Goal: Task Accomplishment & Management: Complete application form

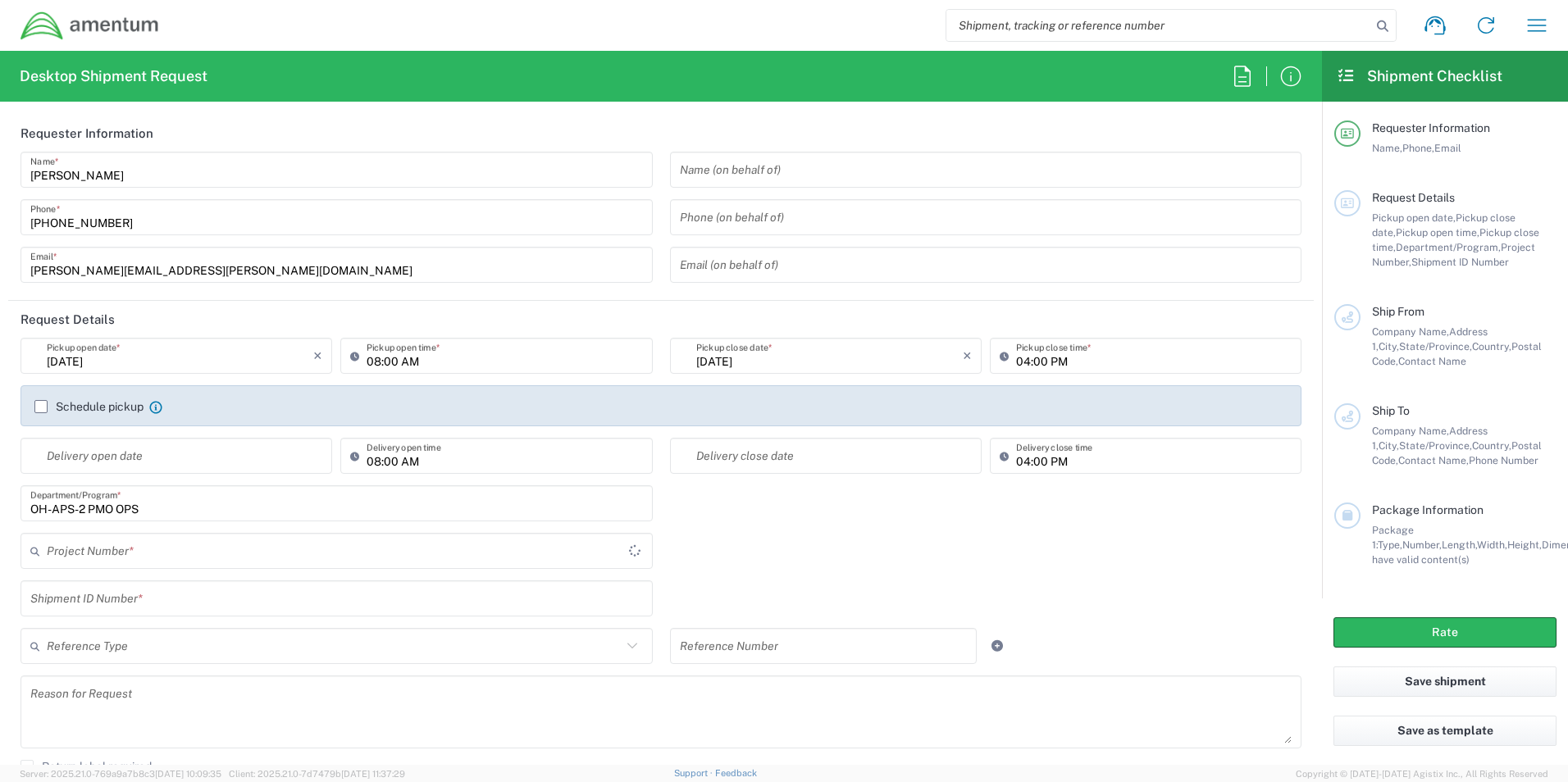
type input "United States"
type input "OVHD.100325.00000"
click at [963, 355] on icon "×" at bounding box center [967, 355] width 9 height 26
click at [676, 359] on icon at bounding box center [683, 357] width 15 height 15
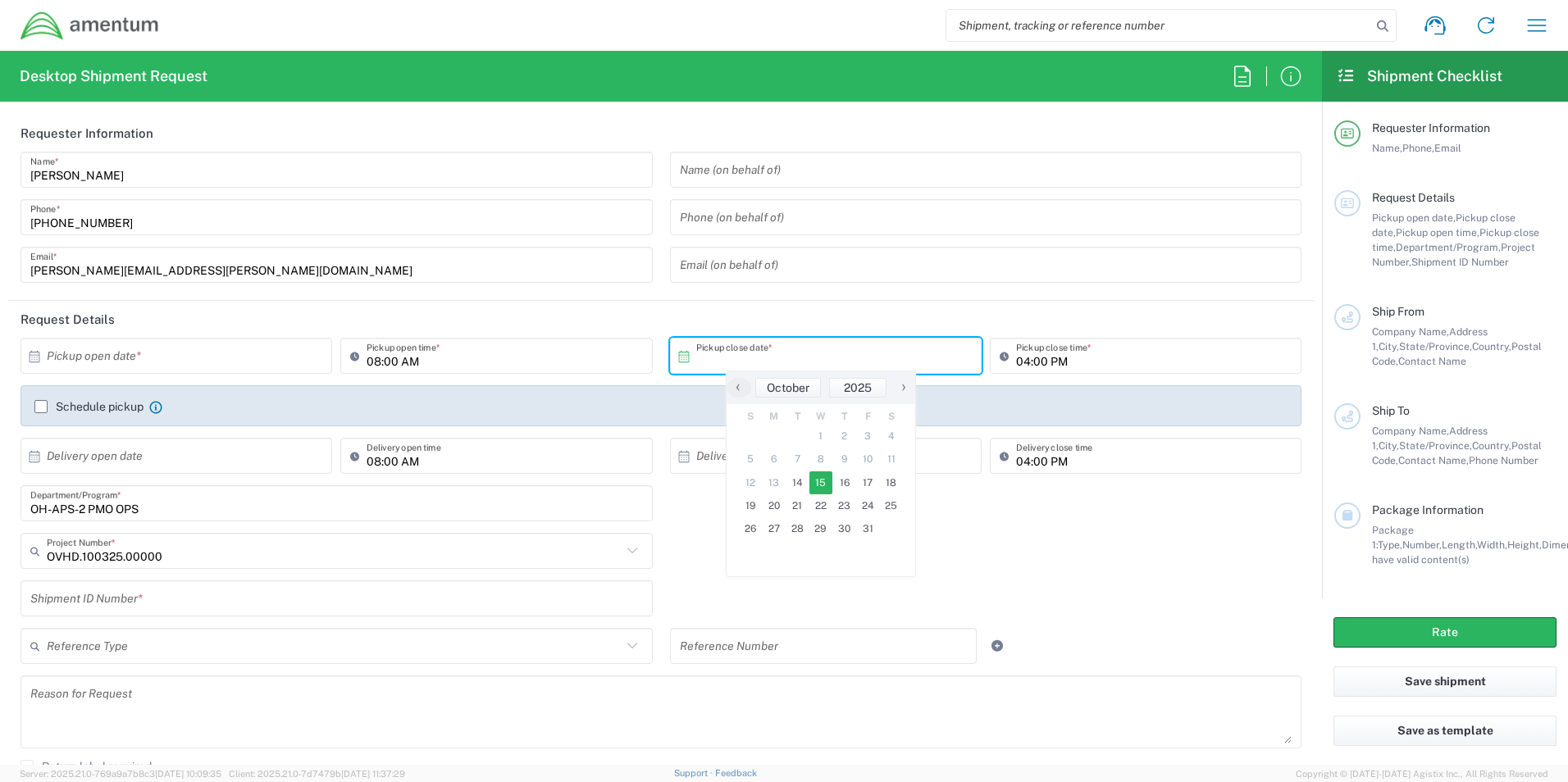
click at [831, 489] on span "15" at bounding box center [821, 483] width 24 height 23
type input "10/15/2025"
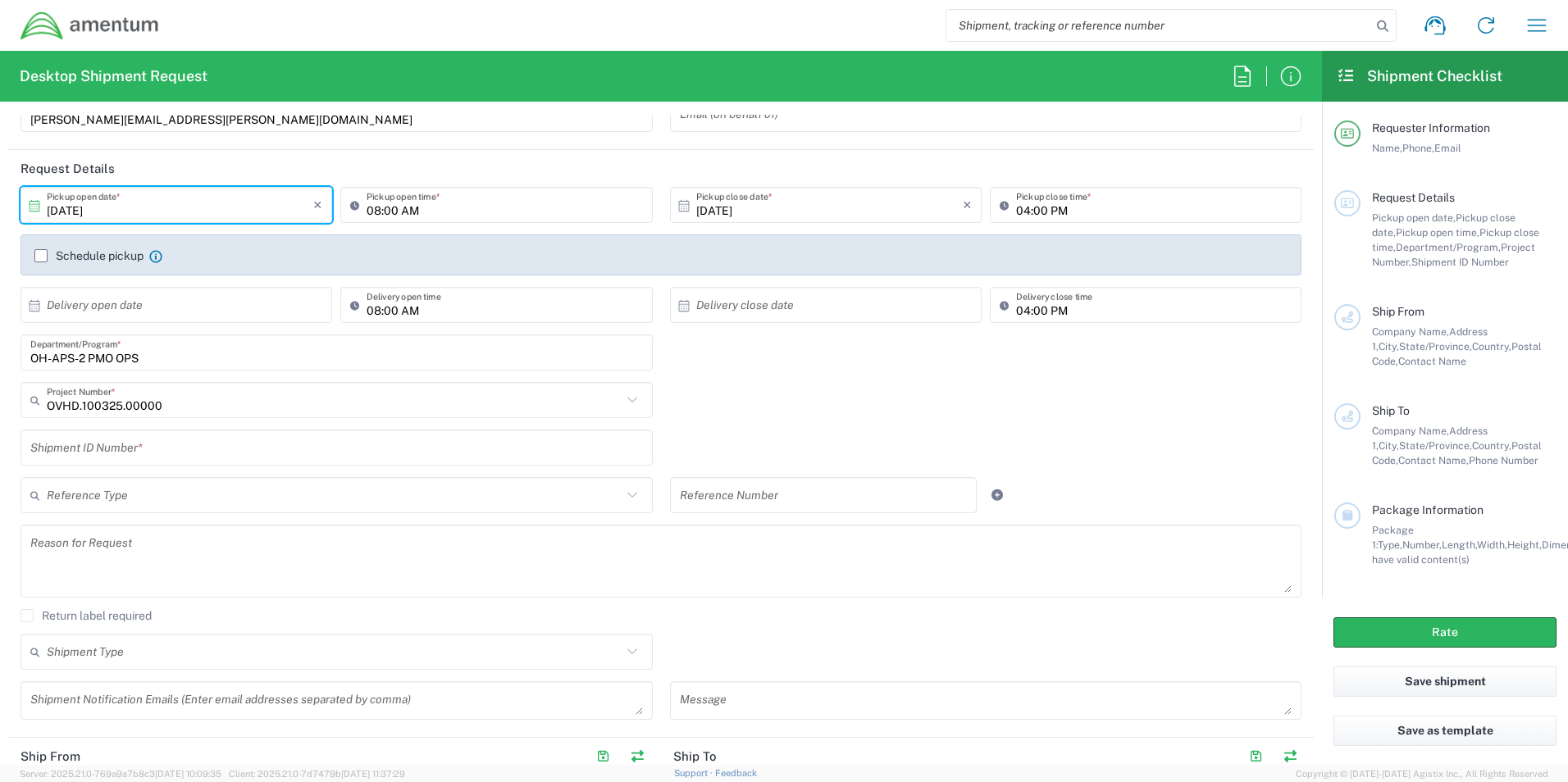
scroll to position [164, 0]
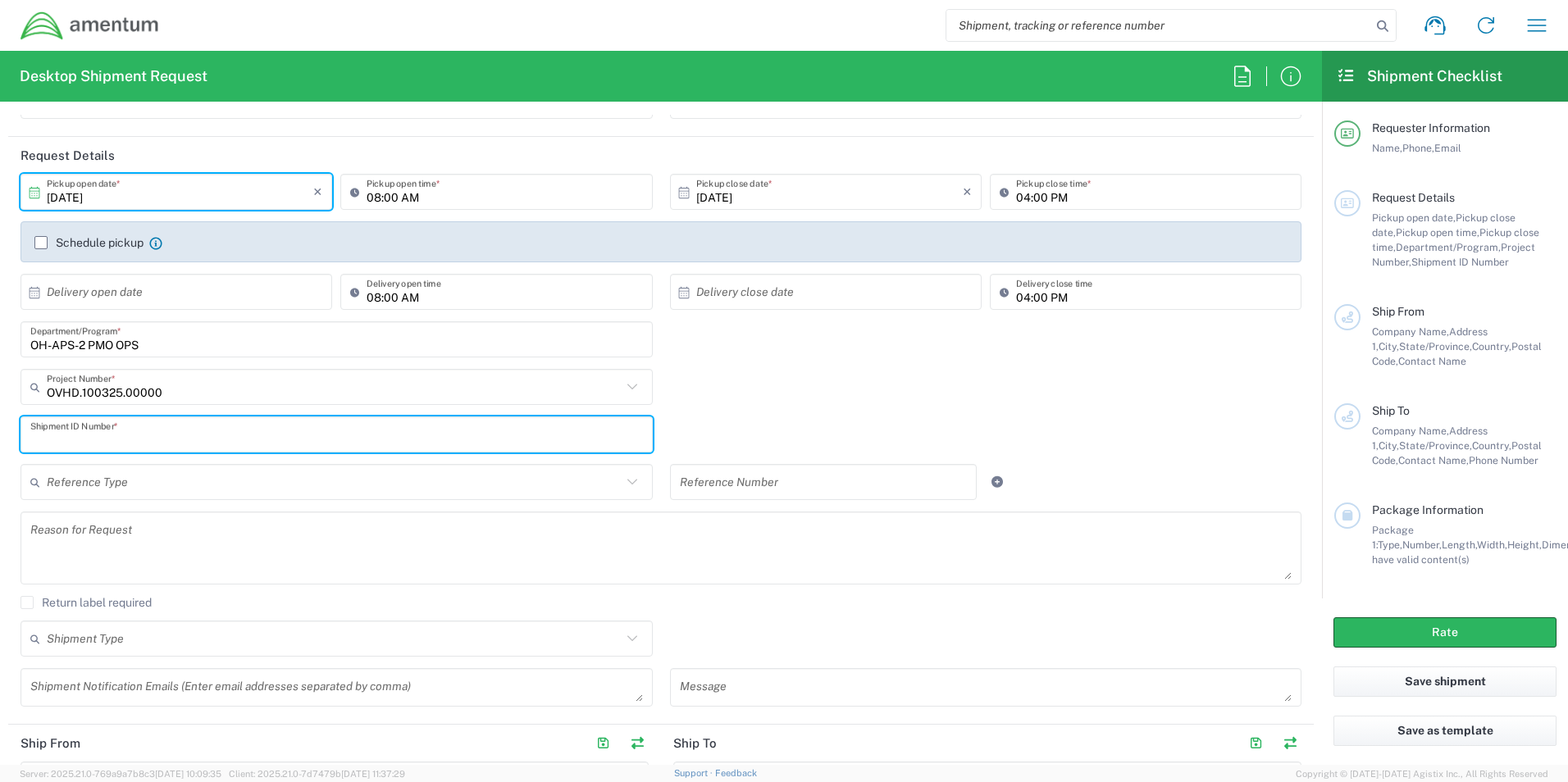
click at [194, 438] on input "text" at bounding box center [336, 435] width 613 height 28
click at [121, 423] on input "text" at bounding box center [336, 435] width 613 height 28
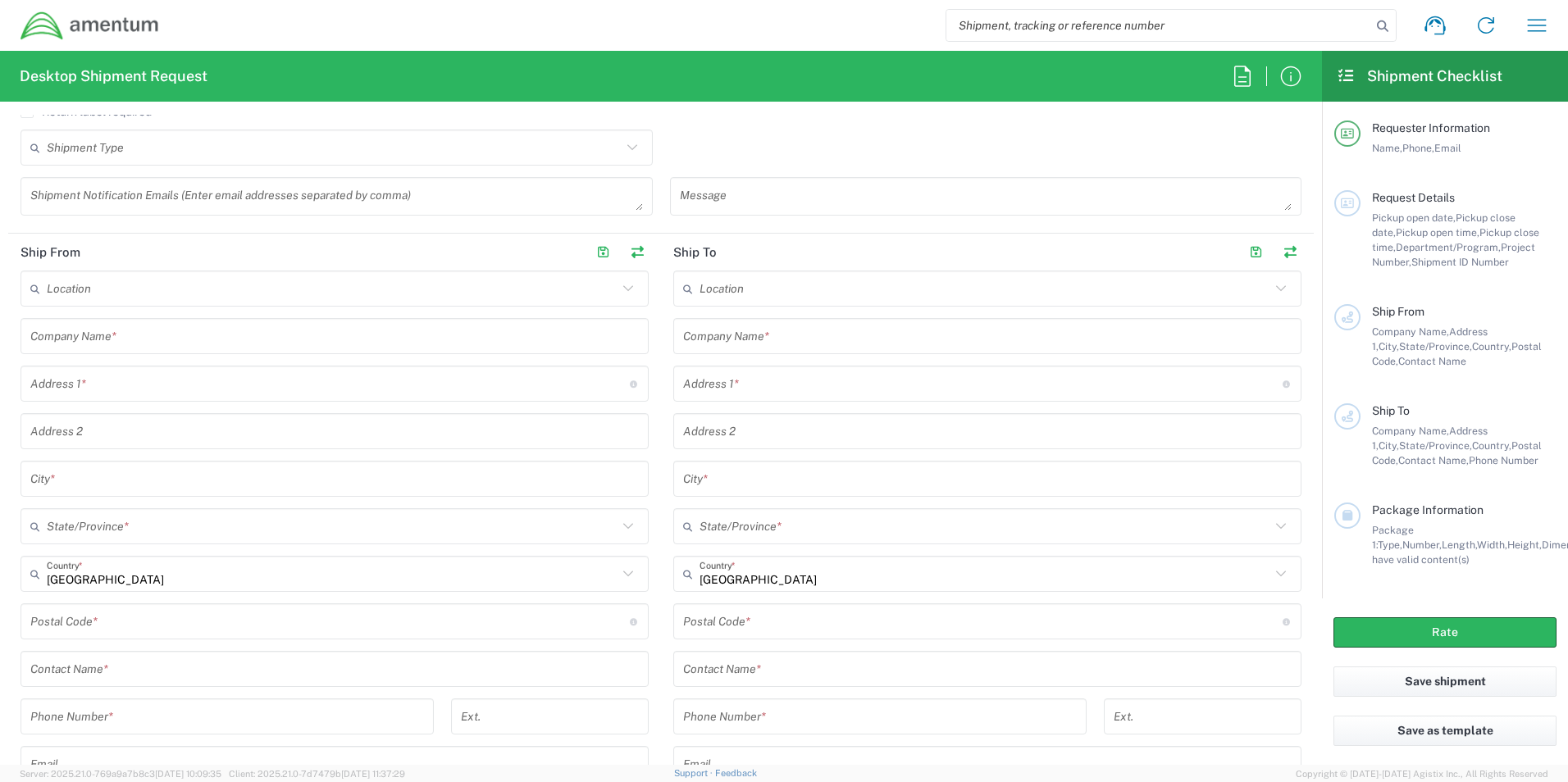
scroll to position [656, 0]
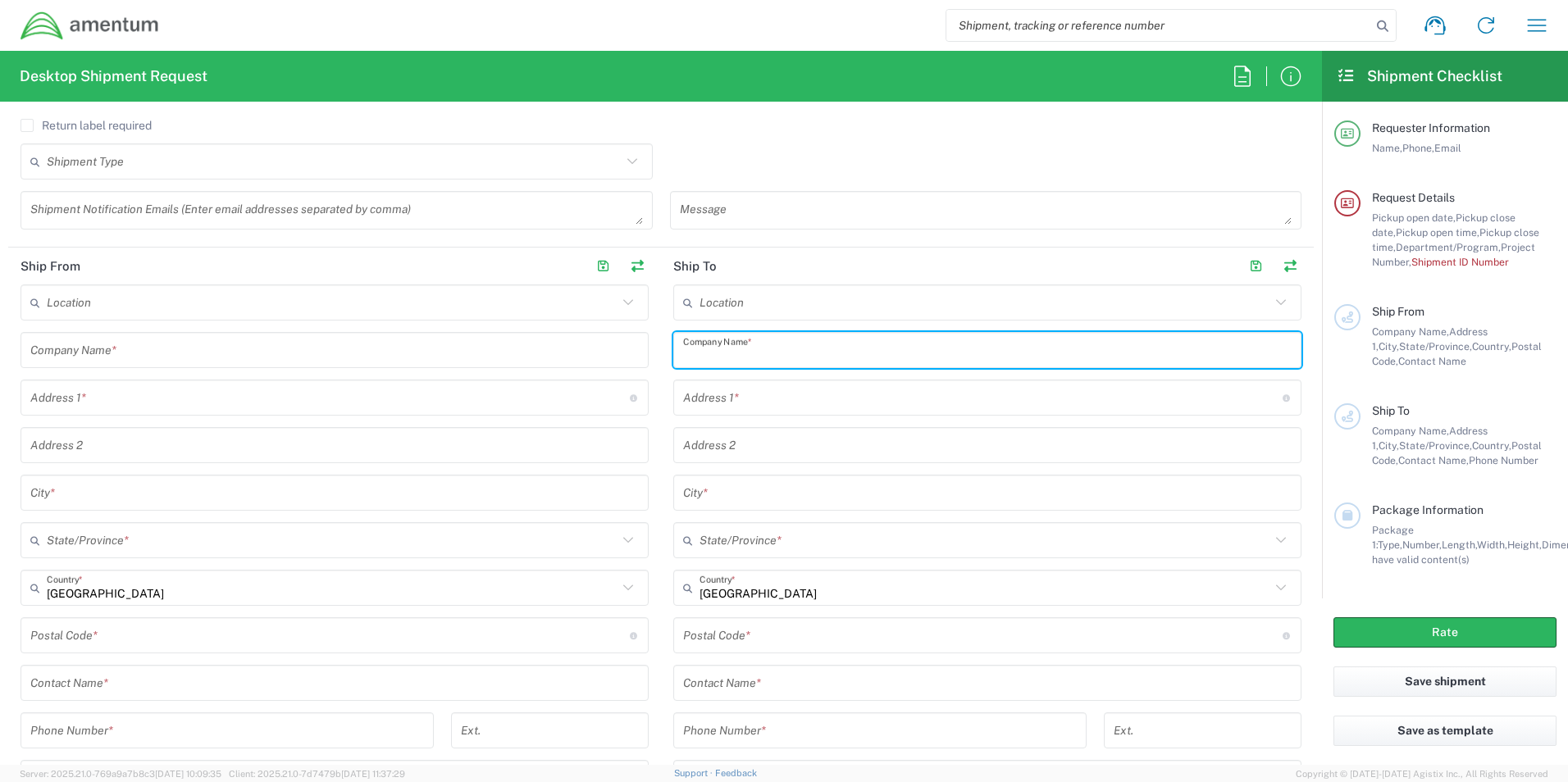
click at [780, 343] on input "text" at bounding box center [988, 351] width 609 height 28
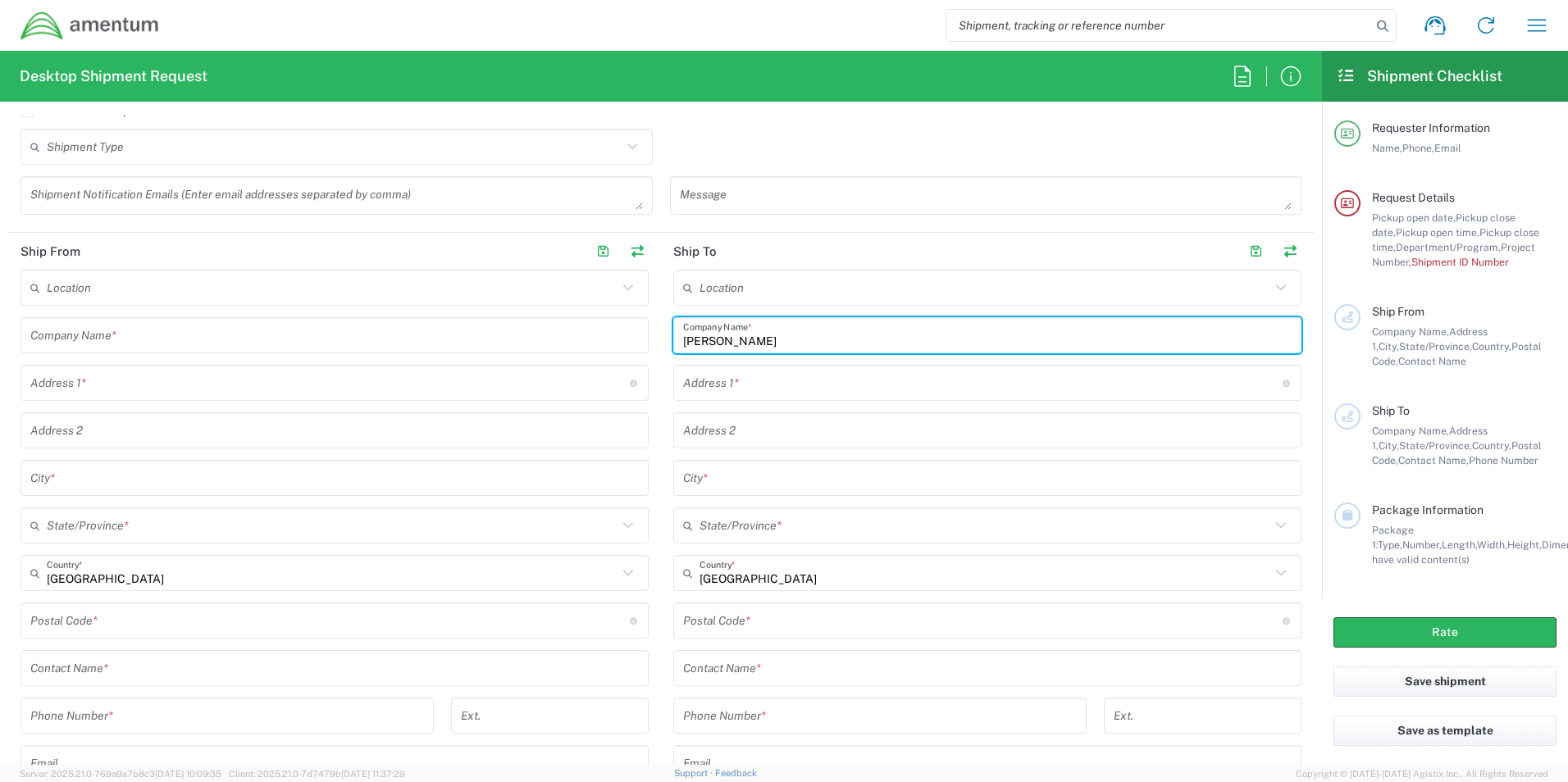
type input "BLAKE SIMONSON"
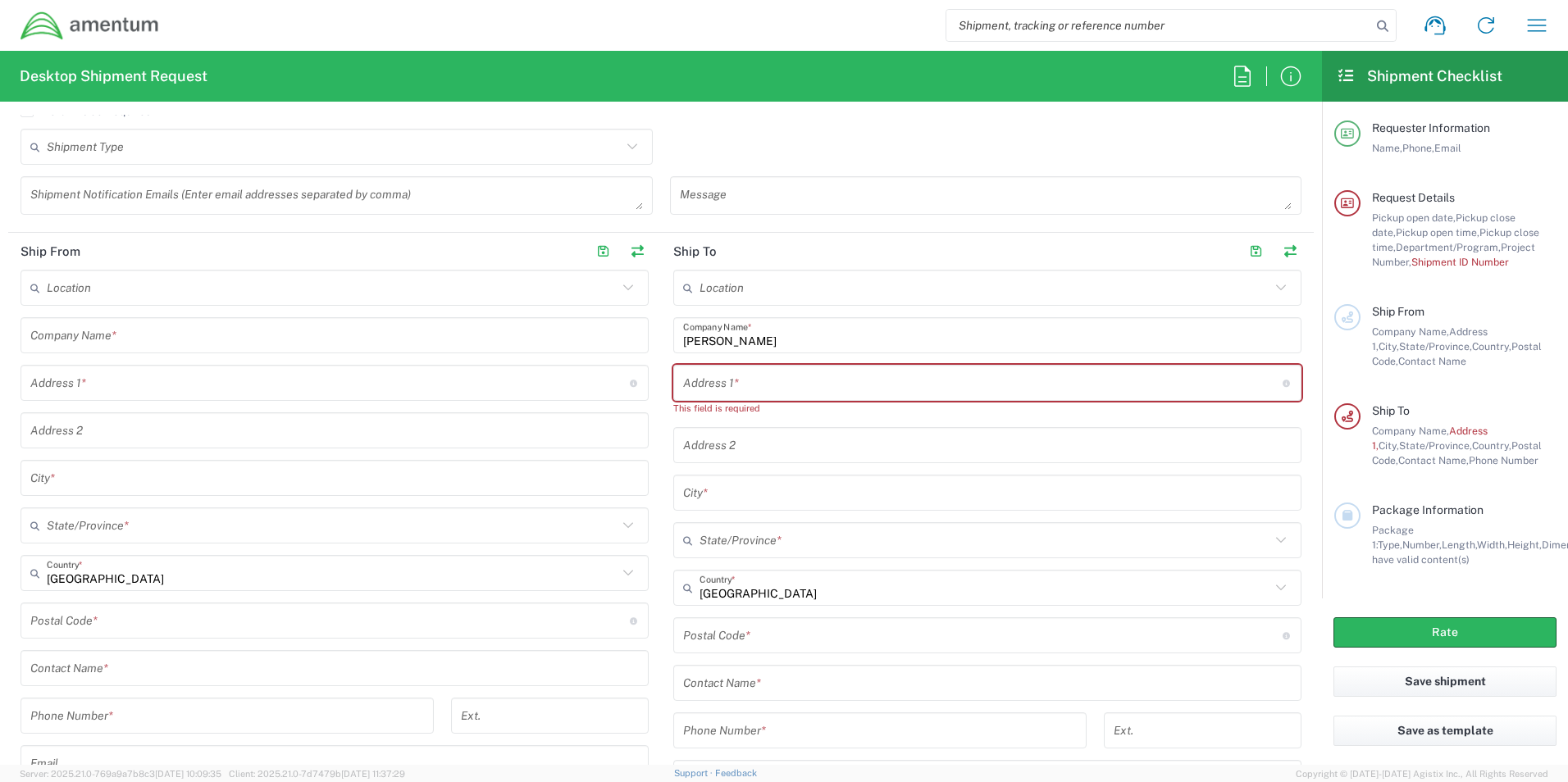
click at [699, 383] on input "text" at bounding box center [983, 383] width 600 height 28
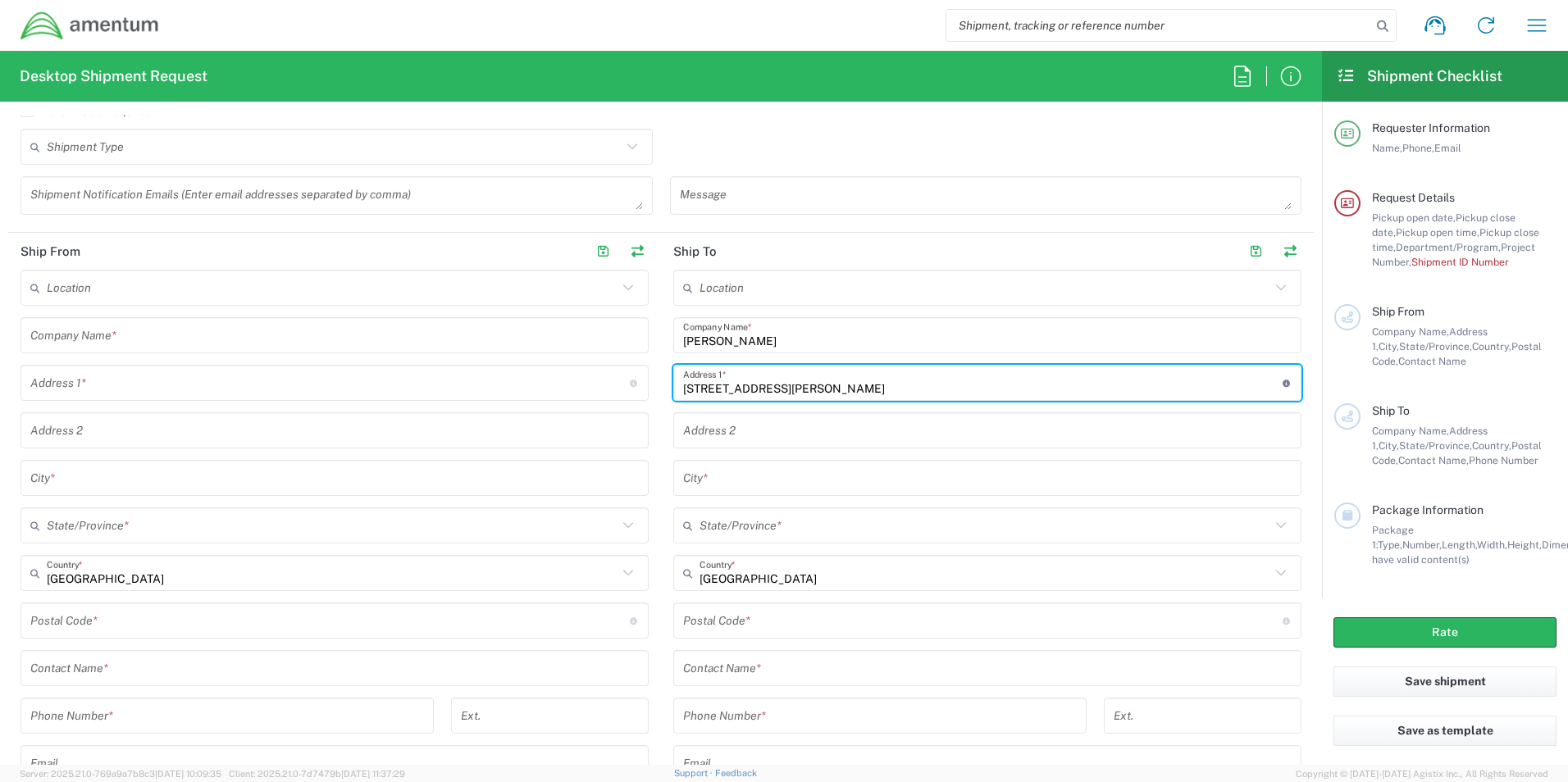
type input "3905 ARLAN LANE"
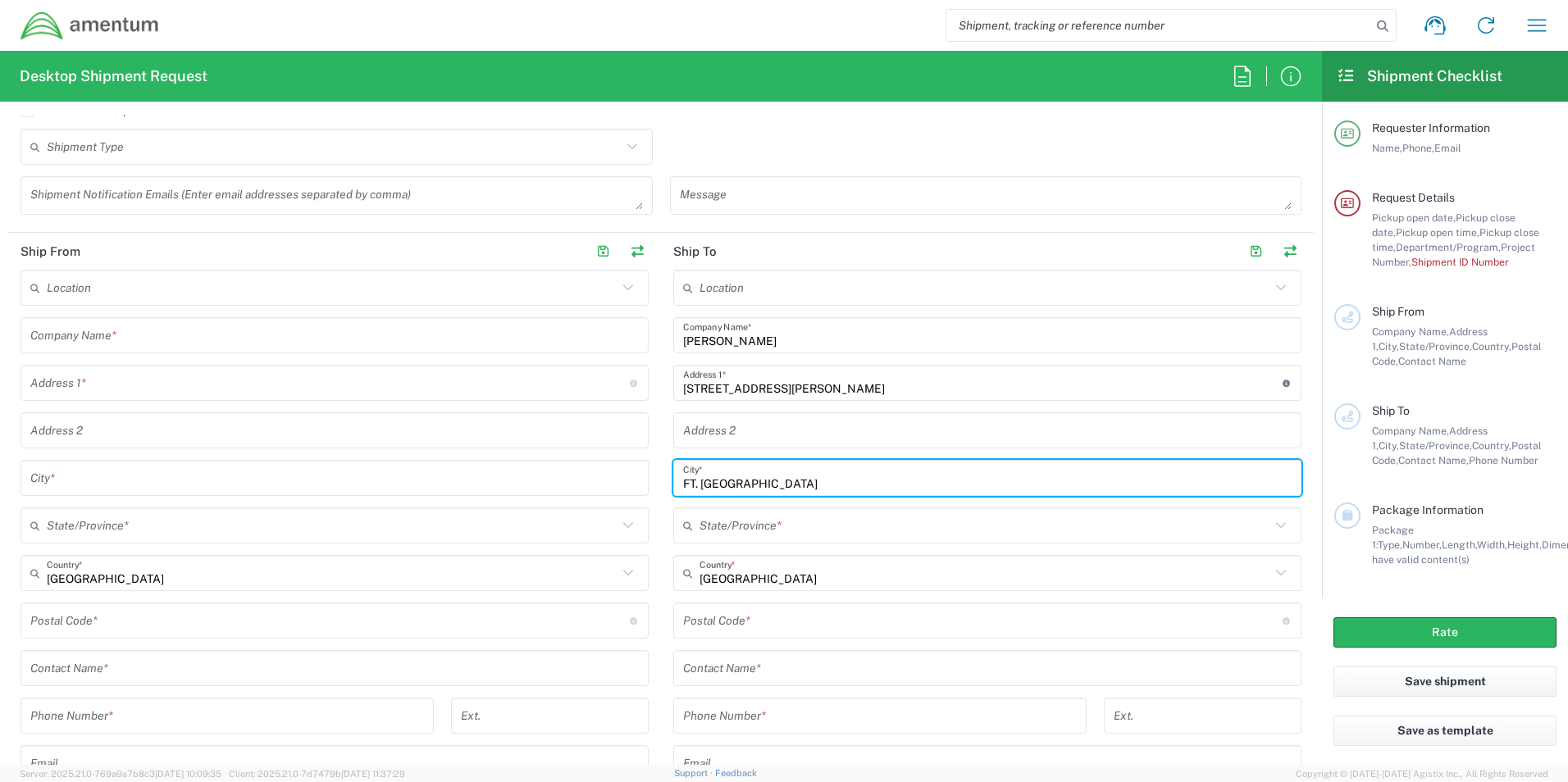
type input "FT. WORTH"
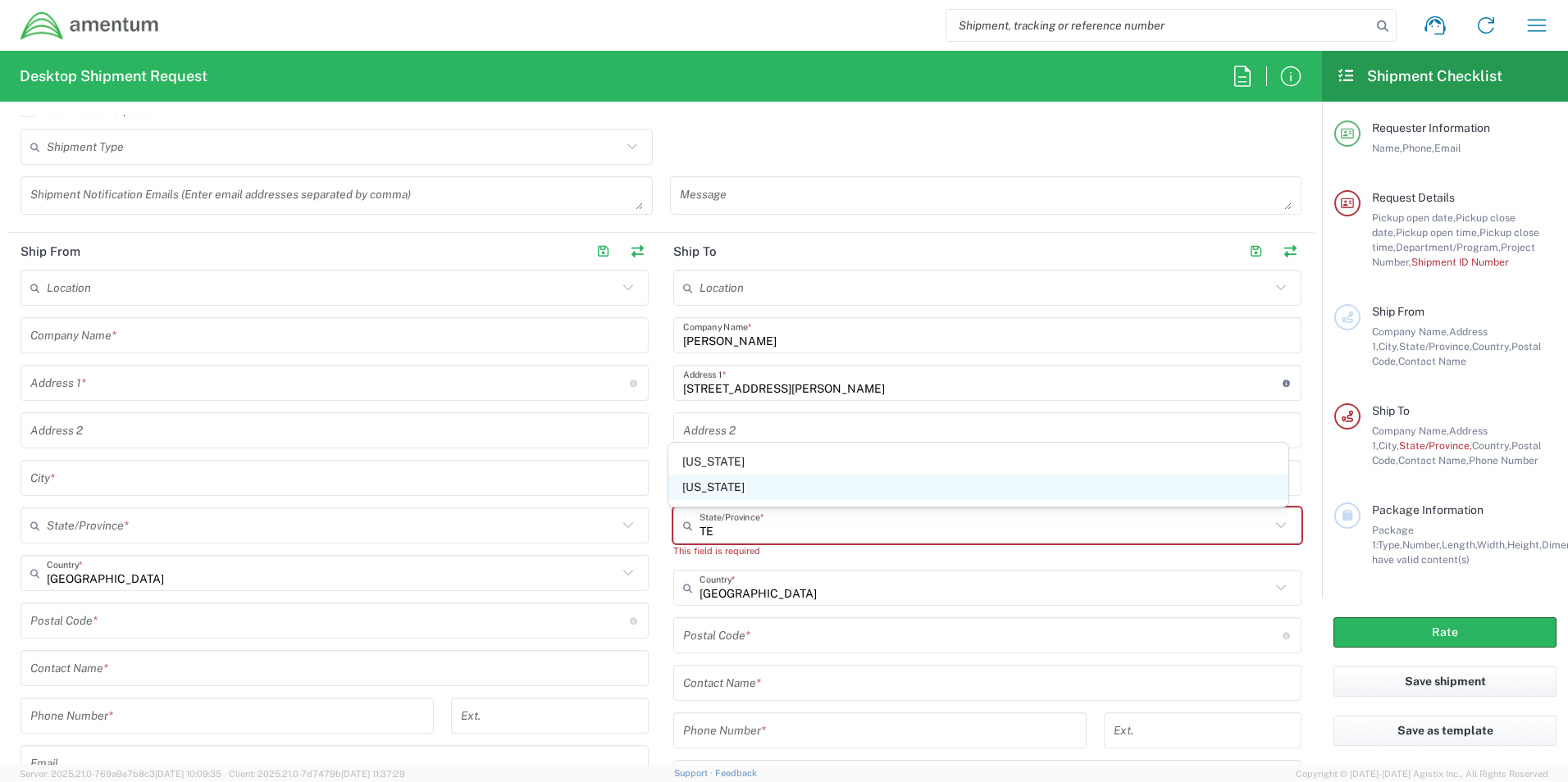
click at [692, 489] on span "Texas" at bounding box center [979, 488] width 621 height 26
type input "Texas"
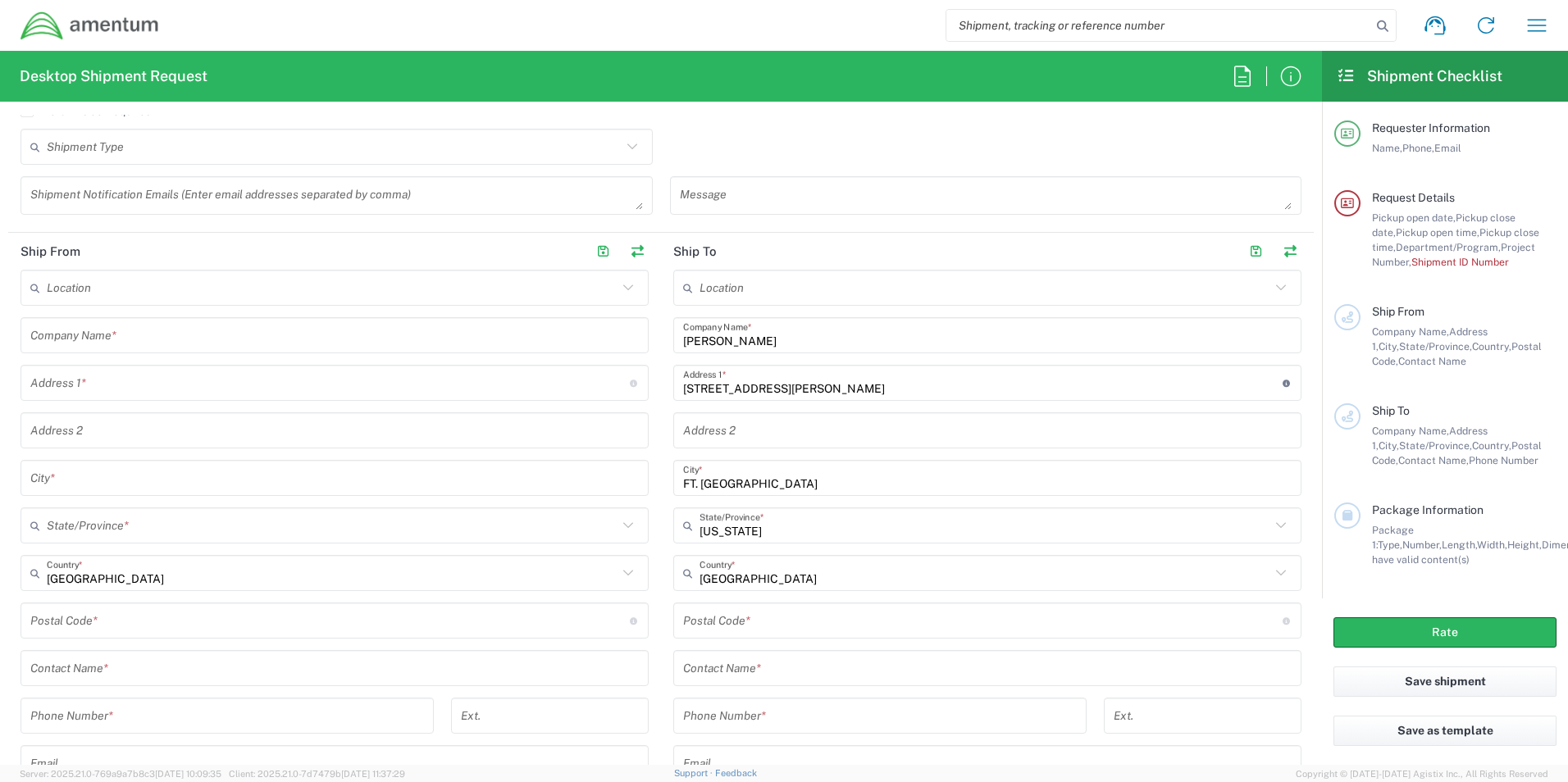
click at [715, 632] on input "undefined" at bounding box center [983, 621] width 600 height 28
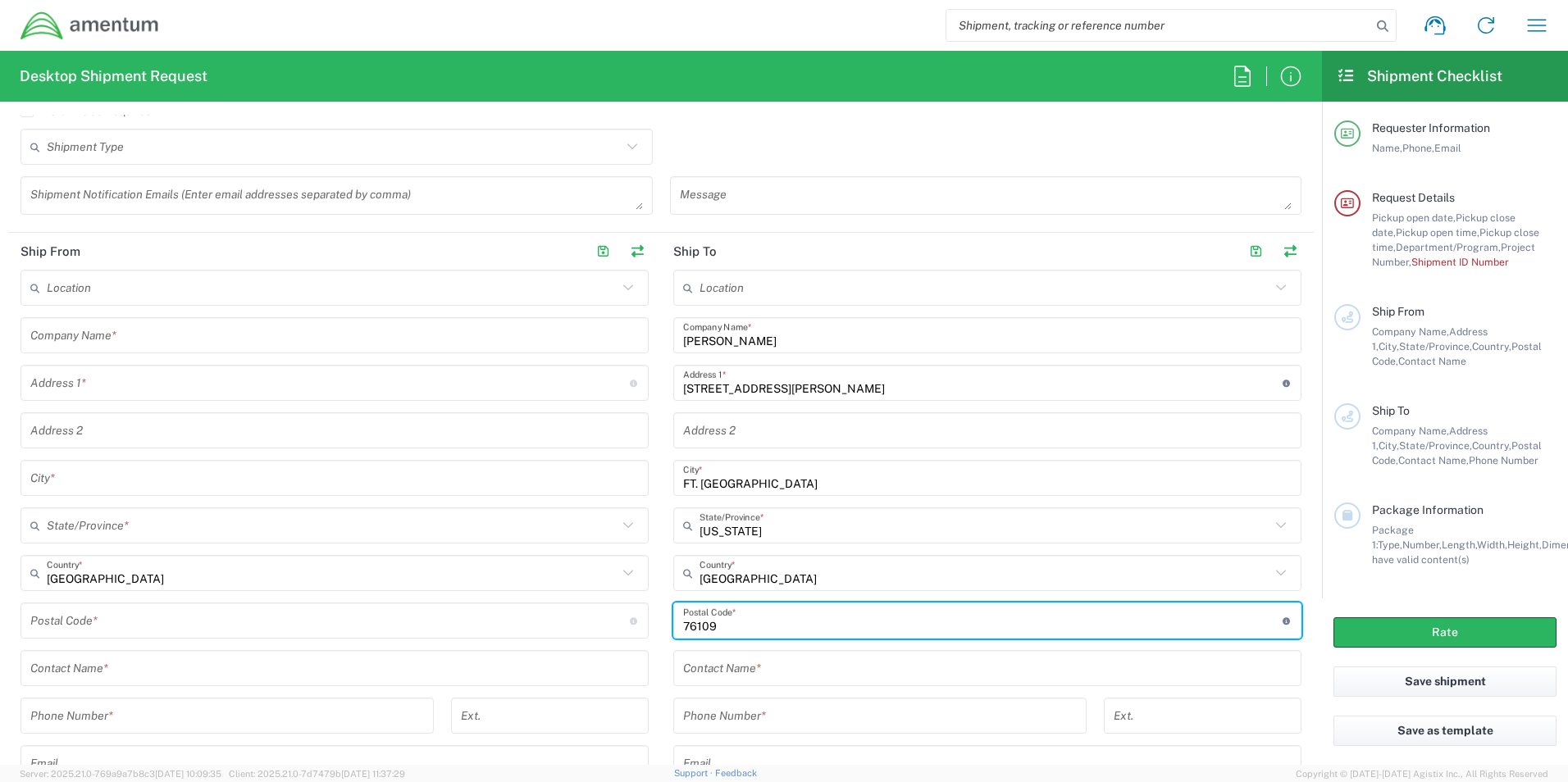
type input "76109"
click at [722, 674] on input "text" at bounding box center [988, 669] width 609 height 28
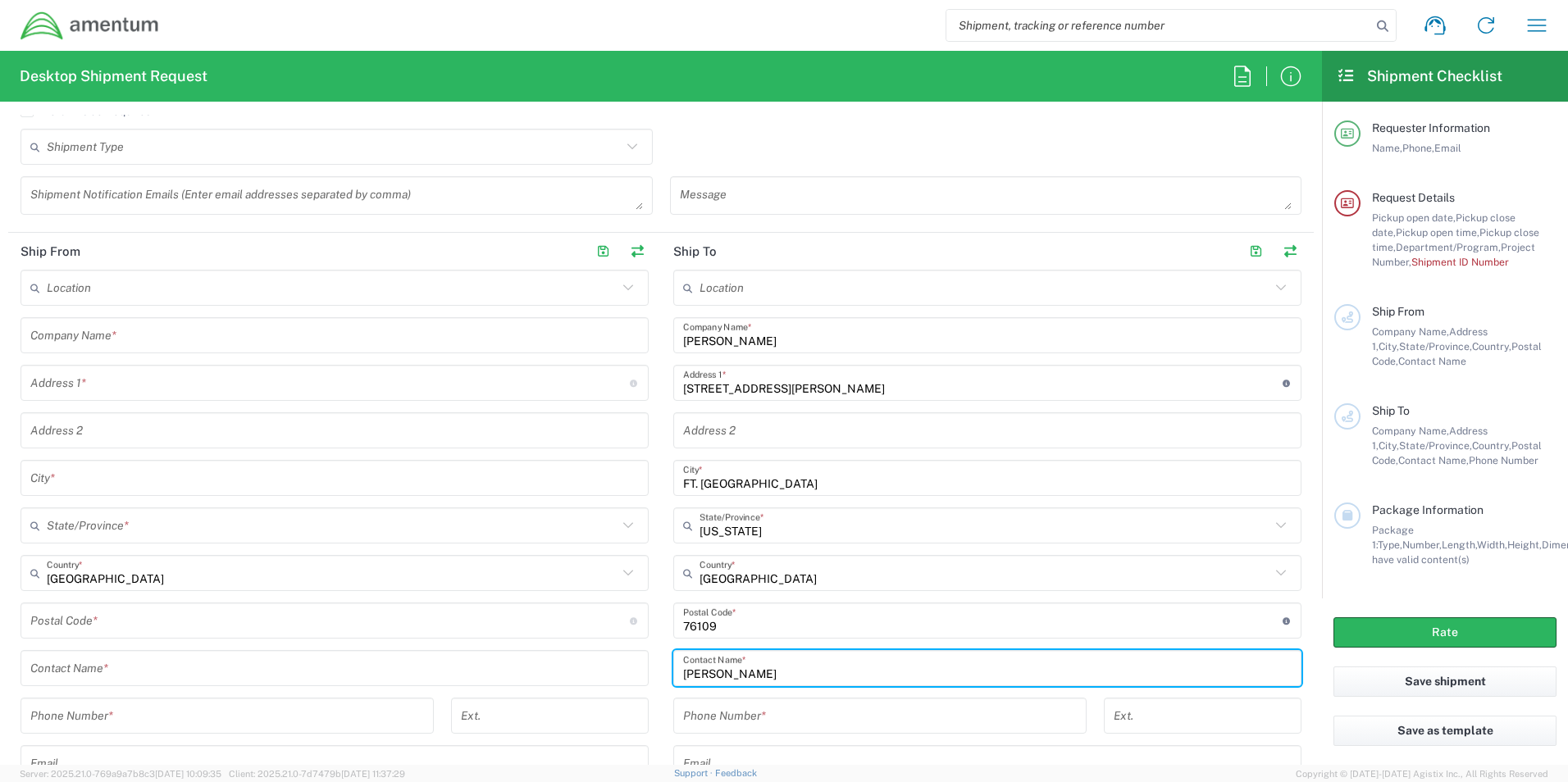
type input "BLAKE SIMONSON"
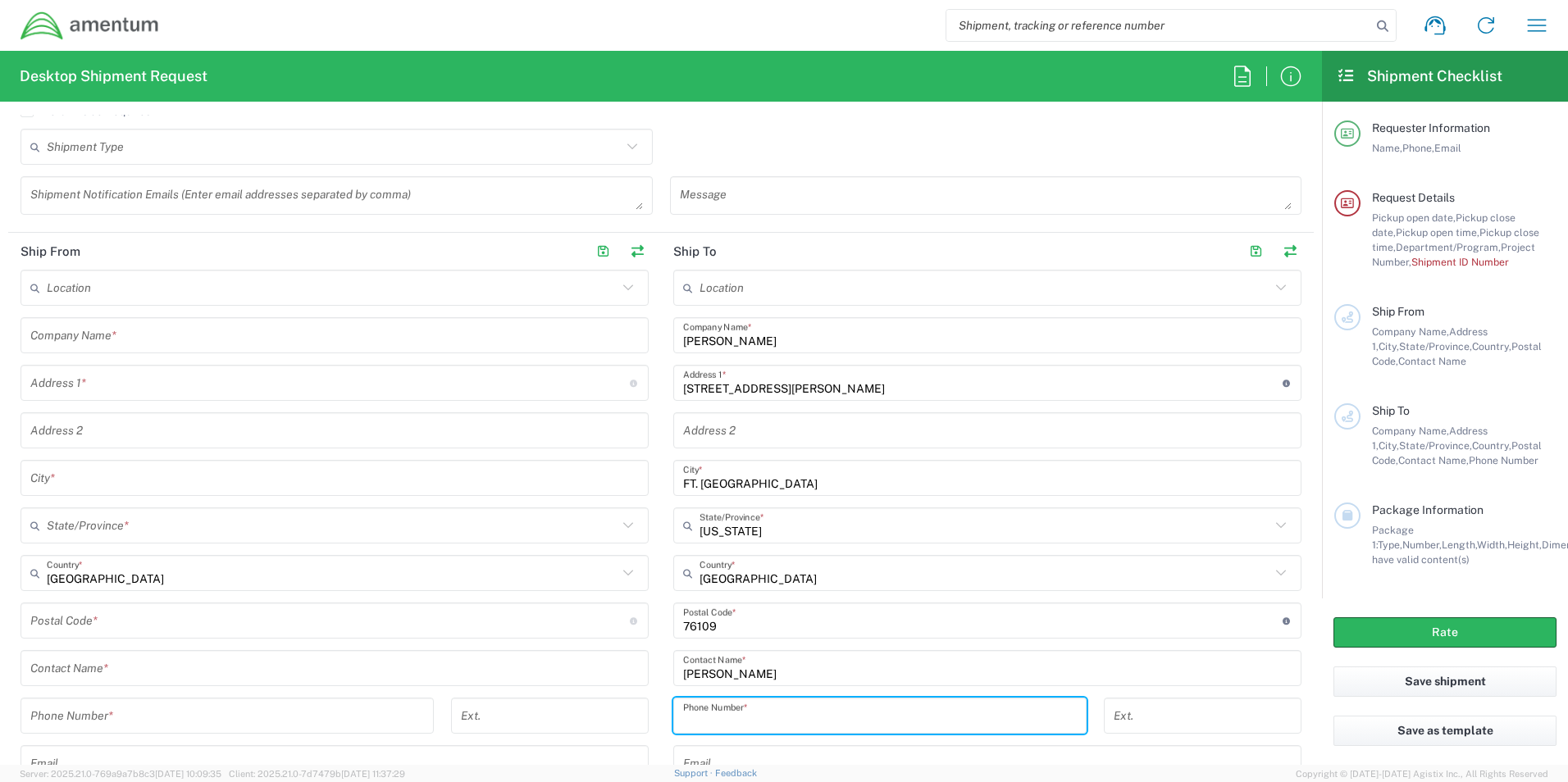
click at [806, 715] on input "tel" at bounding box center [880, 716] width 393 height 28
type input "8177345600"
click at [1220, 746] on div "Email" at bounding box center [988, 763] width 628 height 36
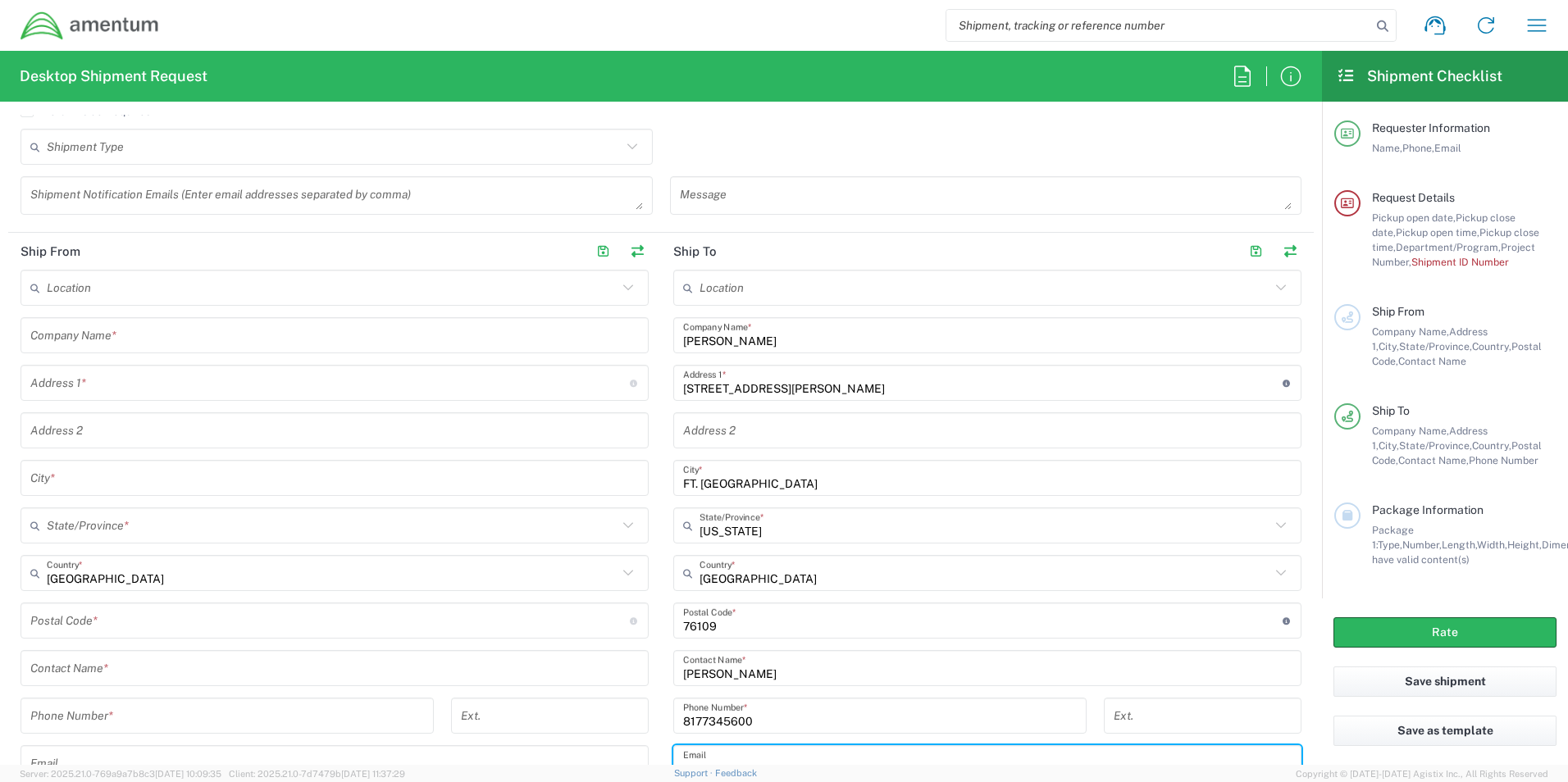
scroll to position [684, 0]
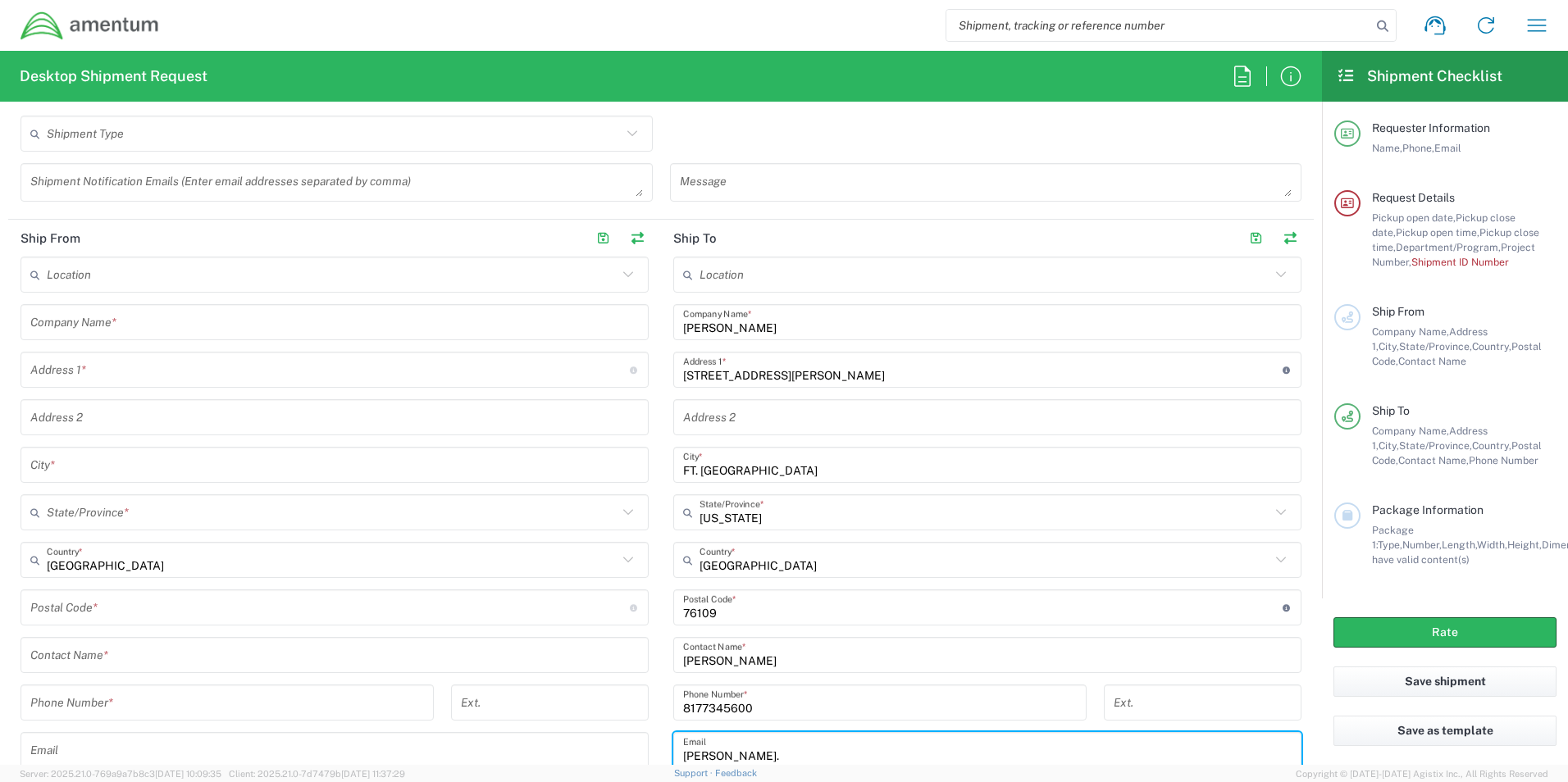
type input "blake.simonson@amentum.com"
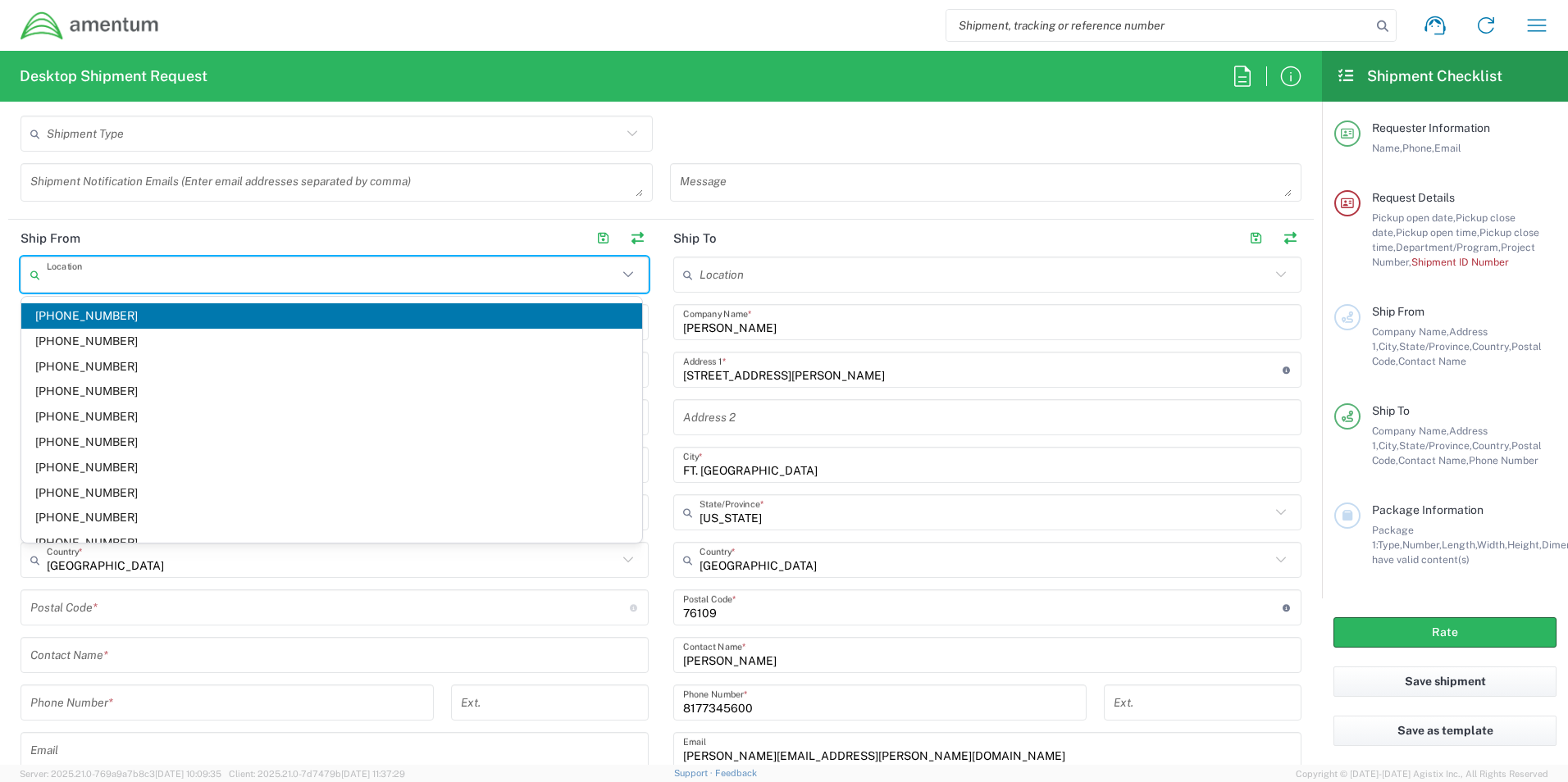
click at [143, 272] on input "text" at bounding box center [333, 275] width 571 height 28
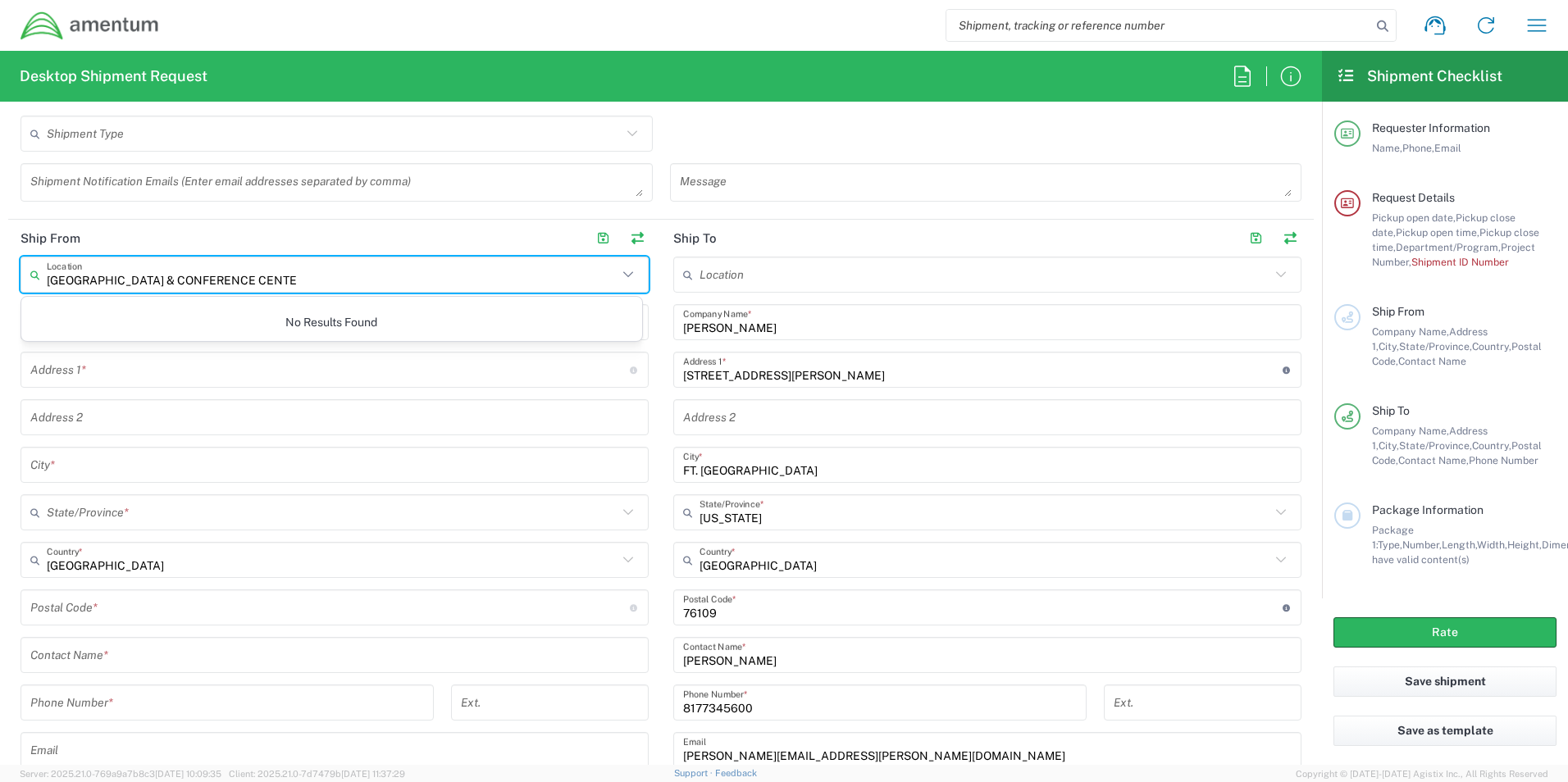
type input "SHEERATON FRANKFURT AIRPORT HOTEL & CONFERENCE CENTER"
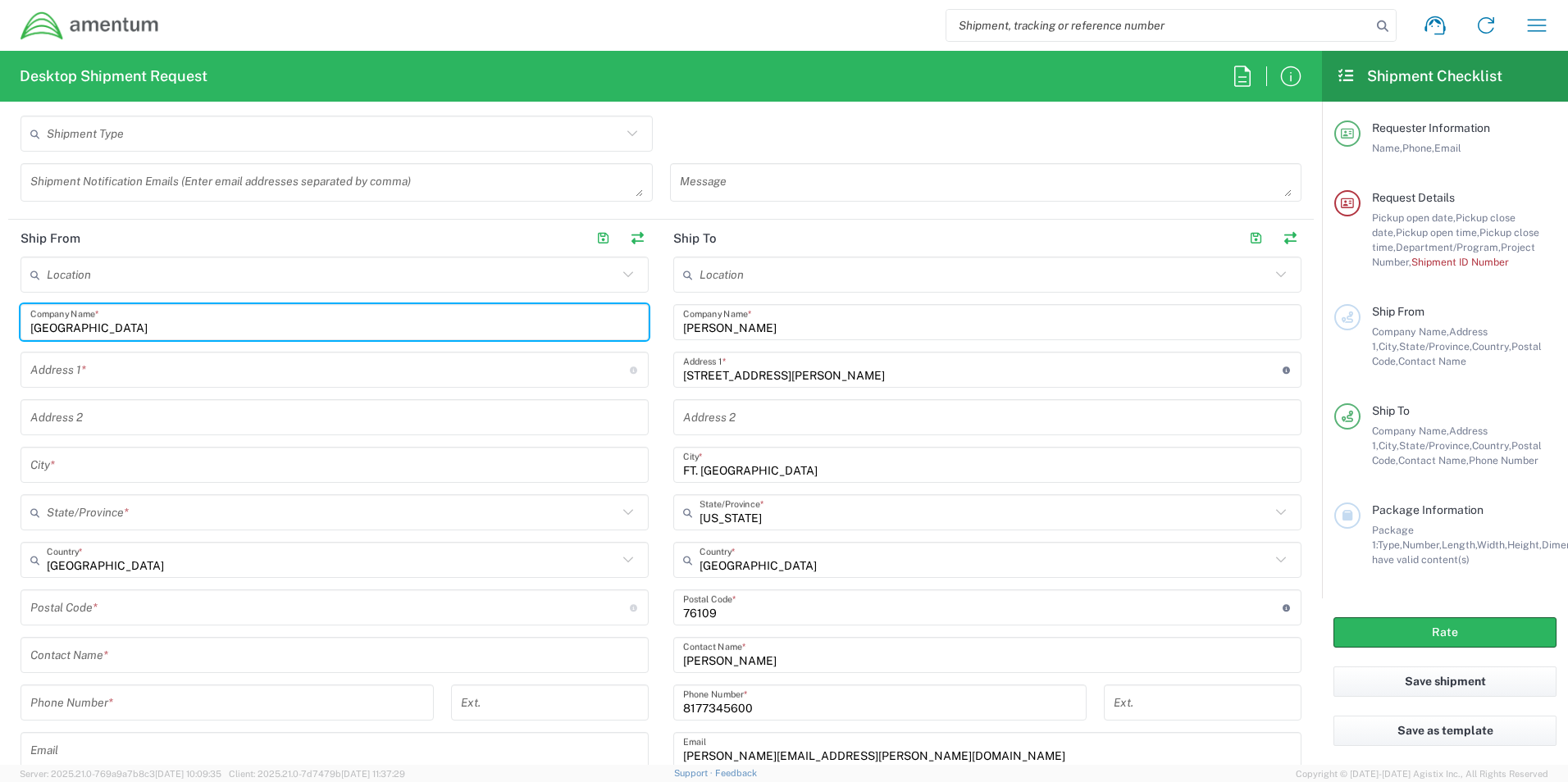
type input "SHERATON FRANKFURT AIRPORT HOTEL & CONFERENCE CENTER"
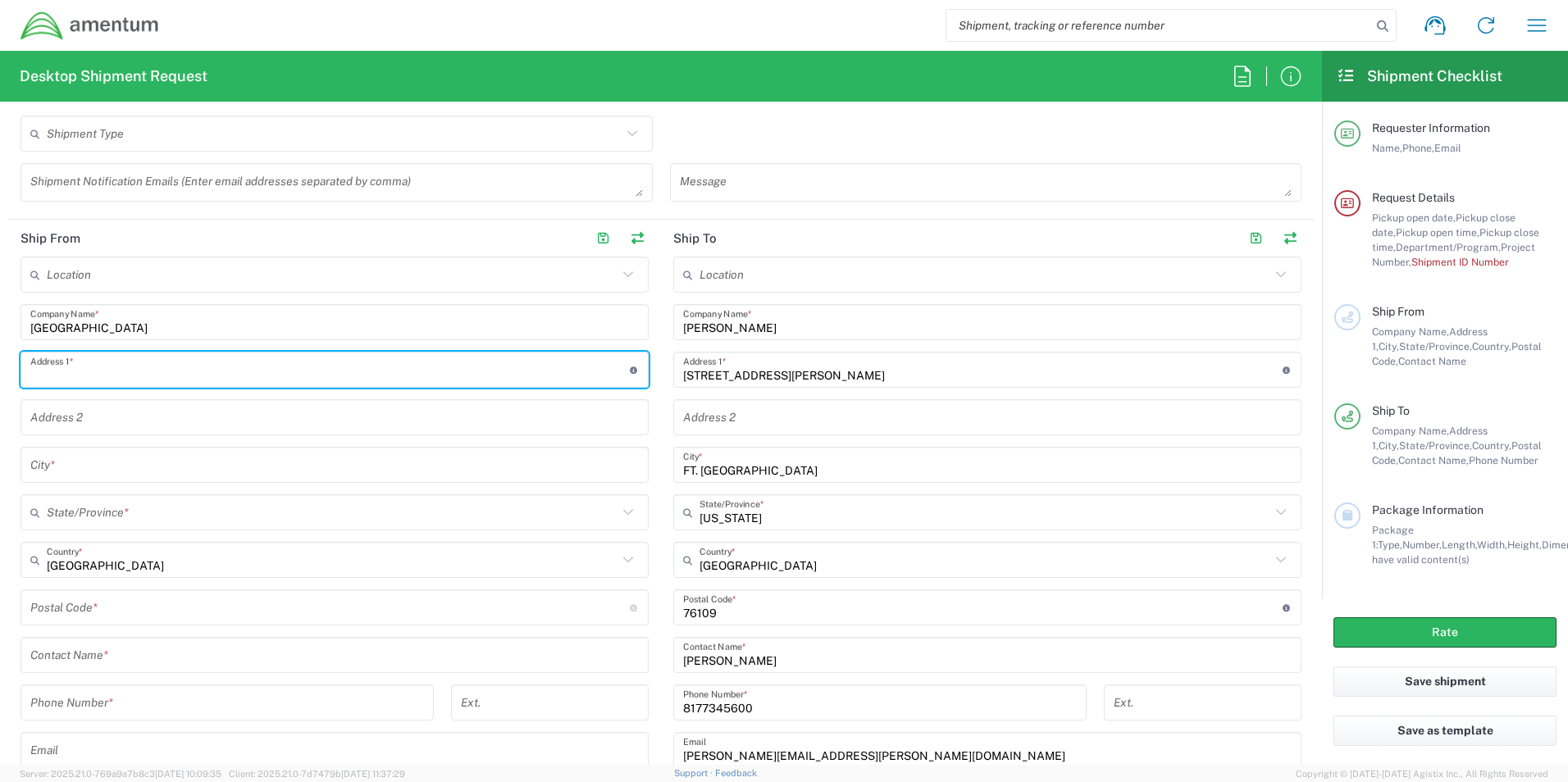
click at [50, 365] on input "text" at bounding box center [330, 370] width 600 height 28
type input "HUGO-ECKENER-RING 15, AIRPORT/TERMINAL 1"
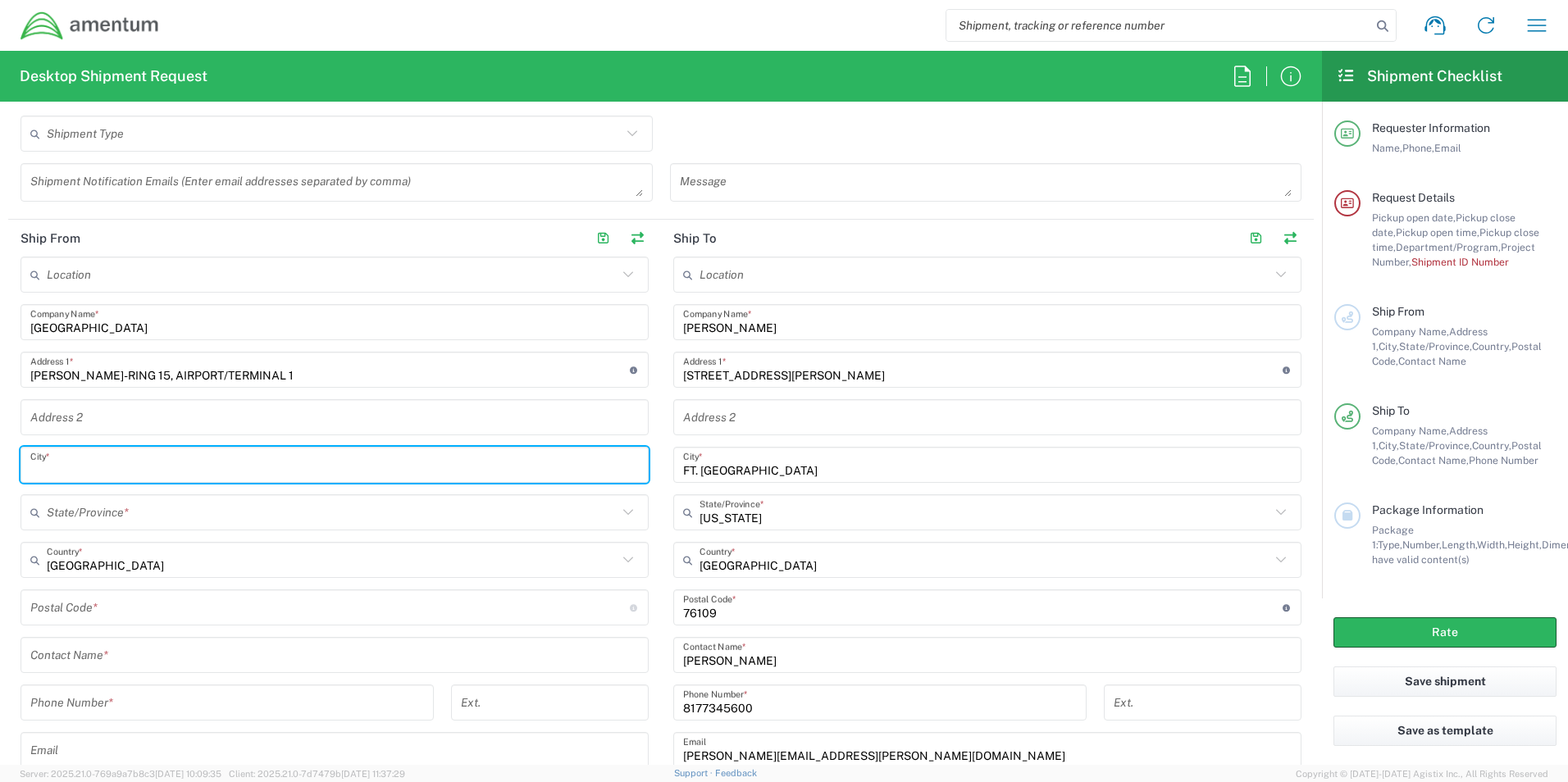
click at [44, 464] on input "text" at bounding box center [335, 465] width 609 height 28
type input "FRANKFURT AM MAIN"
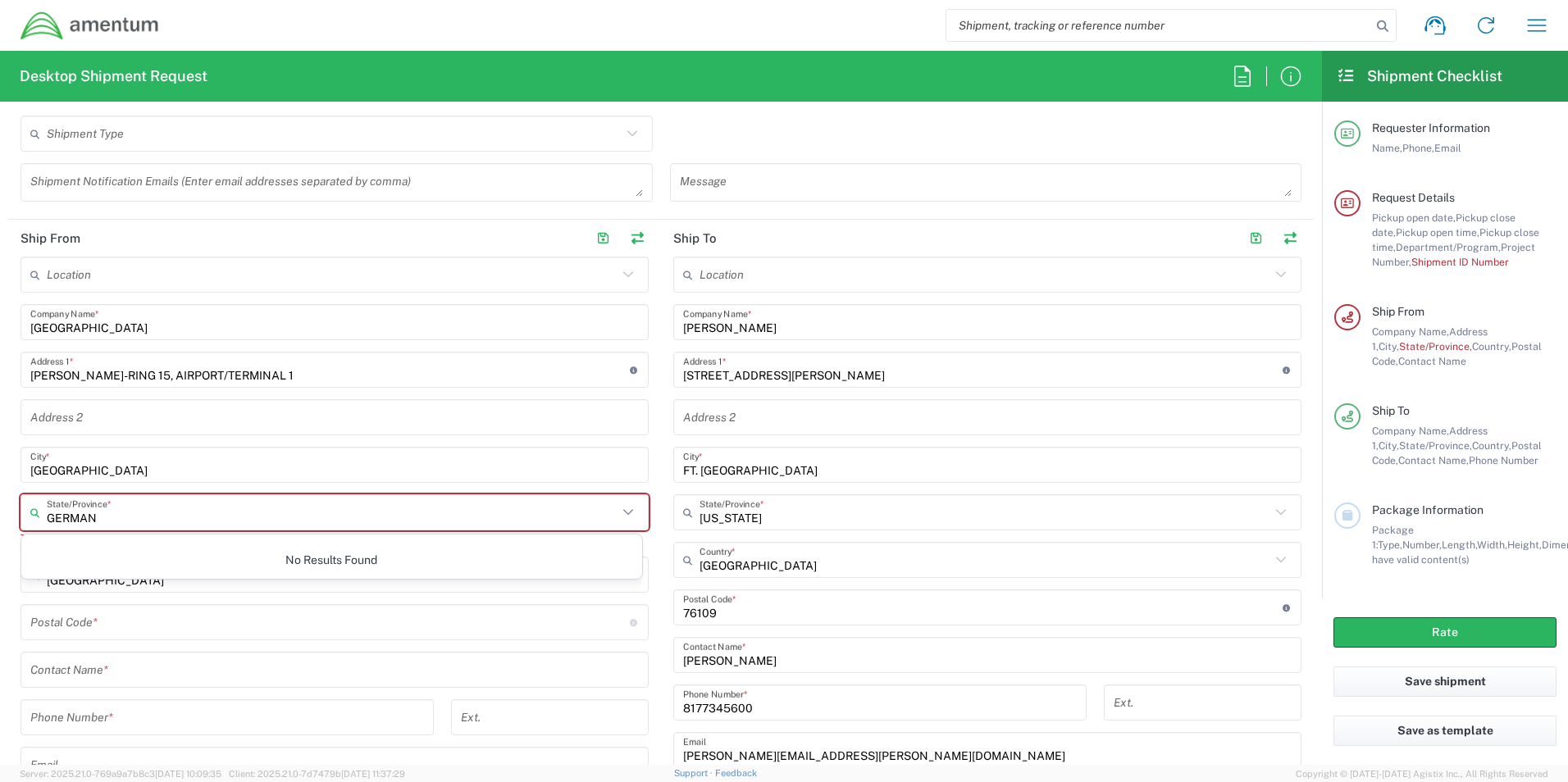
type input "GERMANY"
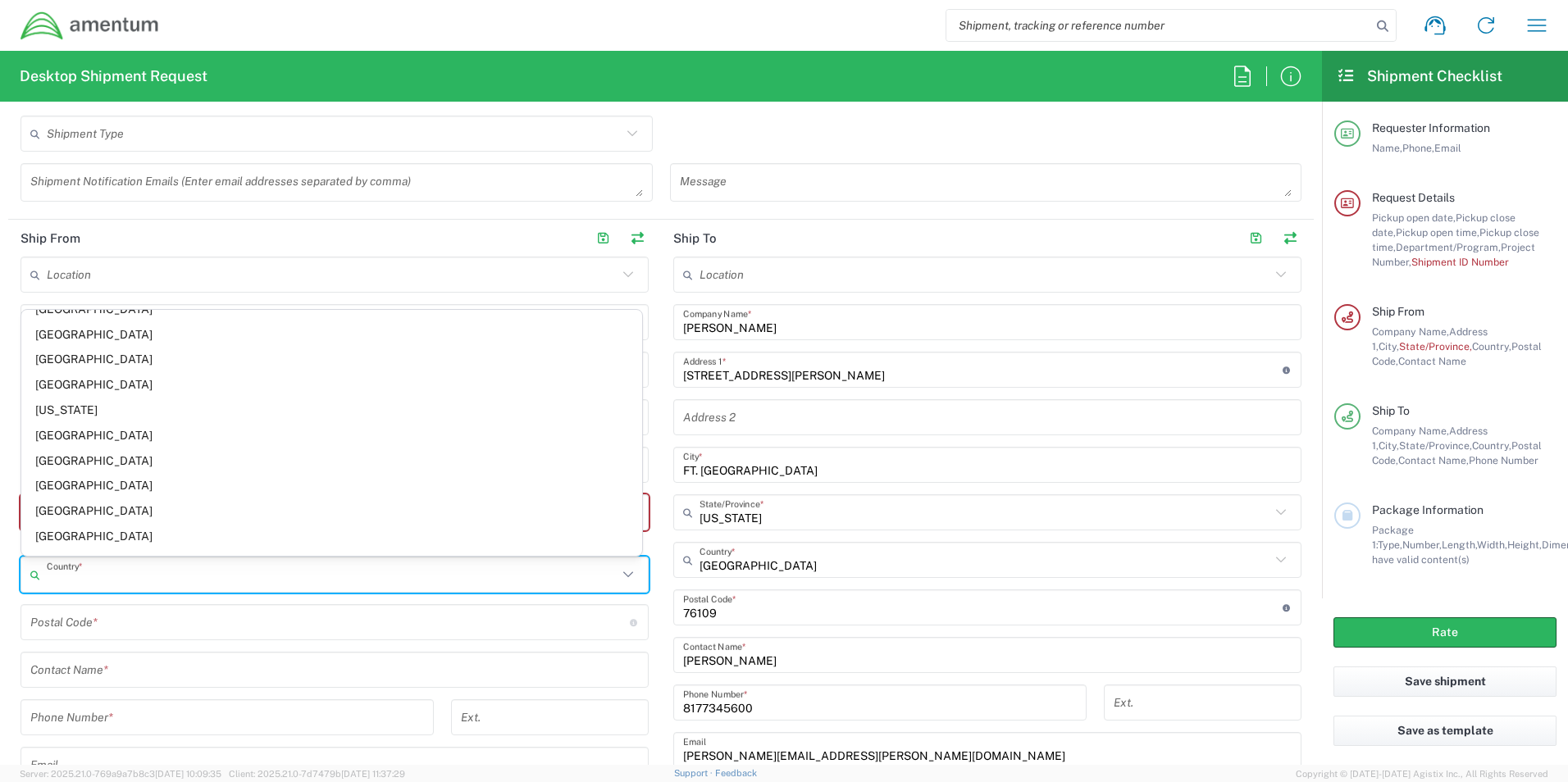
scroll to position [2050, 0]
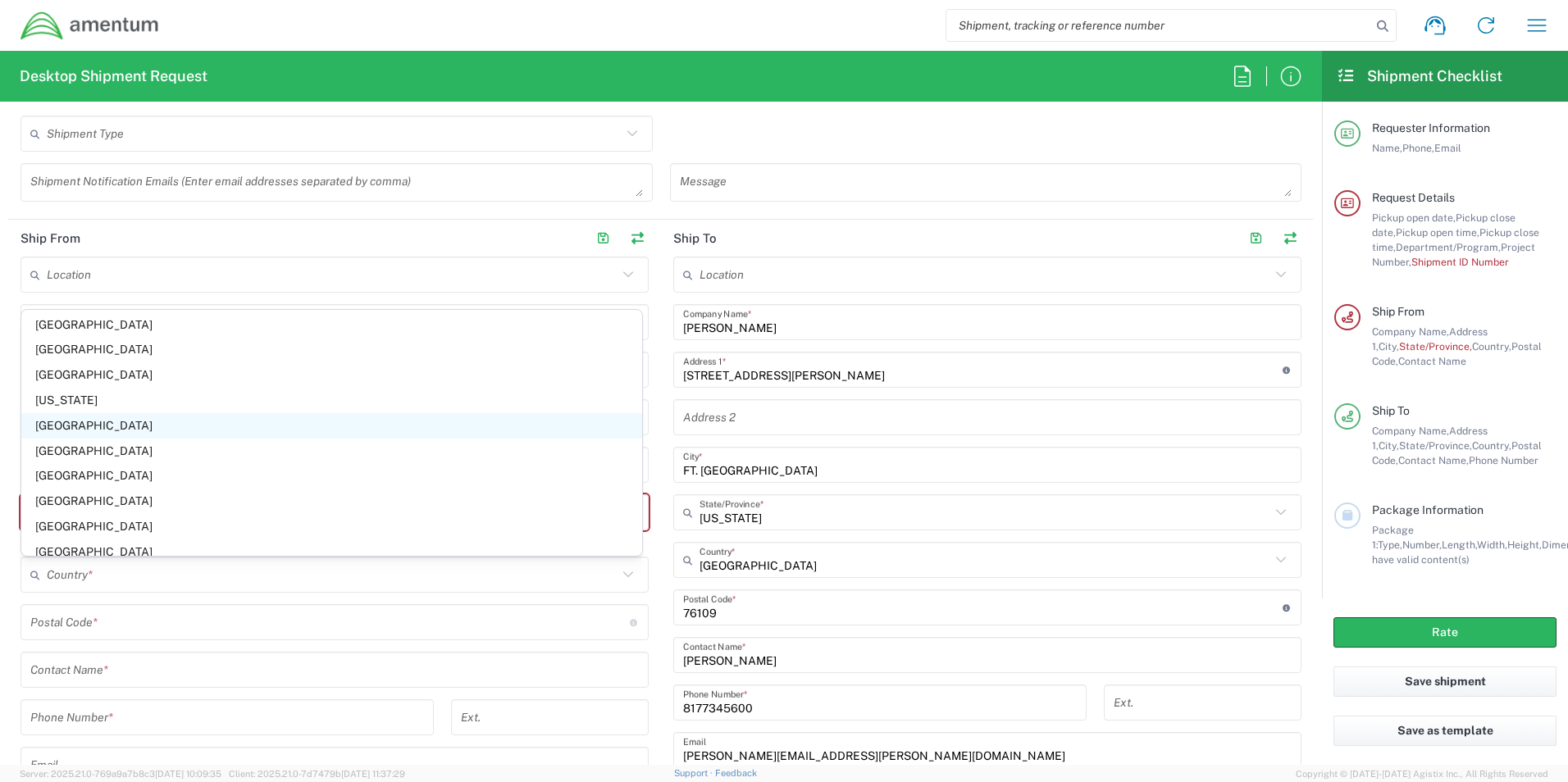
click at [57, 423] on span "Germany" at bounding box center [332, 426] width 621 height 26
type input "Germany"
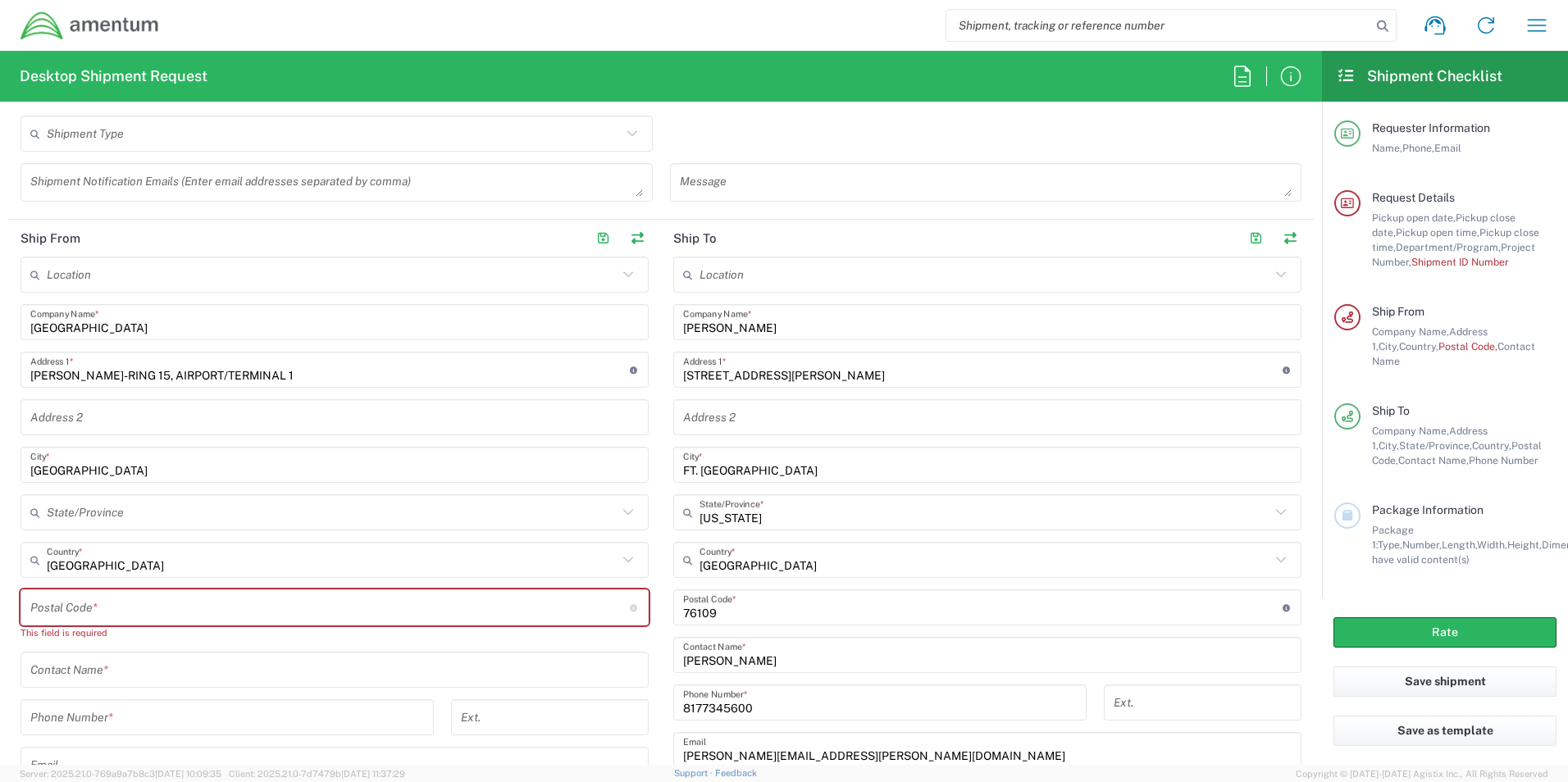
click at [69, 669] on input "text" at bounding box center [335, 670] width 609 height 28
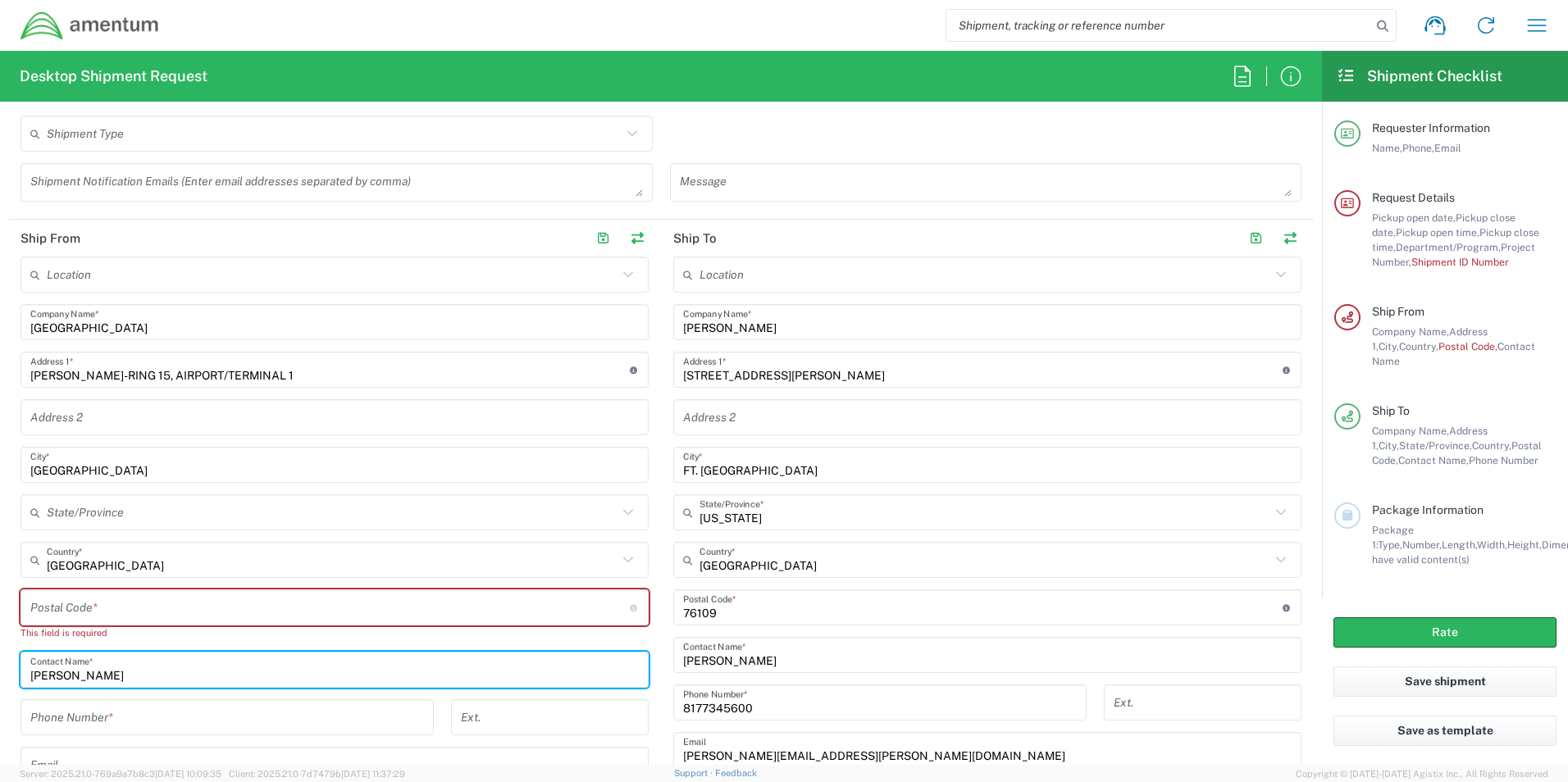
type input "SAM TAJIK"
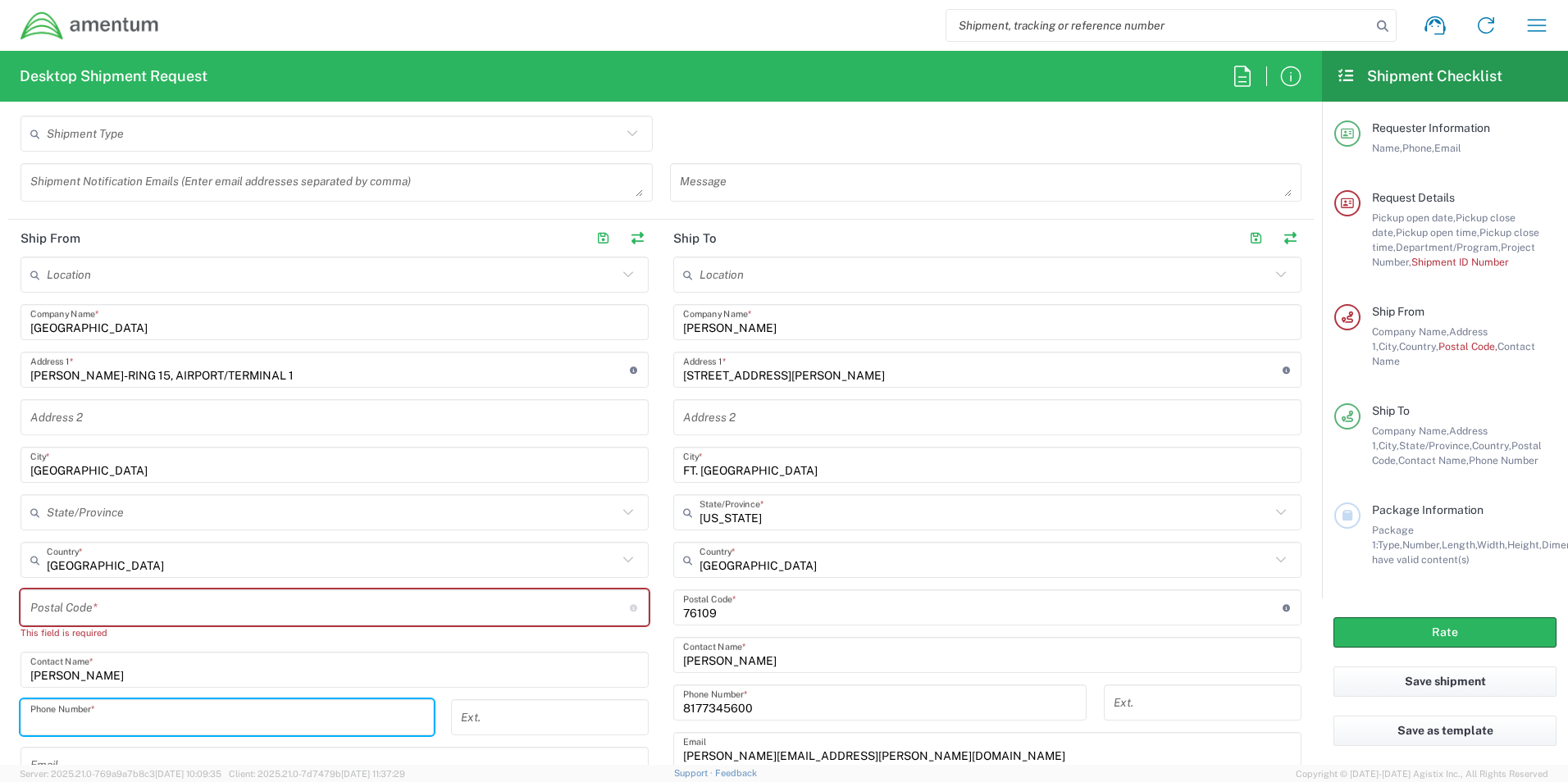
click at [68, 727] on input "tel" at bounding box center [227, 718] width 393 height 28
type input "+49 69 6977 8900"
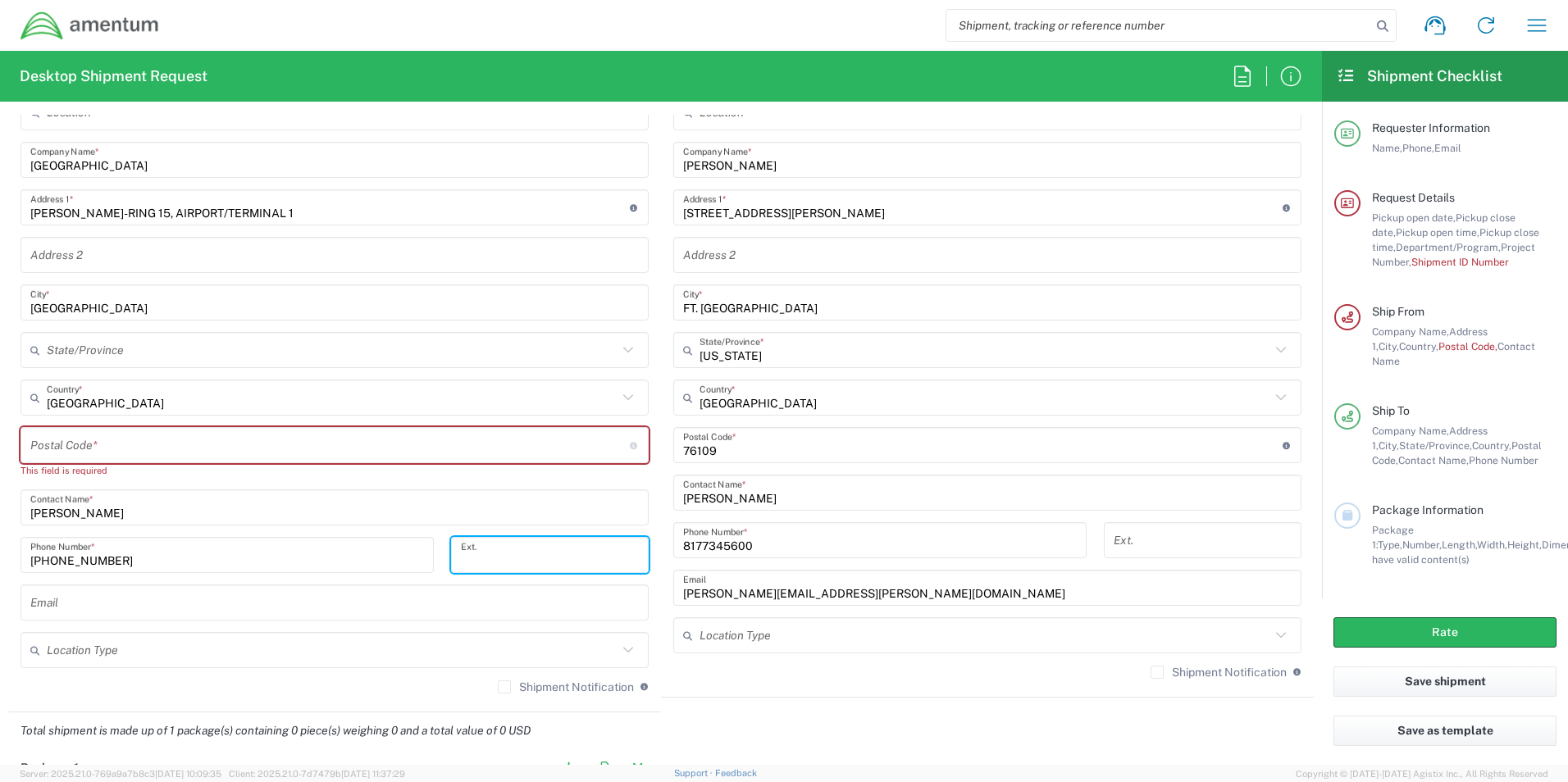
scroll to position [848, 0]
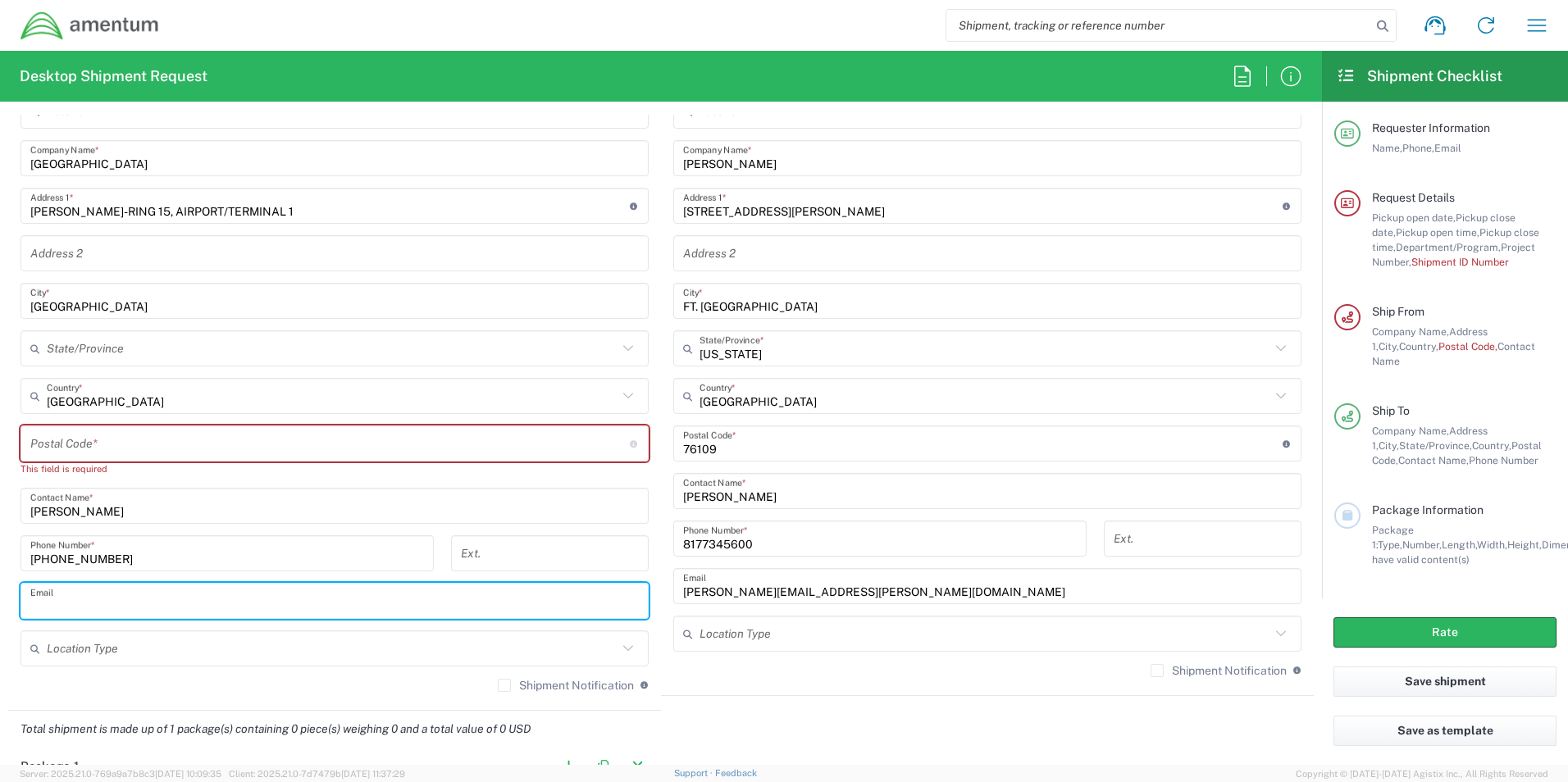
click at [69, 610] on input "text" at bounding box center [335, 601] width 609 height 28
type input "GUESTRELATION.FRANKFURT@SHERATON.COM"
click at [459, 651] on input "text" at bounding box center [333, 649] width 571 height 28
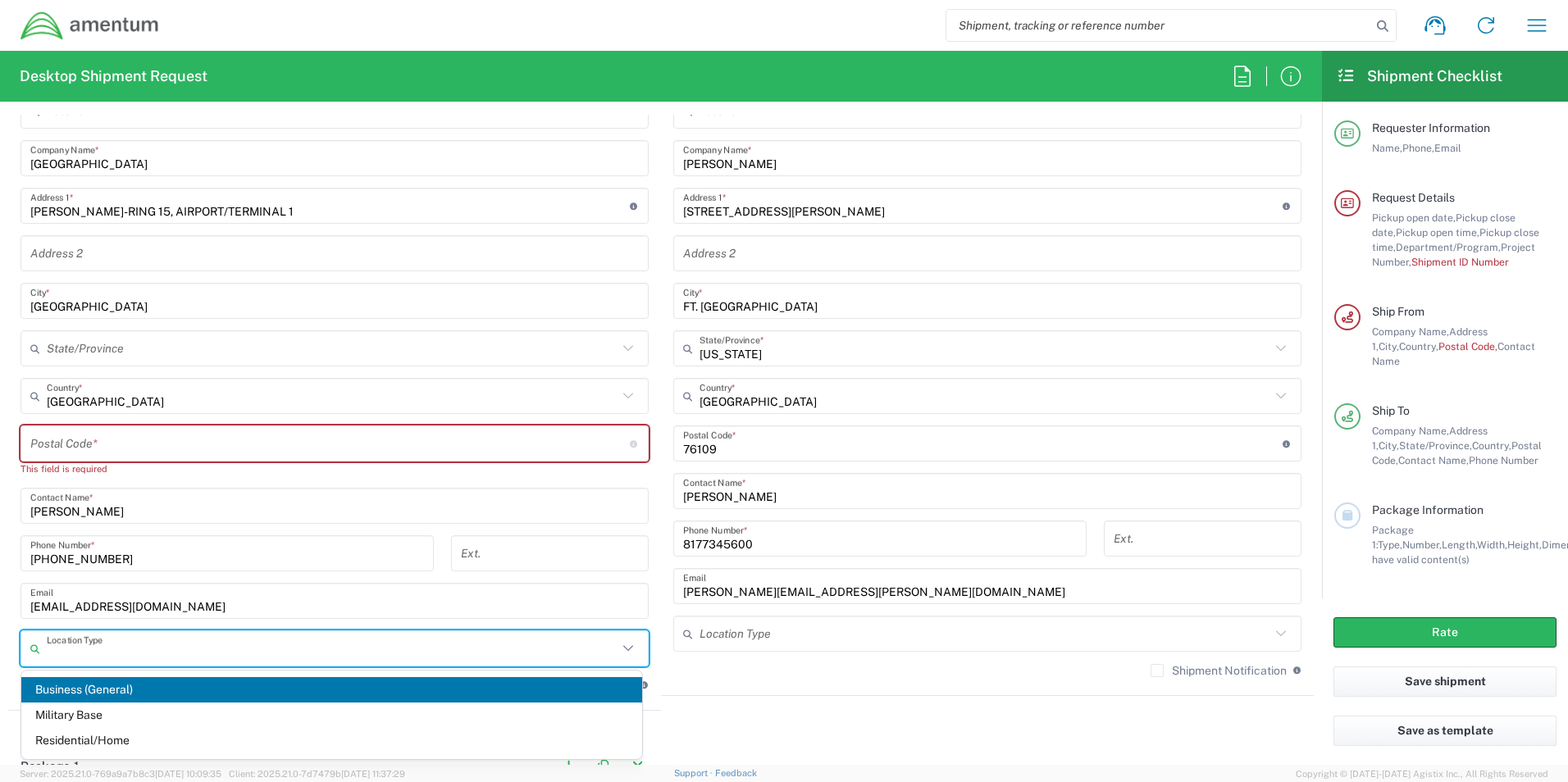
click at [52, 681] on span "Business (General)" at bounding box center [332, 689] width 621 height 26
type input "Business (General)"
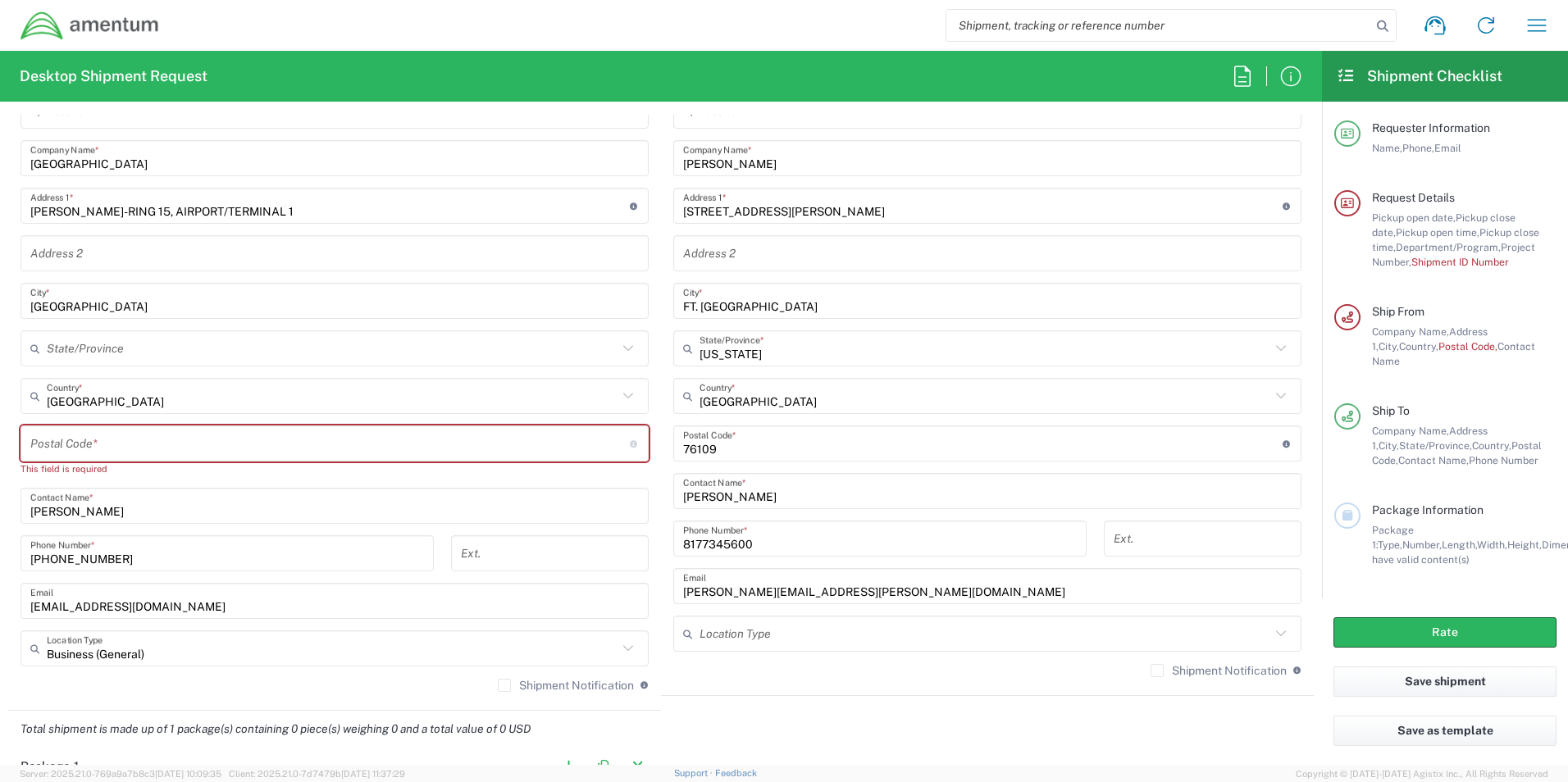
click at [779, 633] on input "text" at bounding box center [985, 634] width 571 height 28
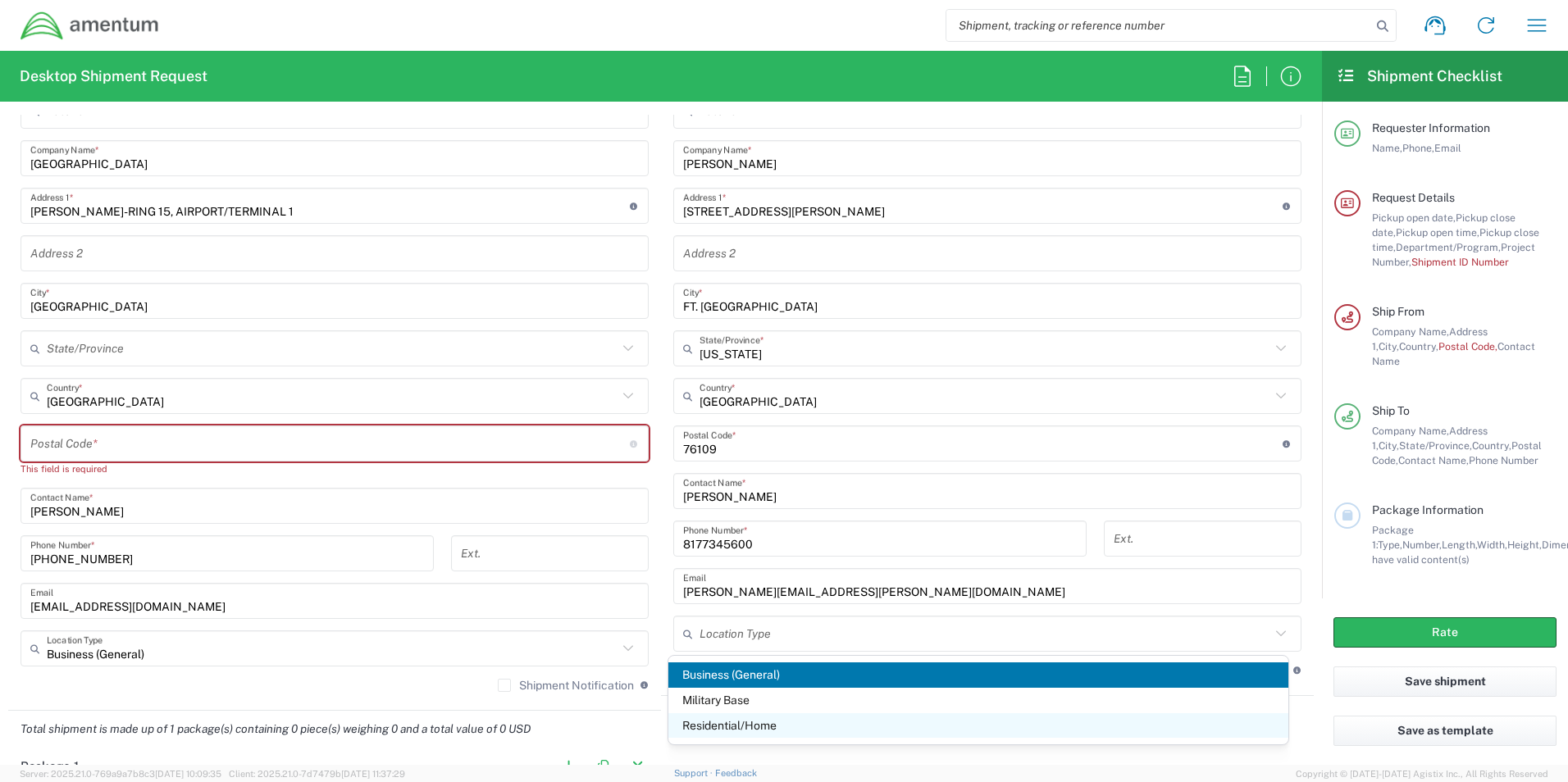
click at [709, 723] on span "Residential/Home" at bounding box center [979, 726] width 621 height 26
type input "Residential/Home"
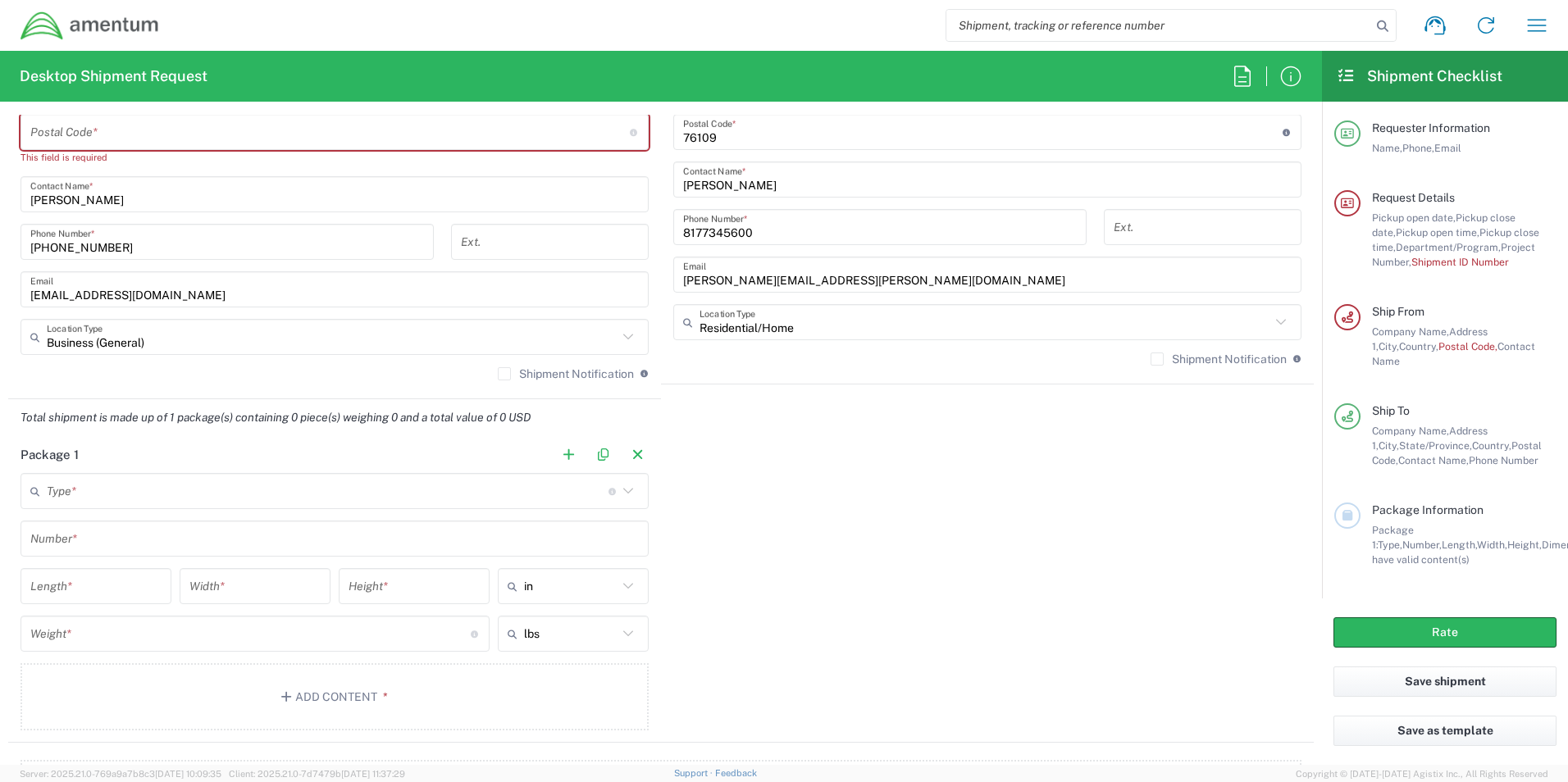
scroll to position [1176, 0]
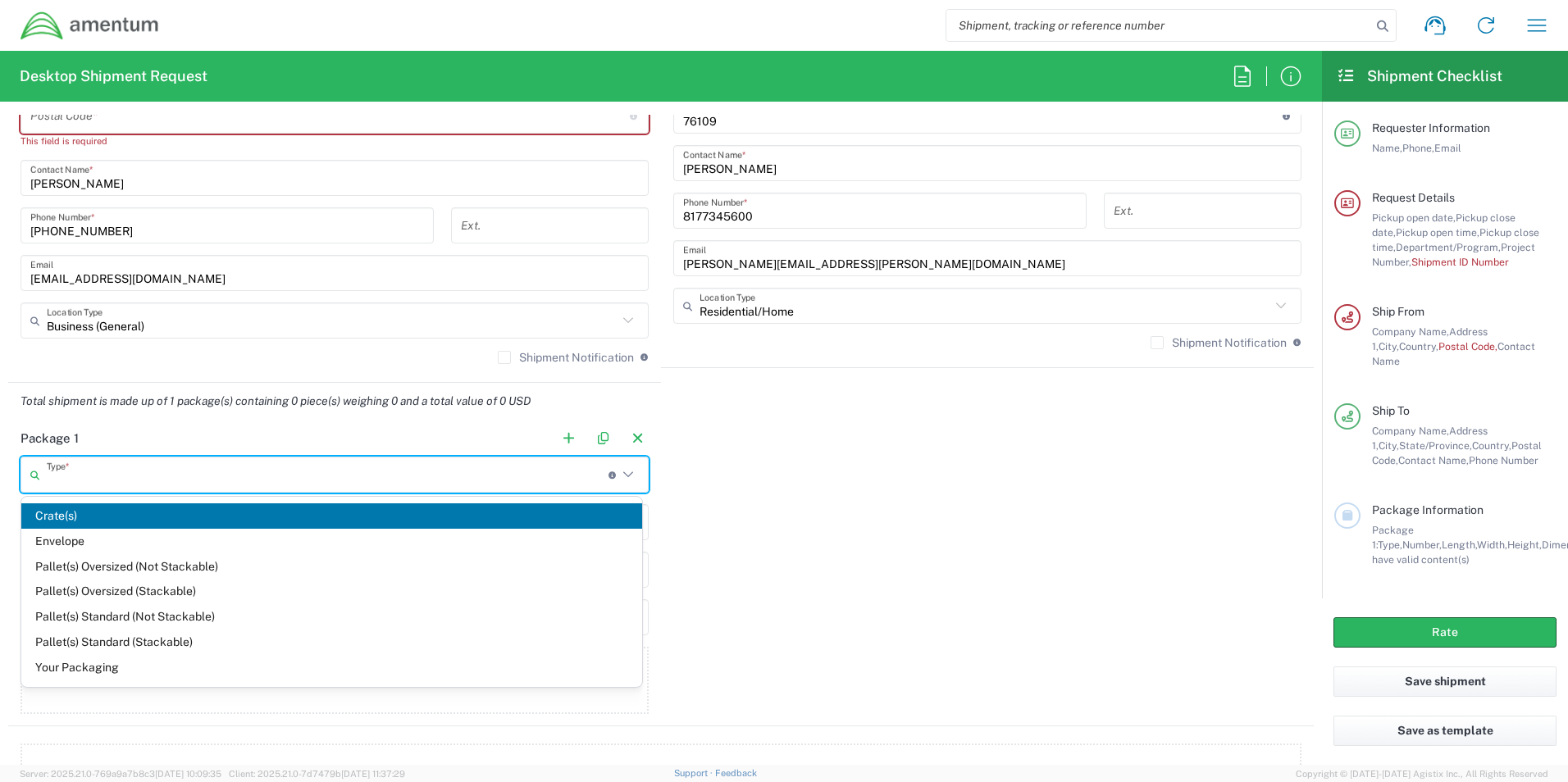
click at [106, 465] on input "text" at bounding box center [327, 475] width 562 height 28
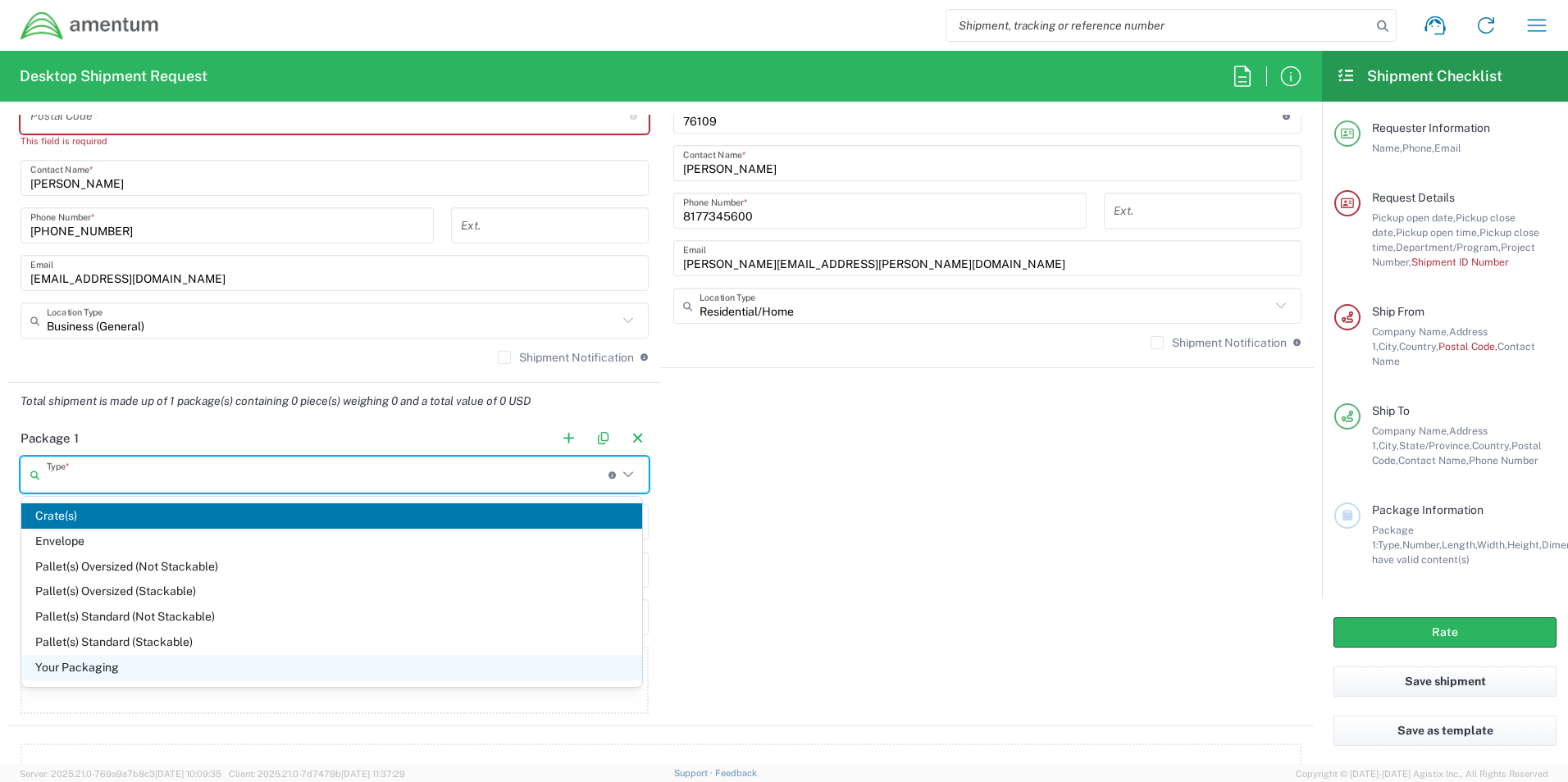
click at [97, 665] on span "Your Packaging" at bounding box center [332, 667] width 621 height 26
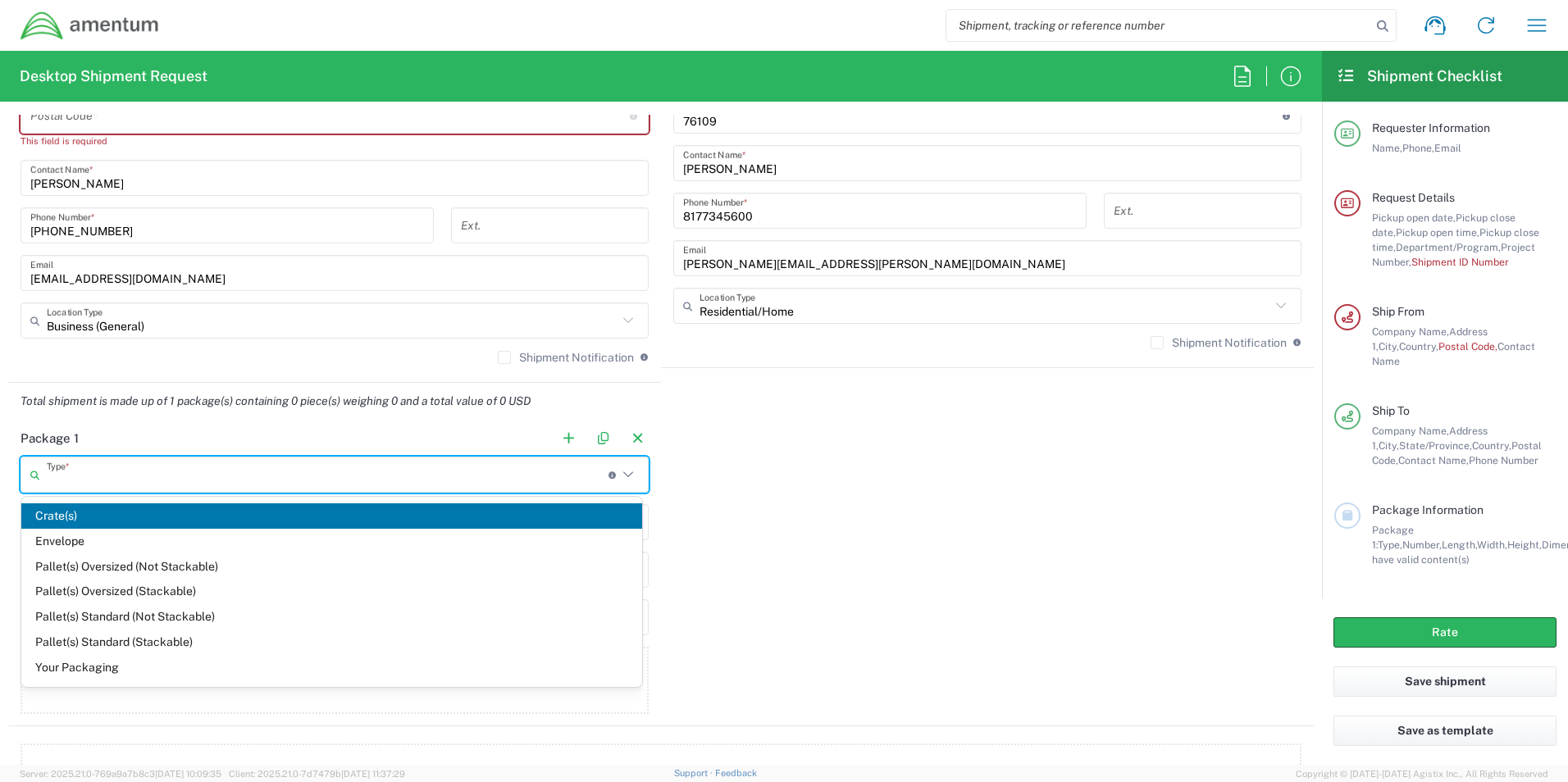
type input "Your Packaging"
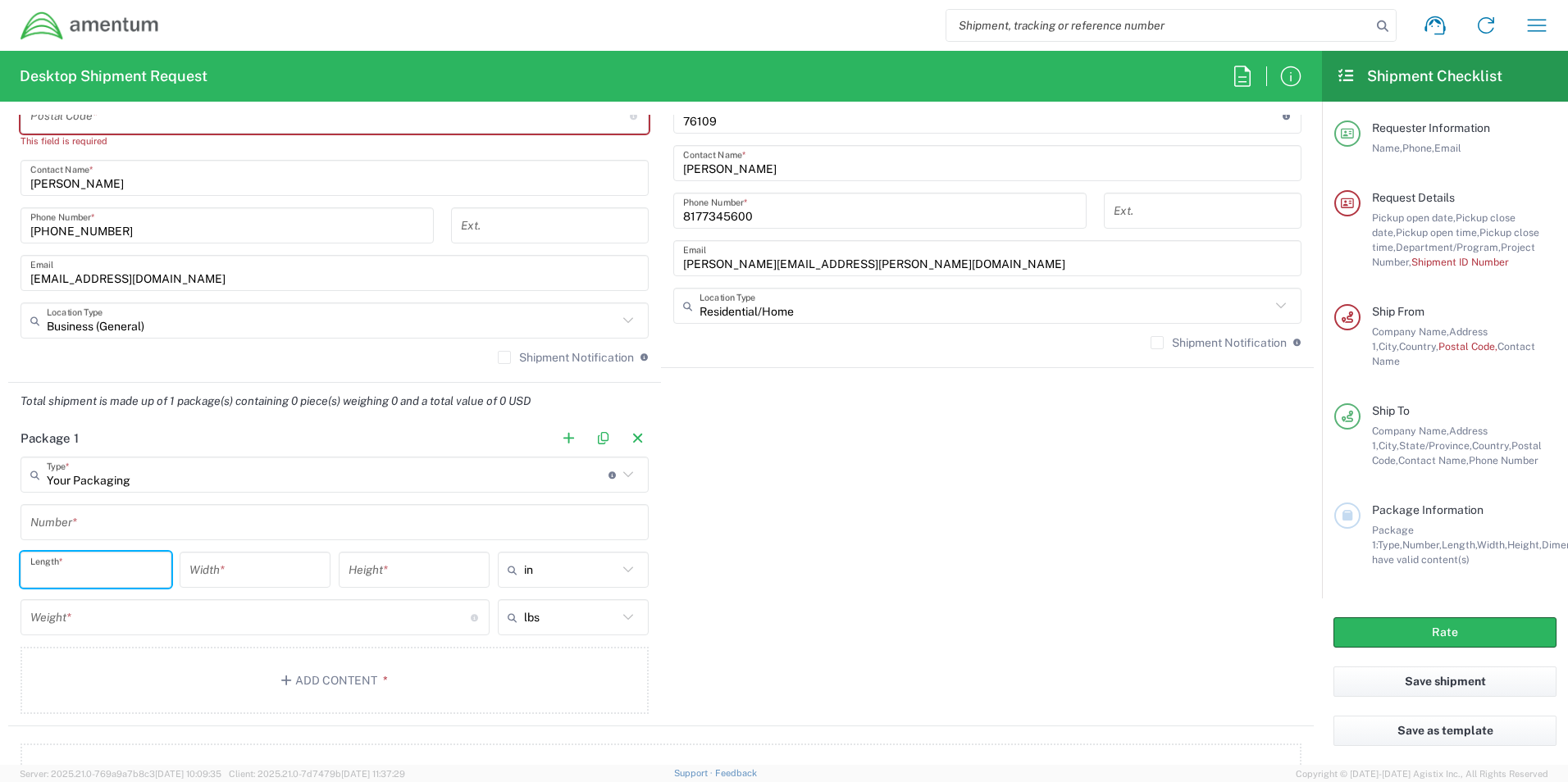
click at [100, 576] on input "number" at bounding box center [95, 570] width 131 height 28
type input "40"
type input "26"
type input "15"
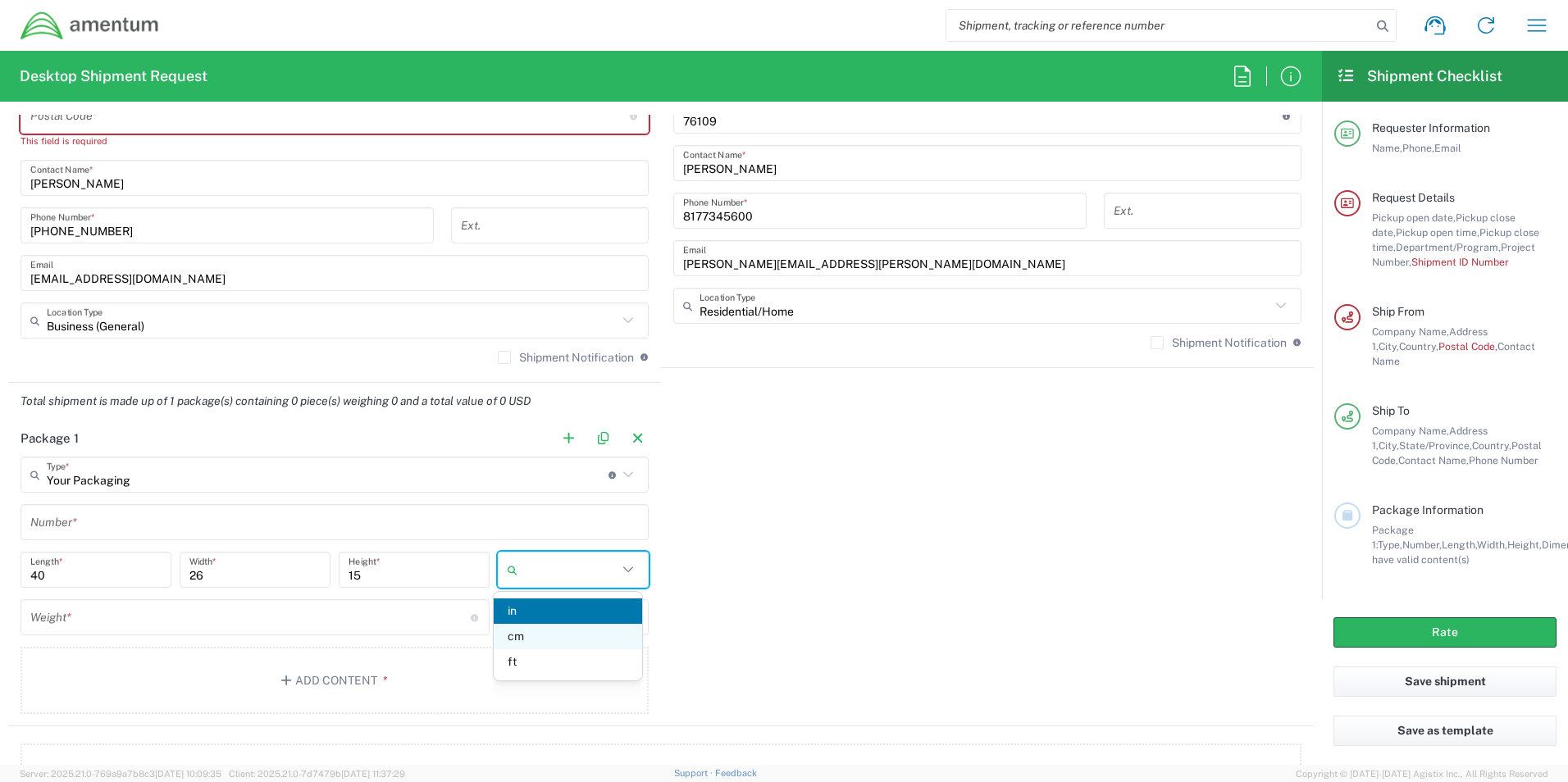
click at [520, 638] on span "cm" at bounding box center [568, 636] width 148 height 26
type input "101.6"
type input "66.04"
type input "38.1"
type input "cm"
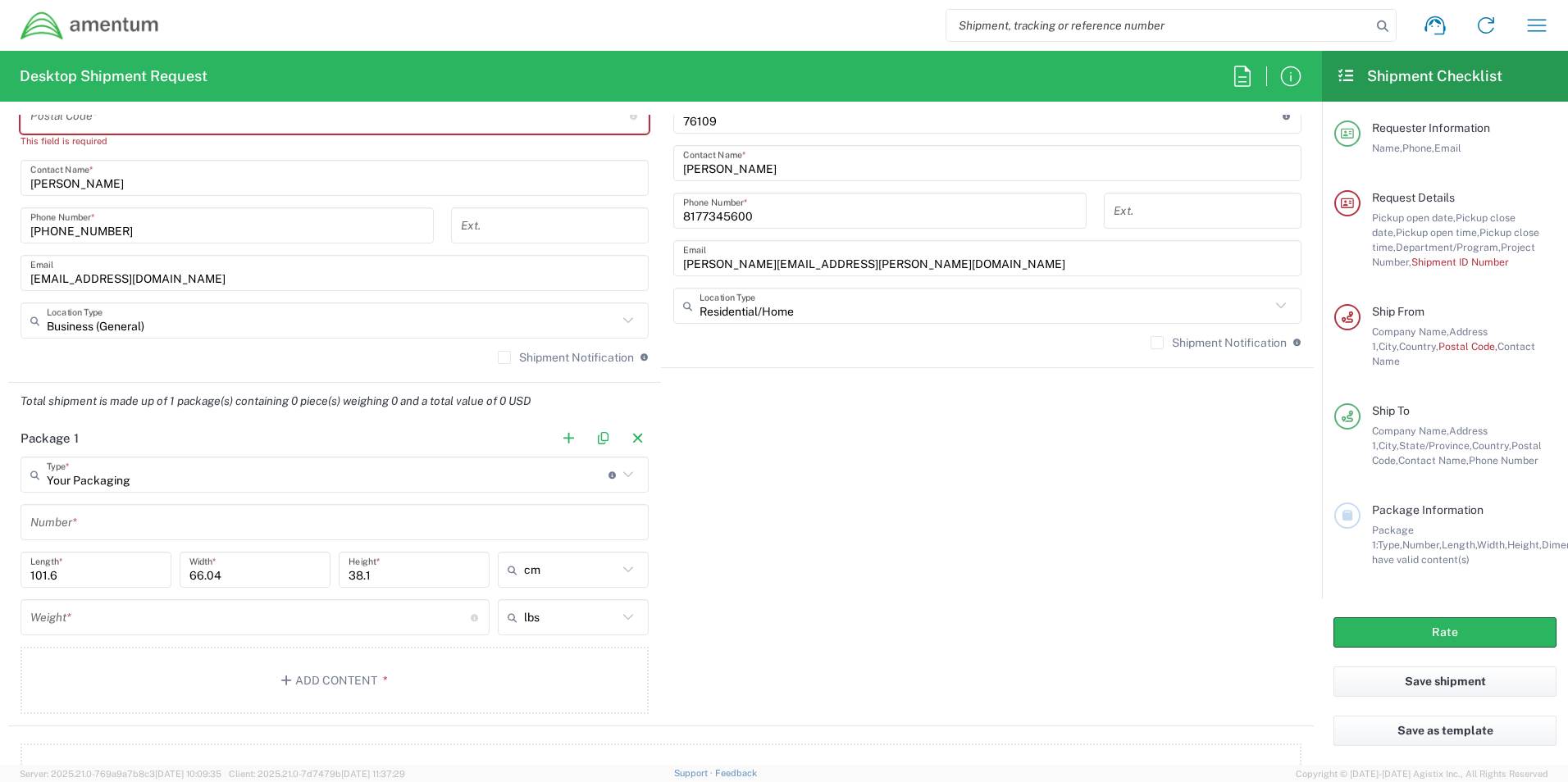
click at [626, 571] on icon at bounding box center [628, 570] width 21 height 21
click at [530, 658] on span "in" at bounding box center [568, 662] width 148 height 26
type input "40"
type input "26"
type input "15"
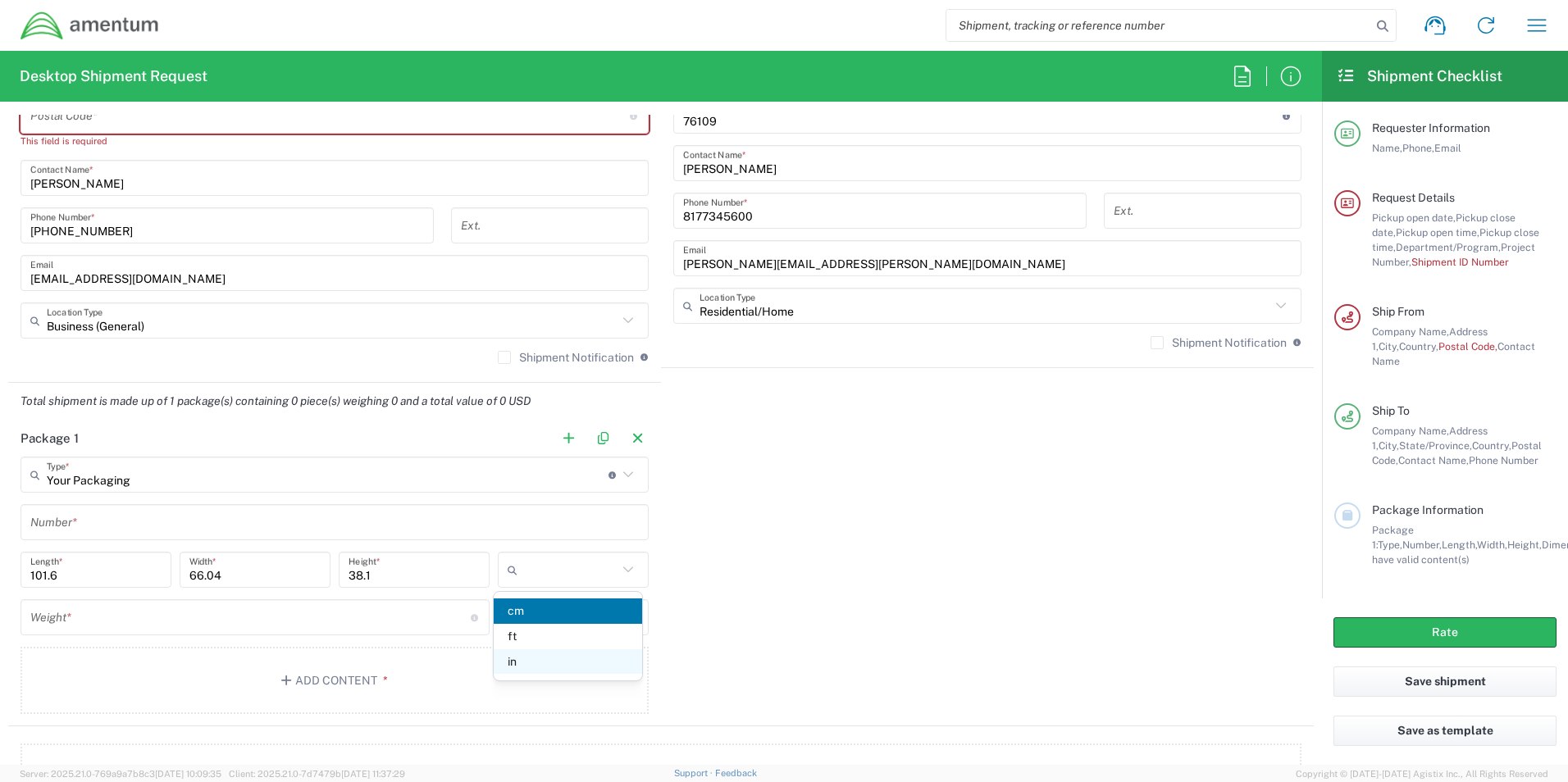
type input "in"
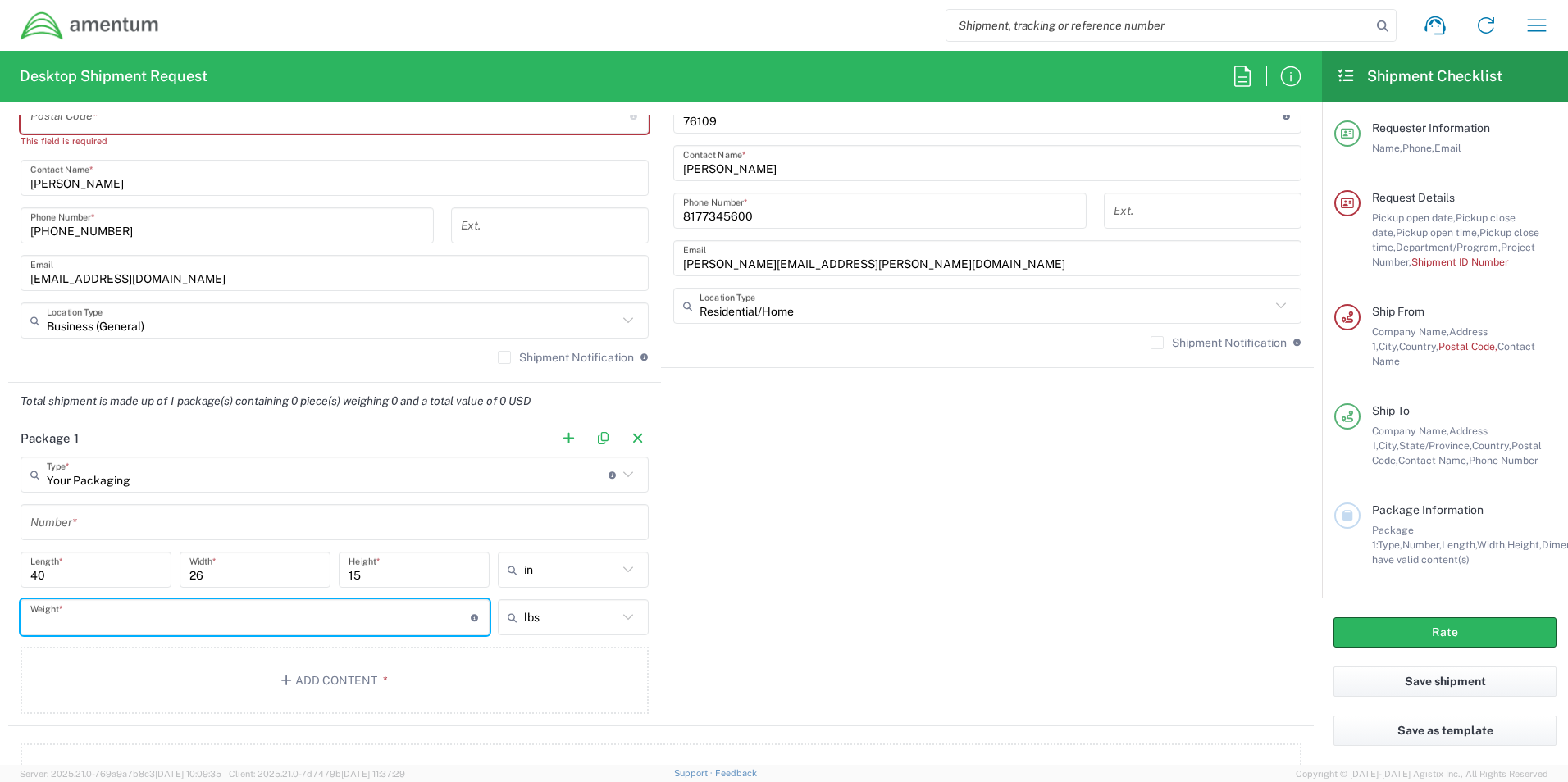
click at [76, 625] on input "number" at bounding box center [250, 617] width 440 height 28
type input "1"
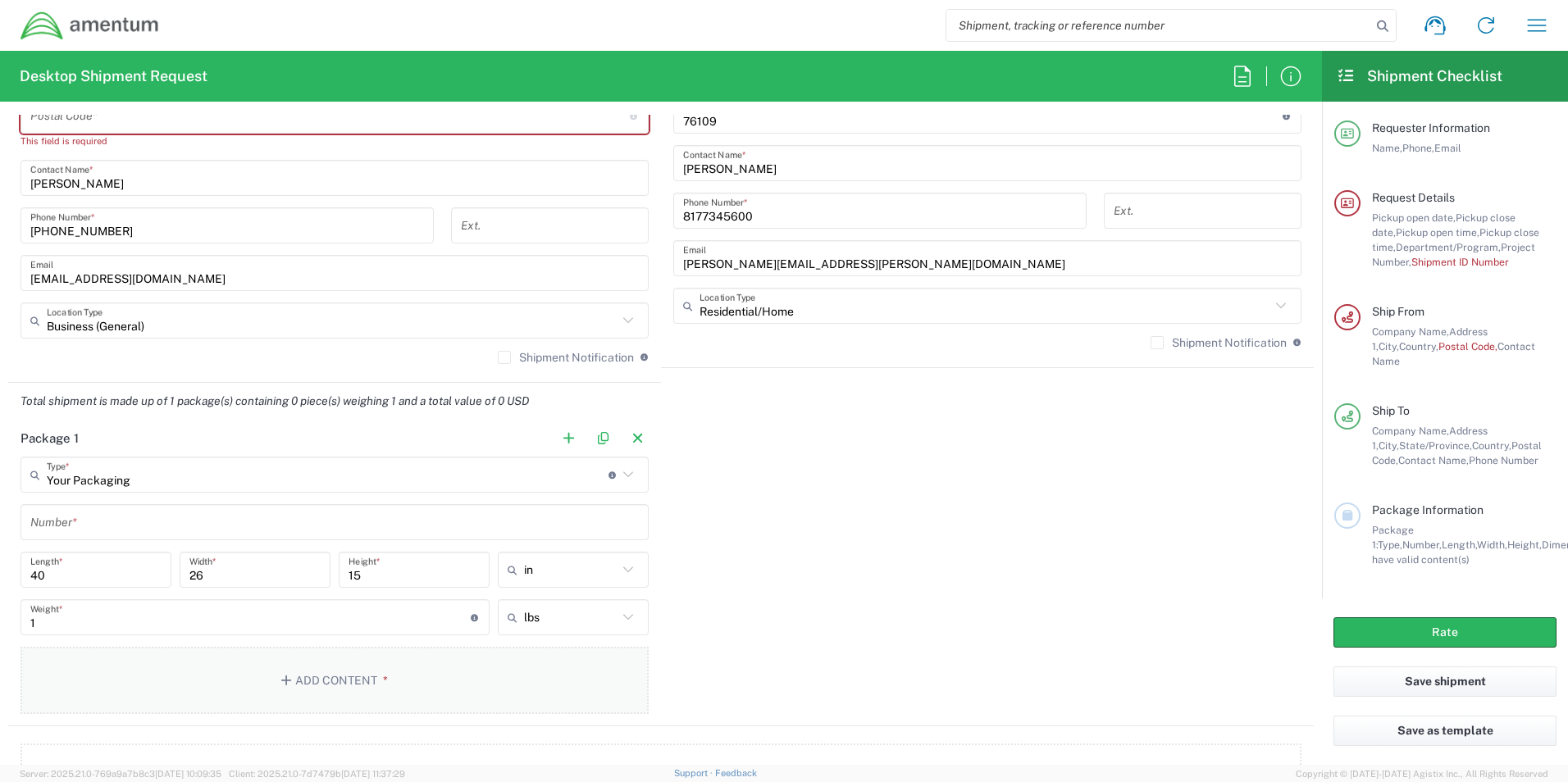
click at [331, 681] on button "Add Content *" at bounding box center [335, 681] width 628 height 68
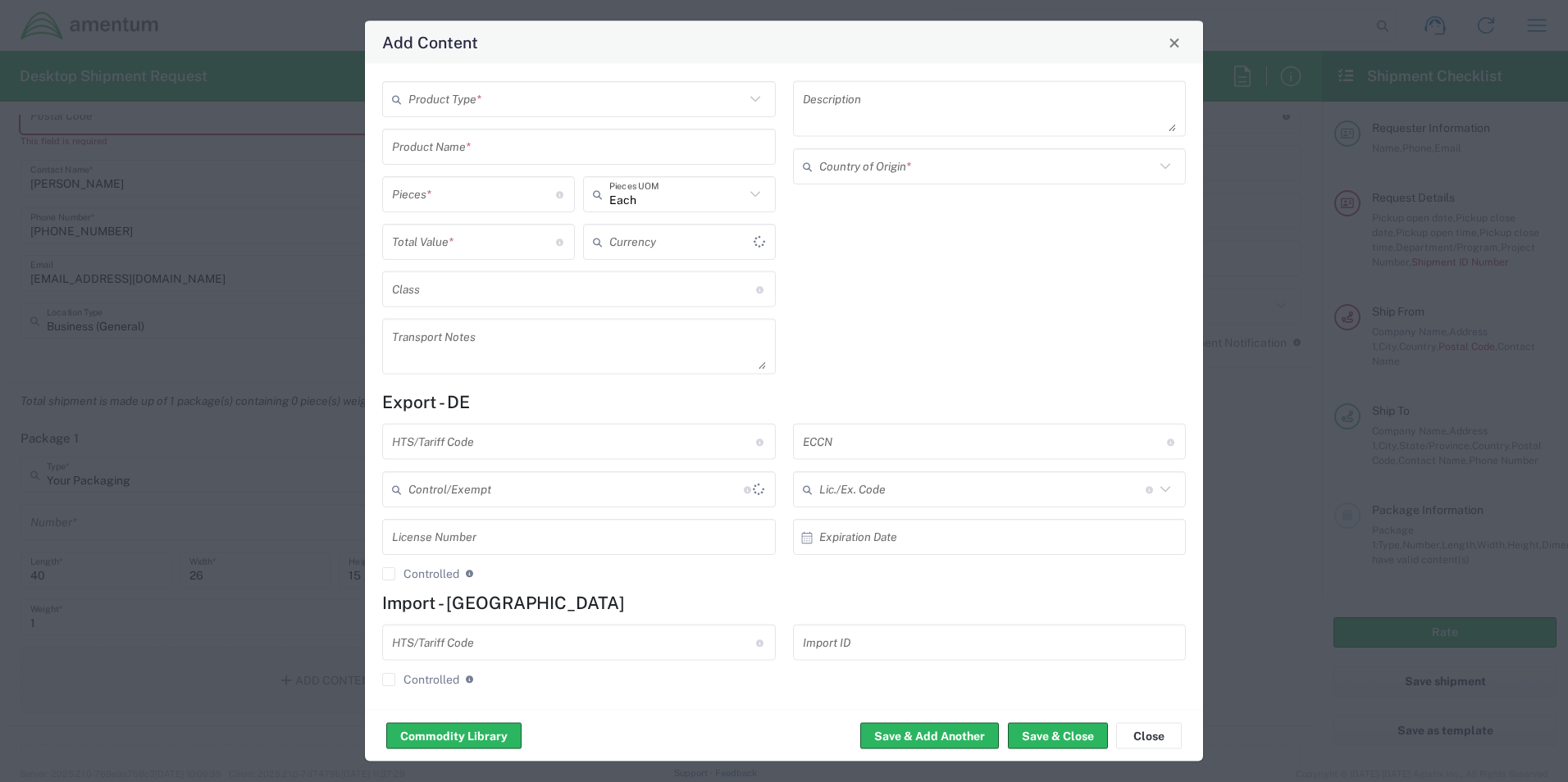
type input "US Dollar"
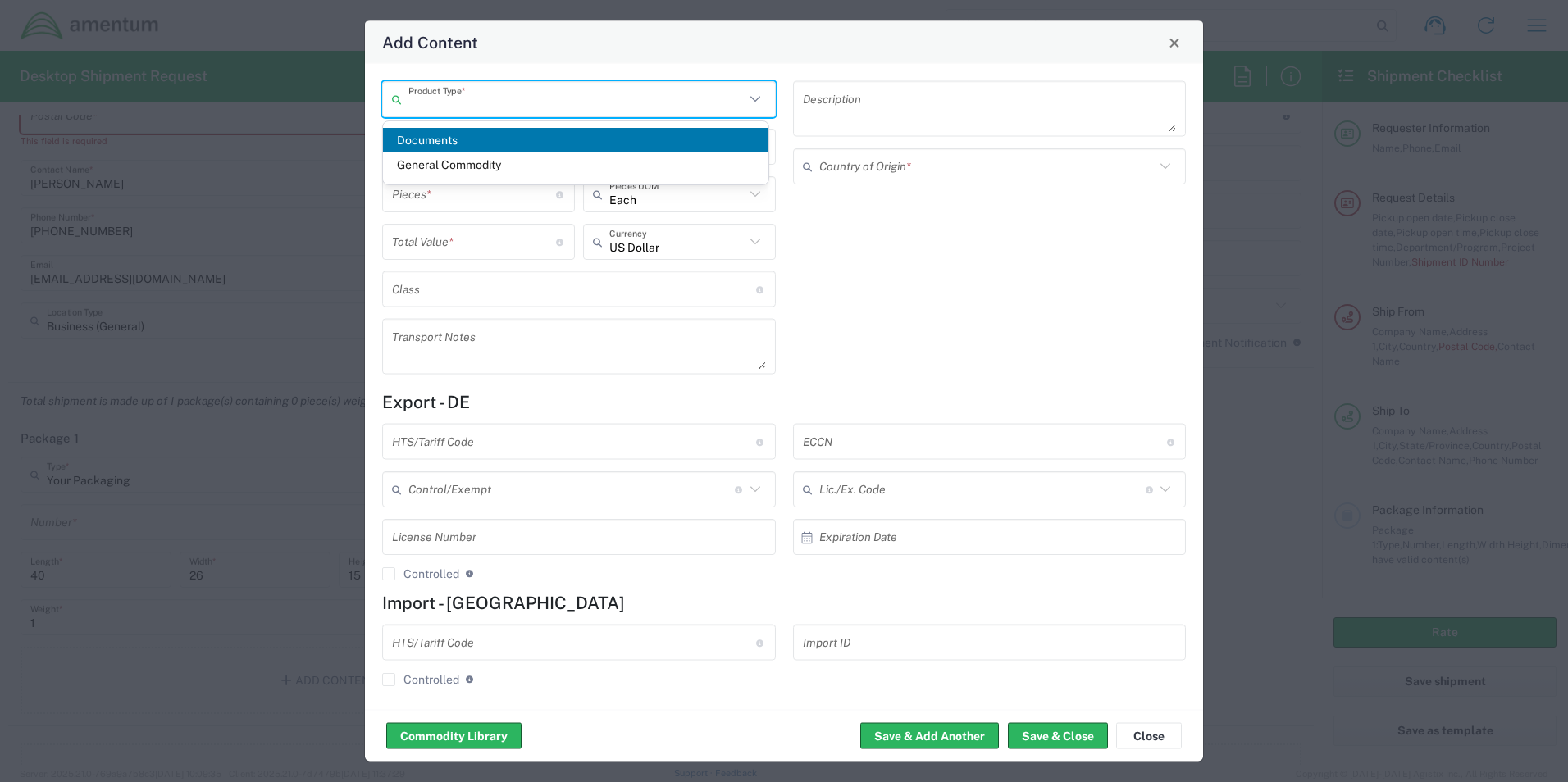
click at [499, 100] on input "text" at bounding box center [577, 99] width 336 height 28
click at [500, 163] on span "General Commodity" at bounding box center [575, 165] width 385 height 26
type input "General Commodity"
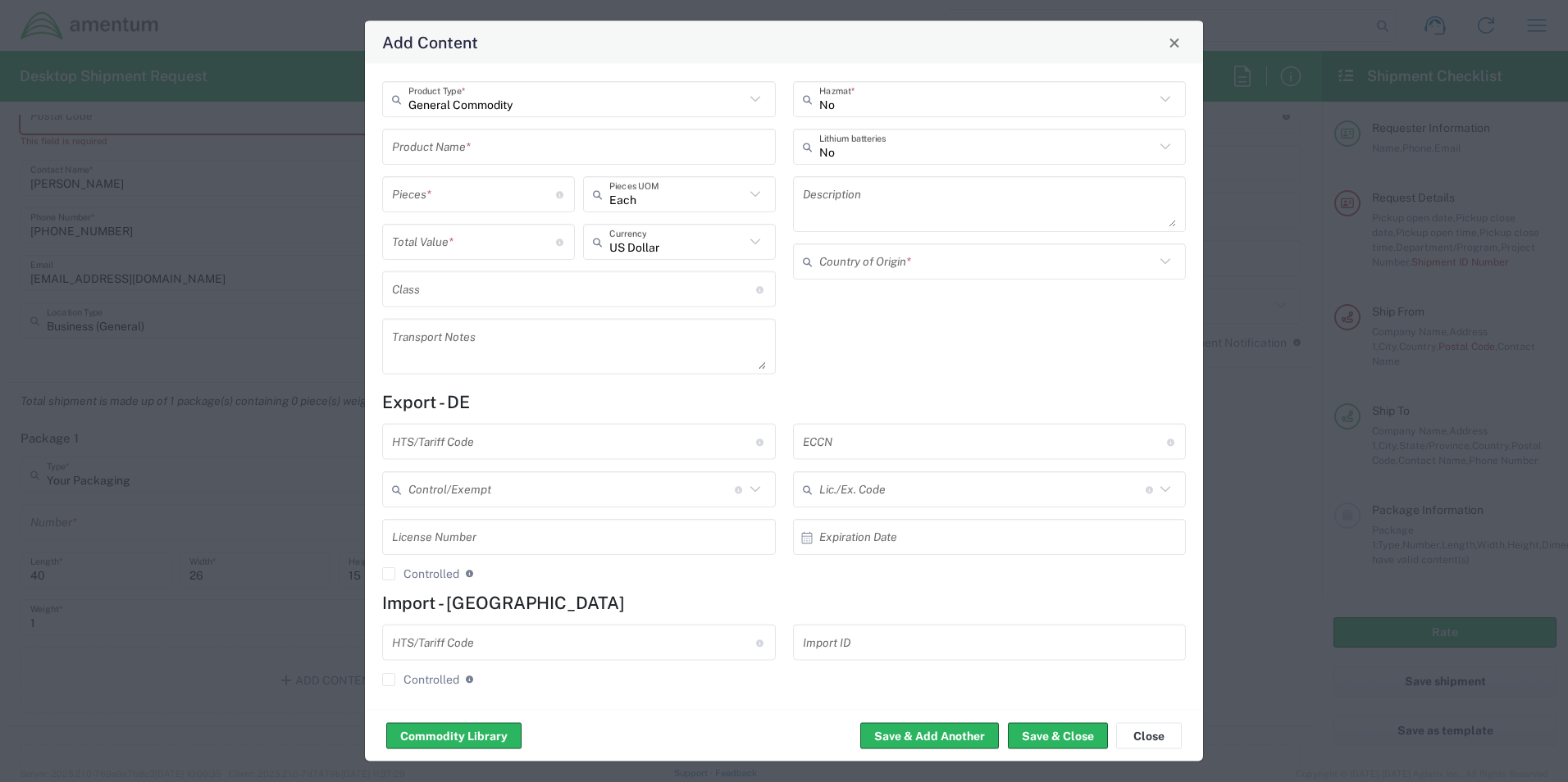
click at [844, 214] on textarea at bounding box center [990, 205] width 374 height 46
type textarea "l"
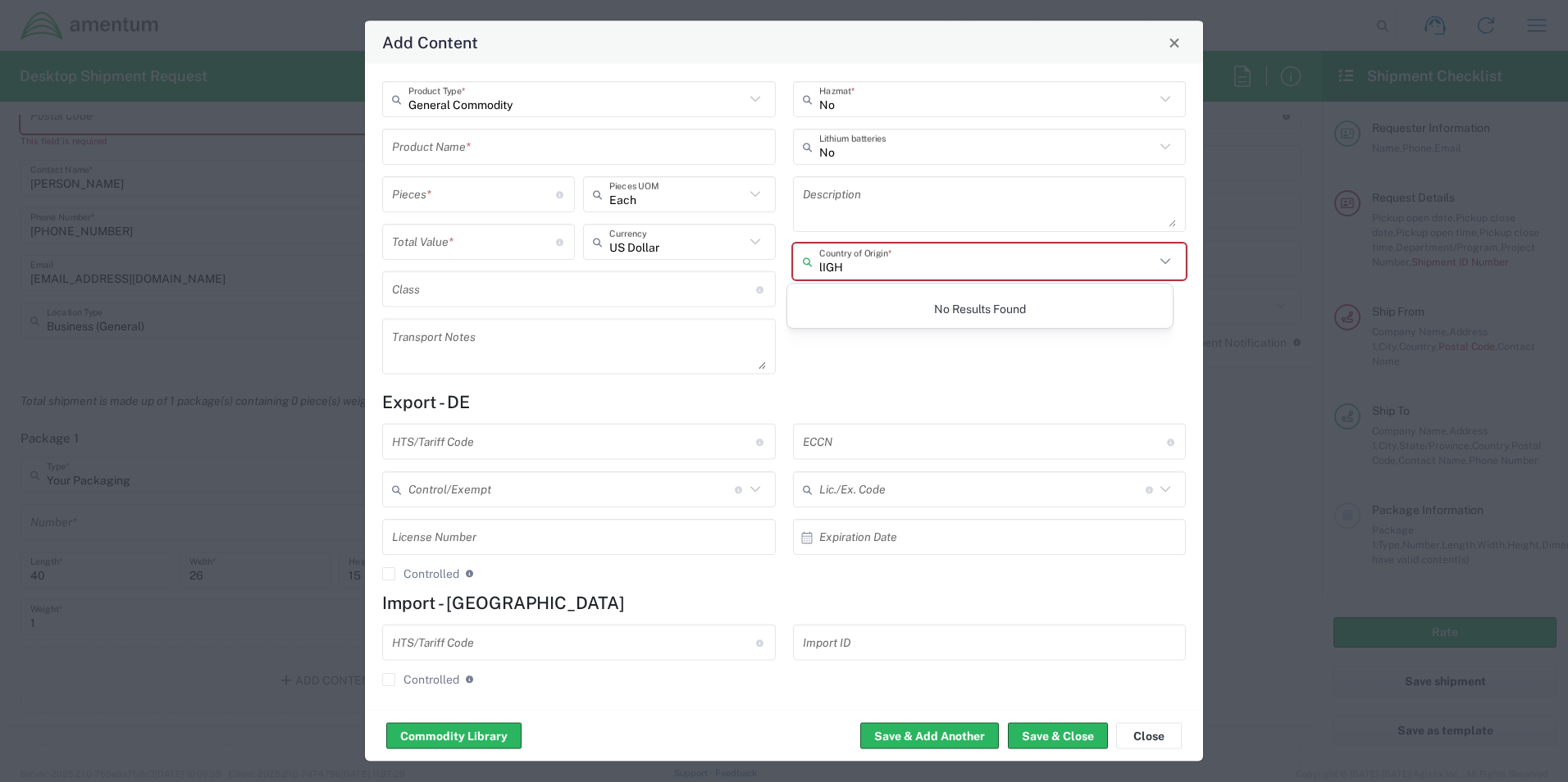
type input "lIG"
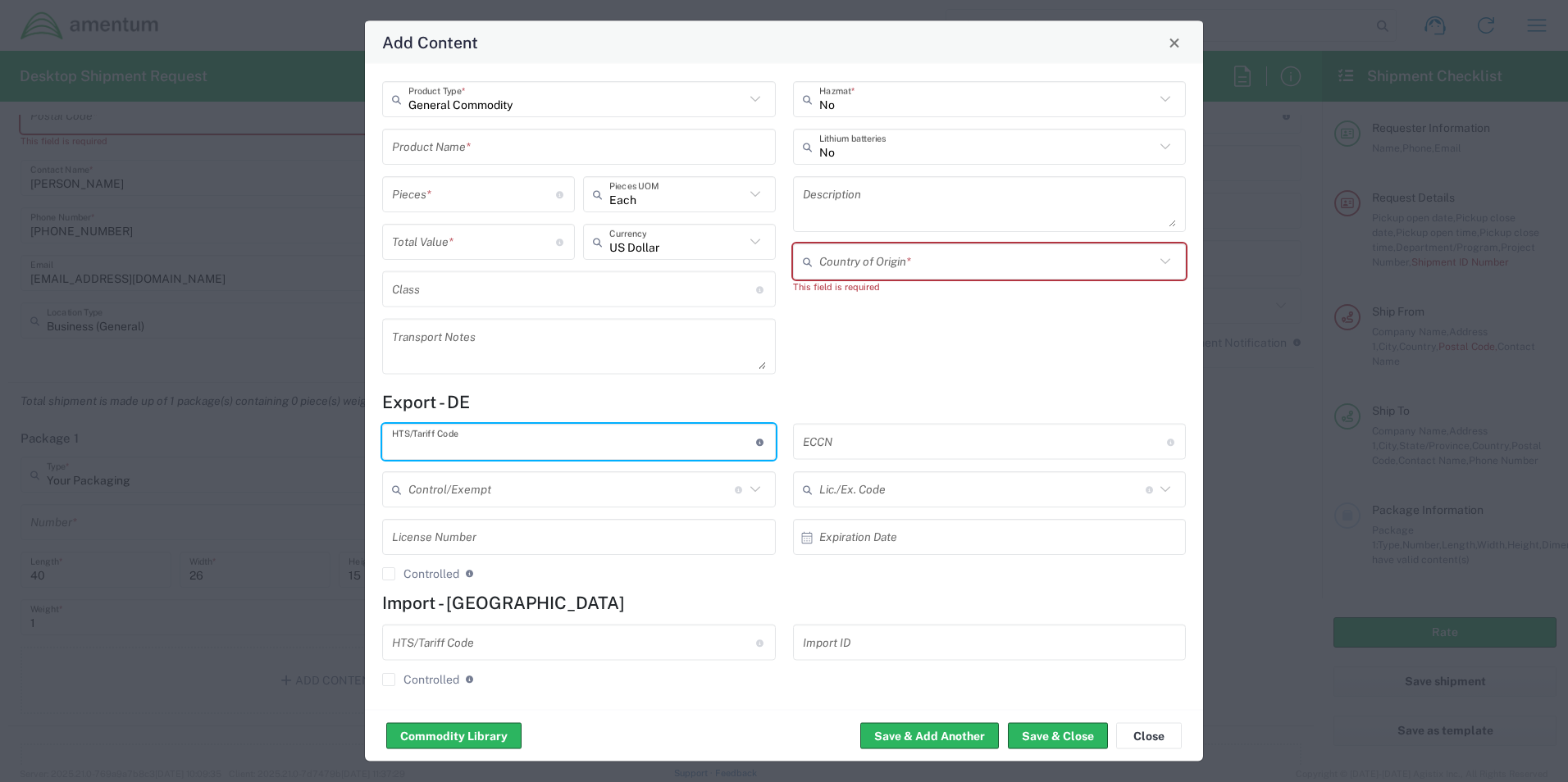
click at [843, 198] on textarea at bounding box center [990, 205] width 374 height 46
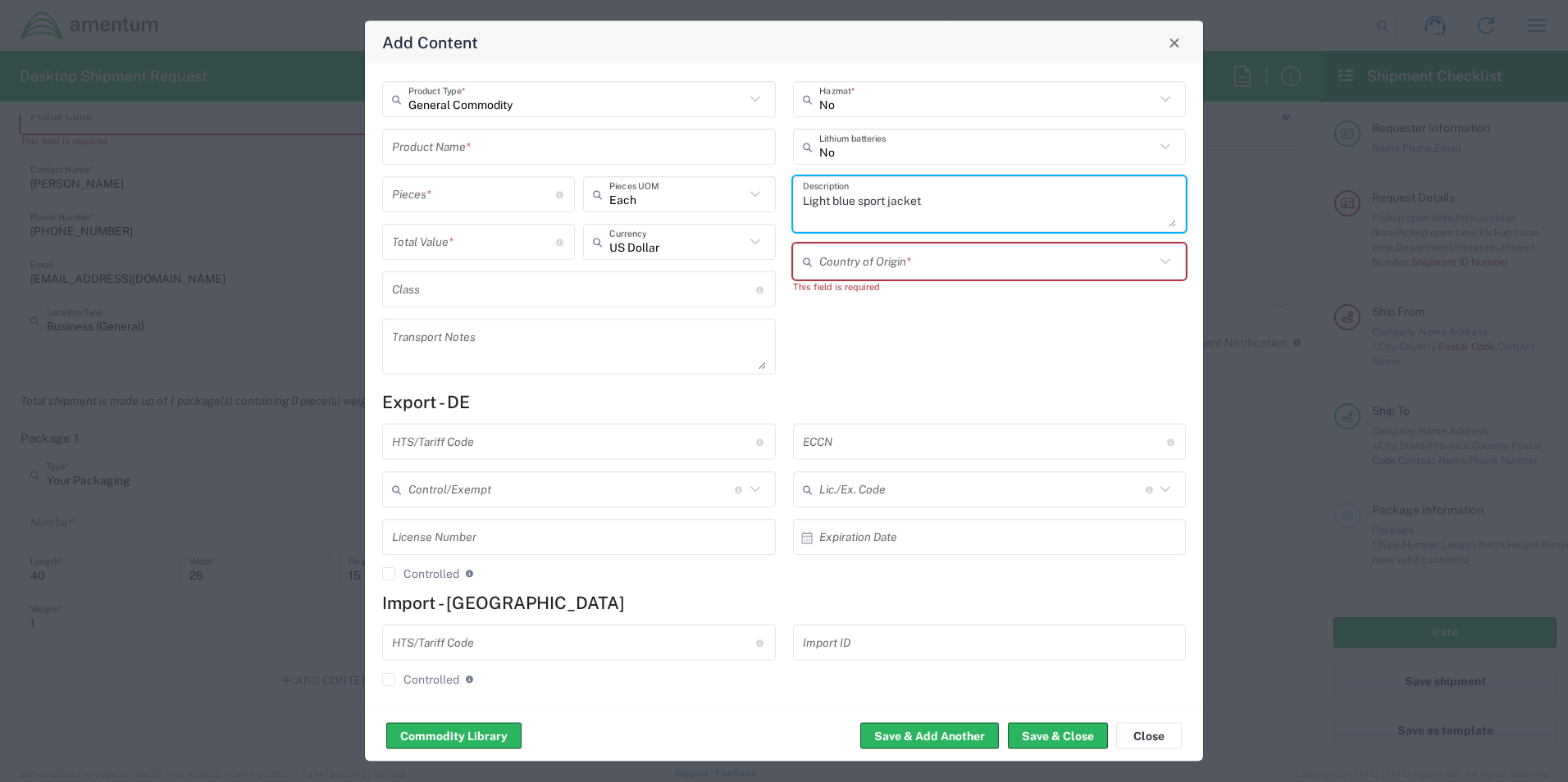
type textarea "Light blue sport jacket"
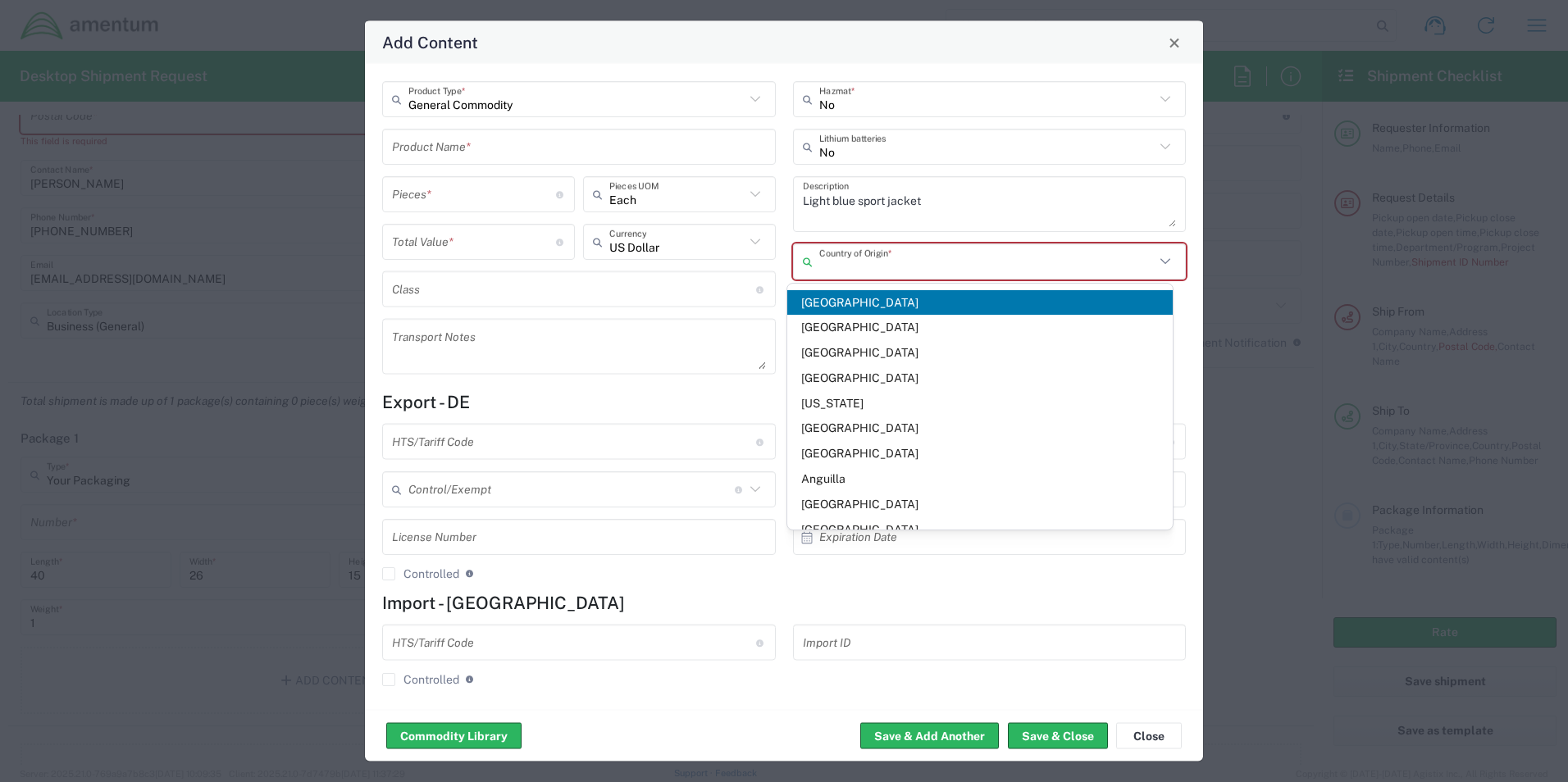
click at [864, 265] on input "text" at bounding box center [988, 261] width 336 height 28
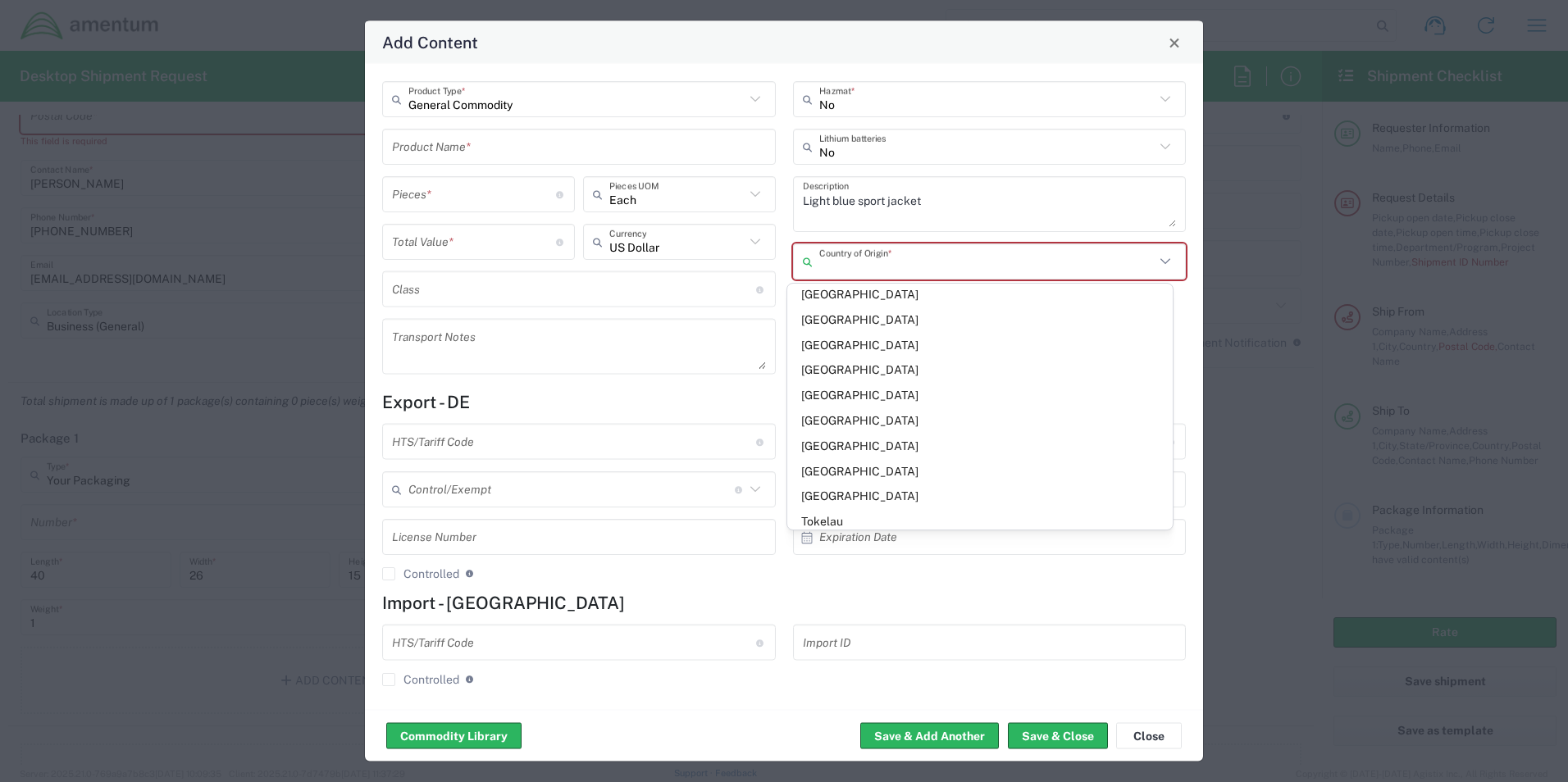
scroll to position [5904, 0]
click at [884, 383] on span "United States" at bounding box center [980, 383] width 385 height 26
type input "United States"
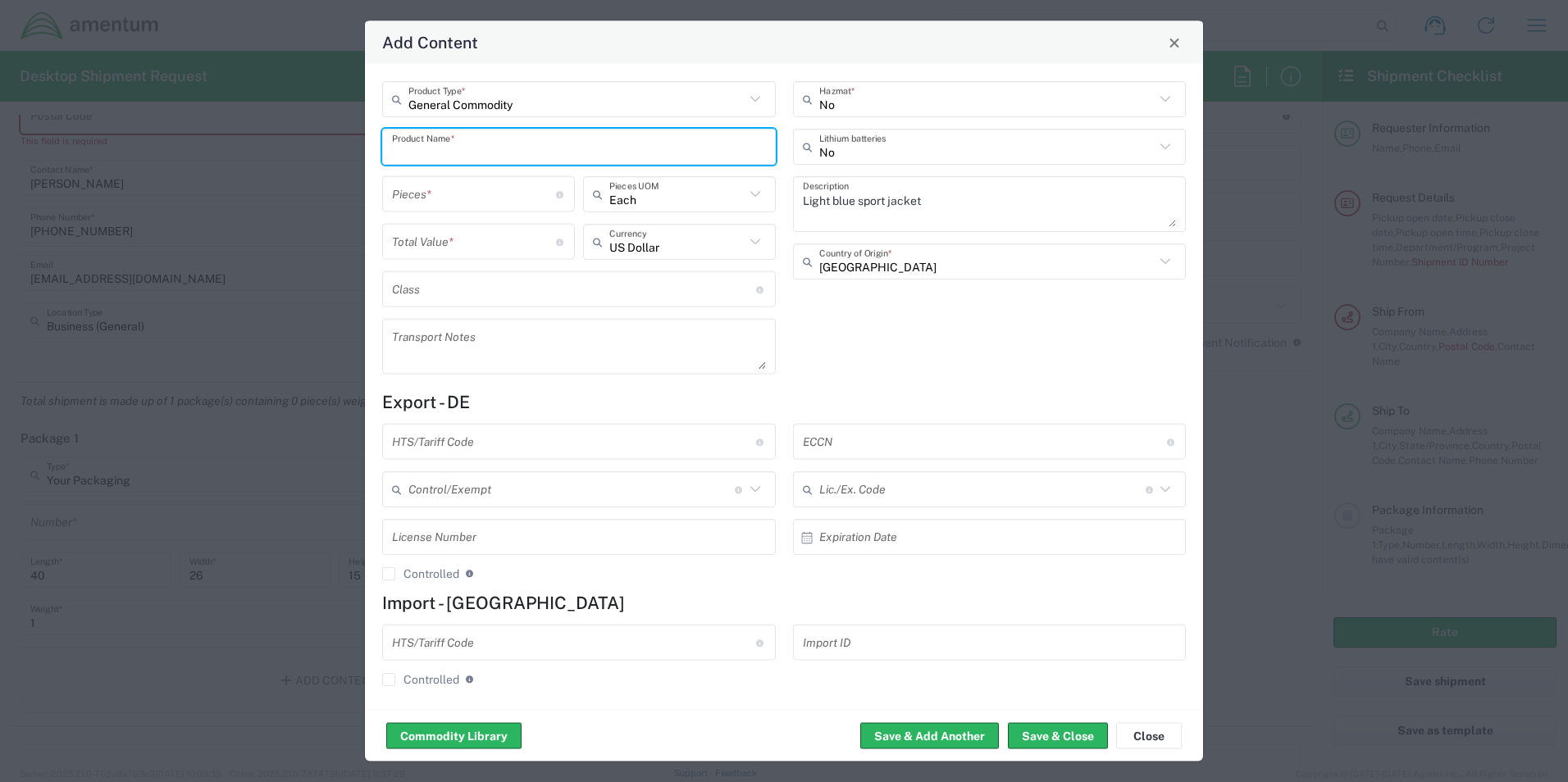
click at [497, 152] on input "text" at bounding box center [579, 146] width 374 height 28
type input "Jacket"
click at [490, 204] on input "number" at bounding box center [474, 194] width 164 height 28
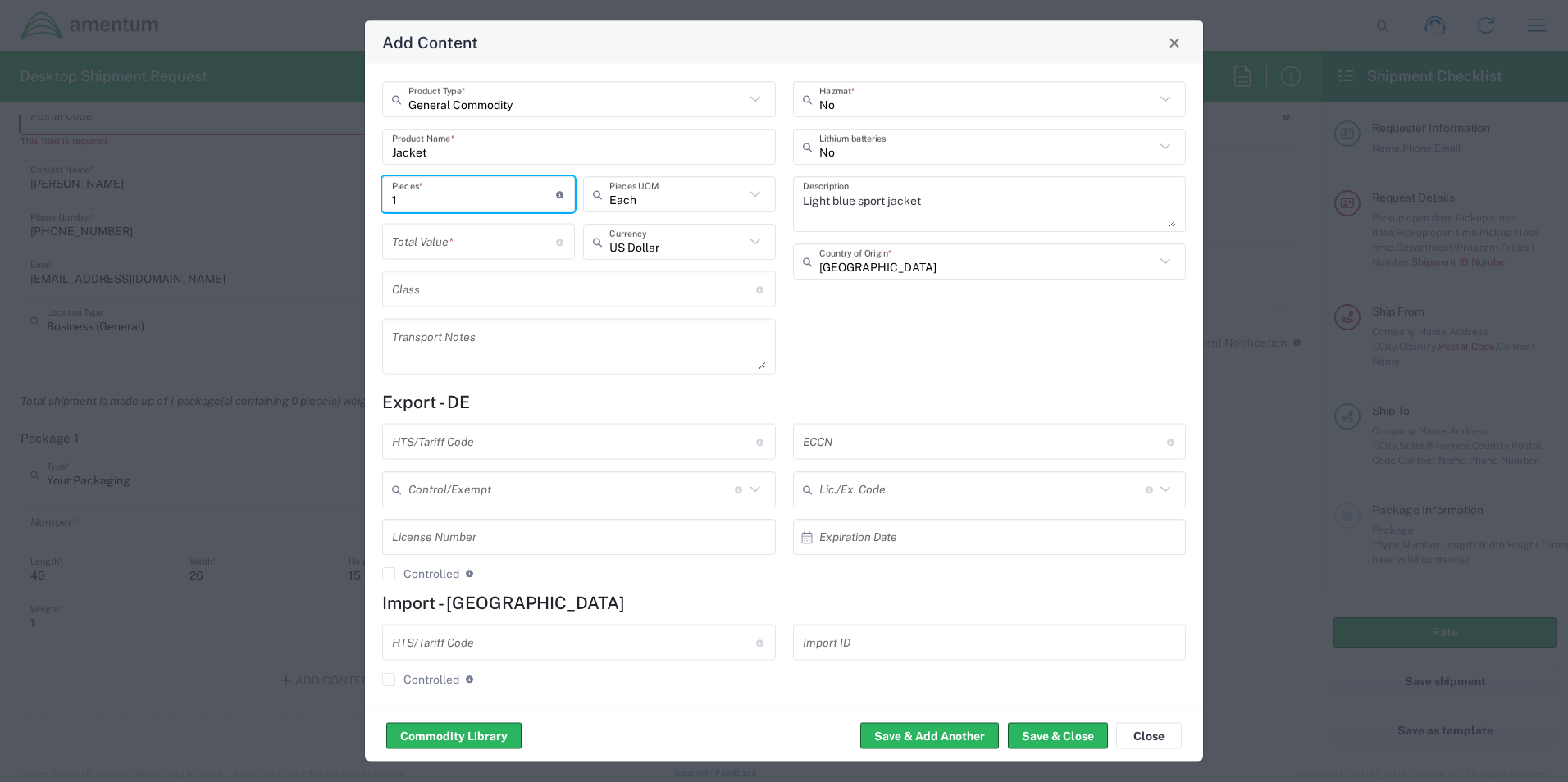
type input "1"
click at [489, 238] on input "number" at bounding box center [474, 241] width 164 height 28
type input "100.00"
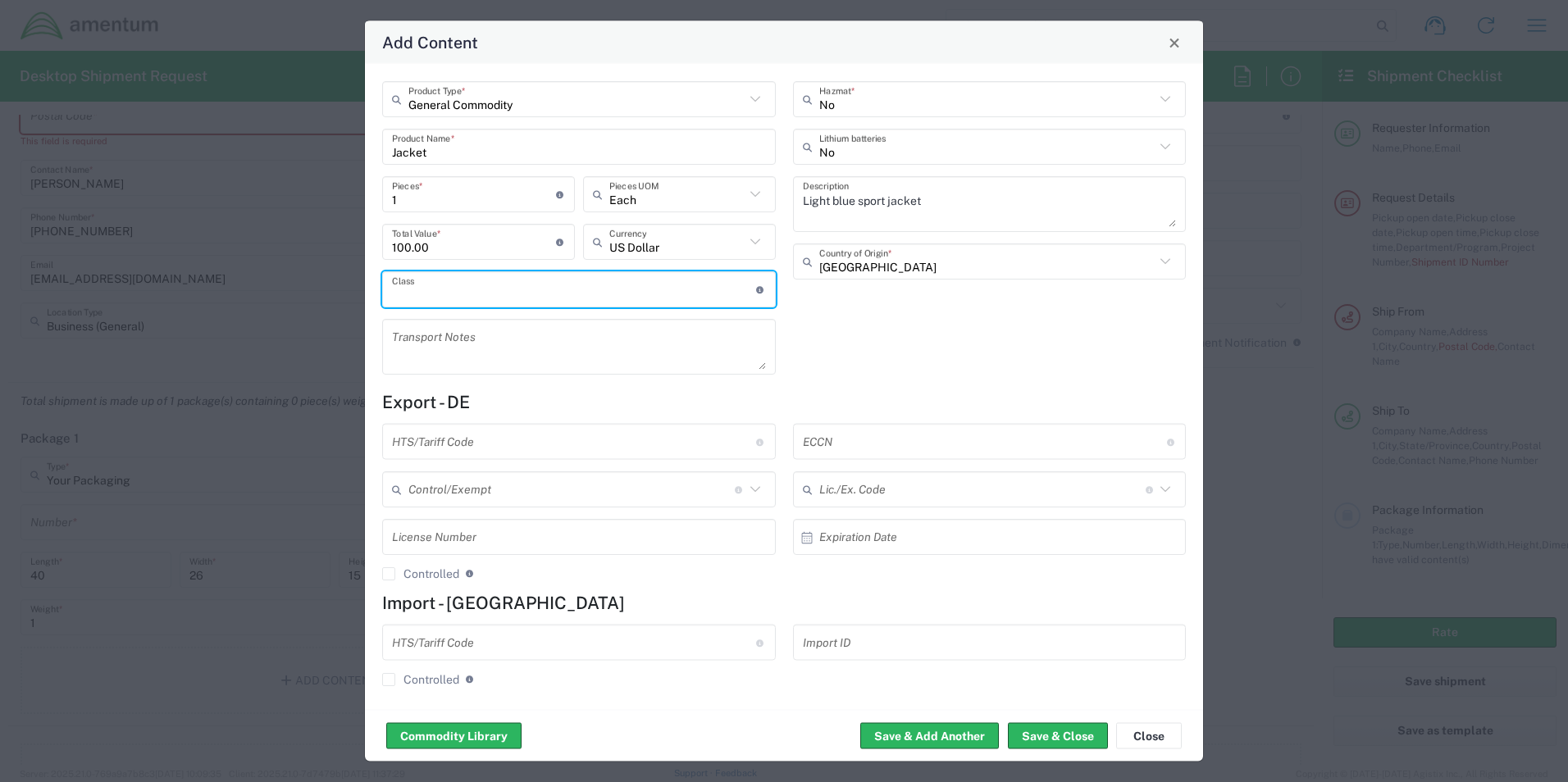
click at [477, 295] on input "text" at bounding box center [574, 289] width 364 height 28
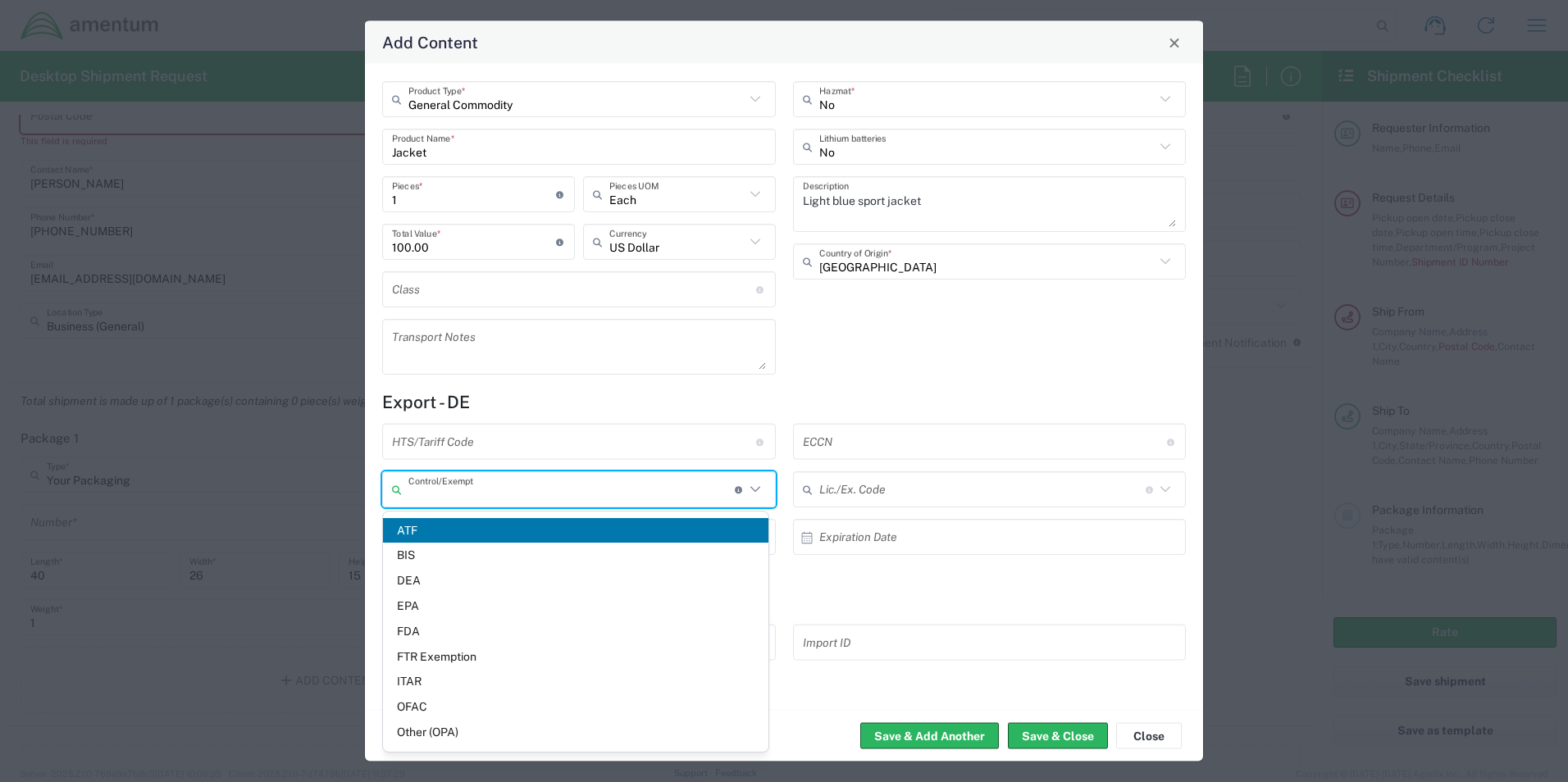
click at [523, 498] on input "text" at bounding box center [571, 489] width 327 height 28
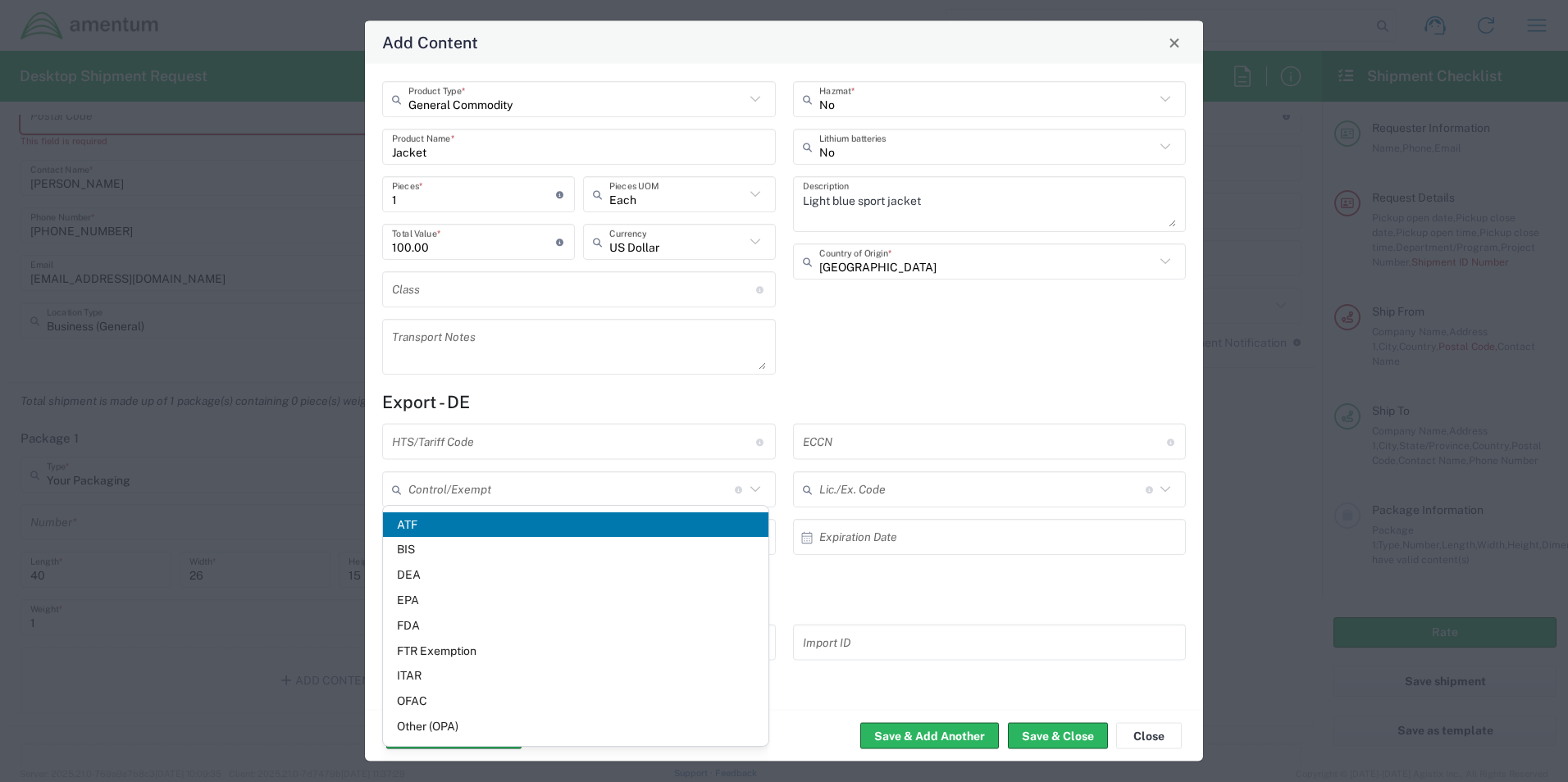
scroll to position [5, 0]
click at [1038, 357] on div "No Hazmat * No Lithium batteries Light blue sport jacket Description United Sta…" at bounding box center [990, 228] width 411 height 305
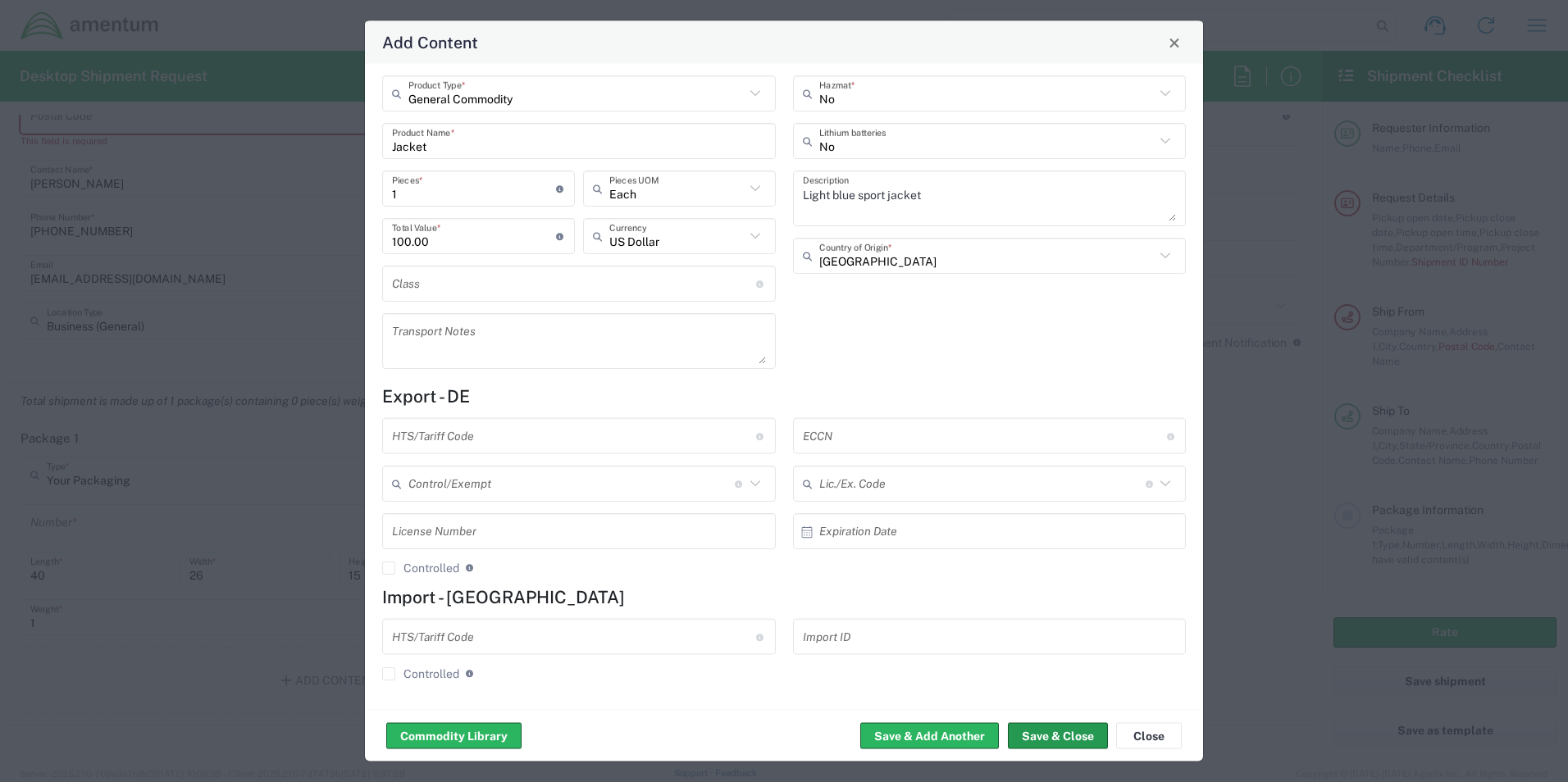
click at [1078, 728] on button "Save & Close" at bounding box center [1058, 736] width 100 height 26
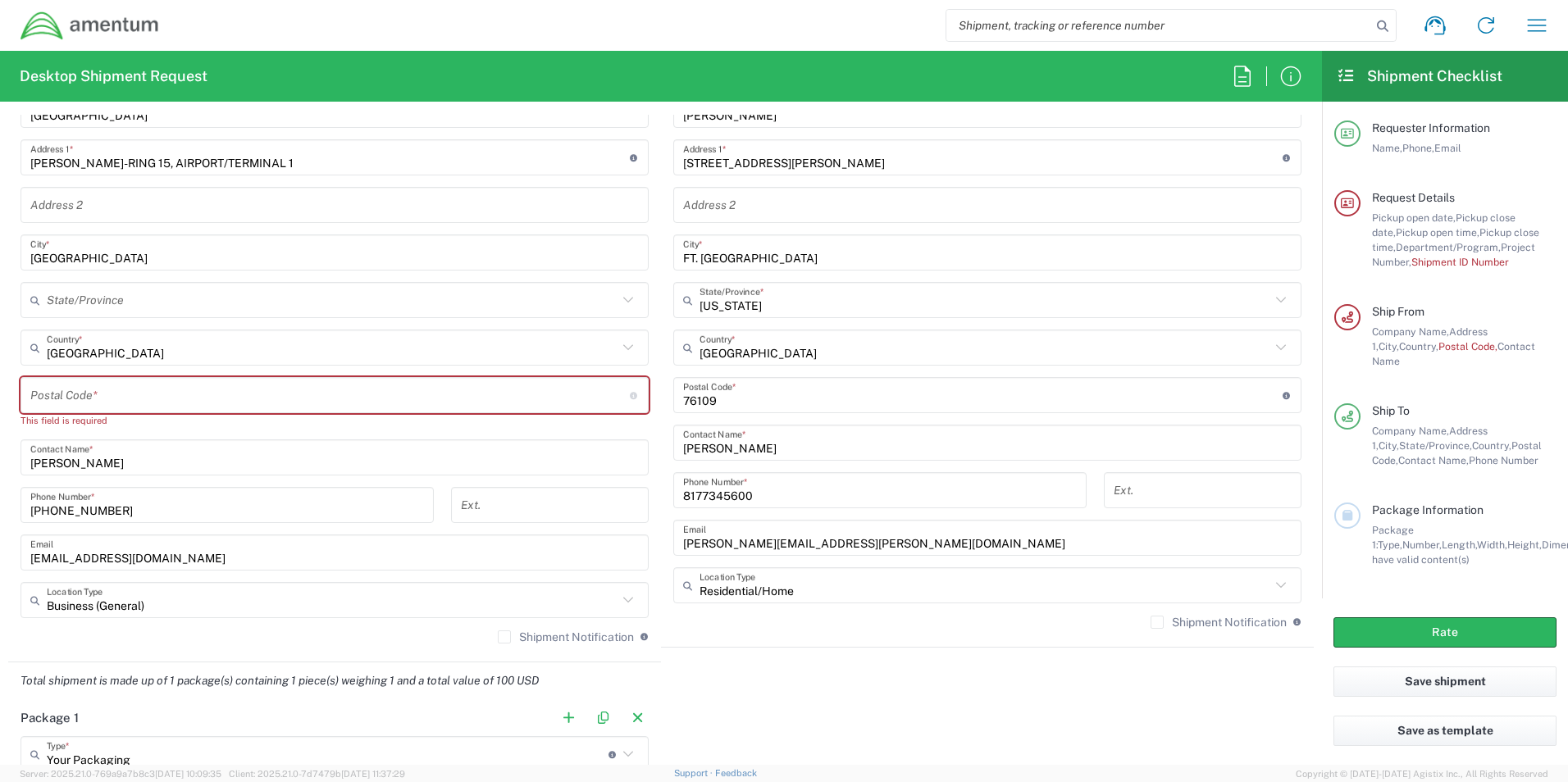
scroll to position [848, 0]
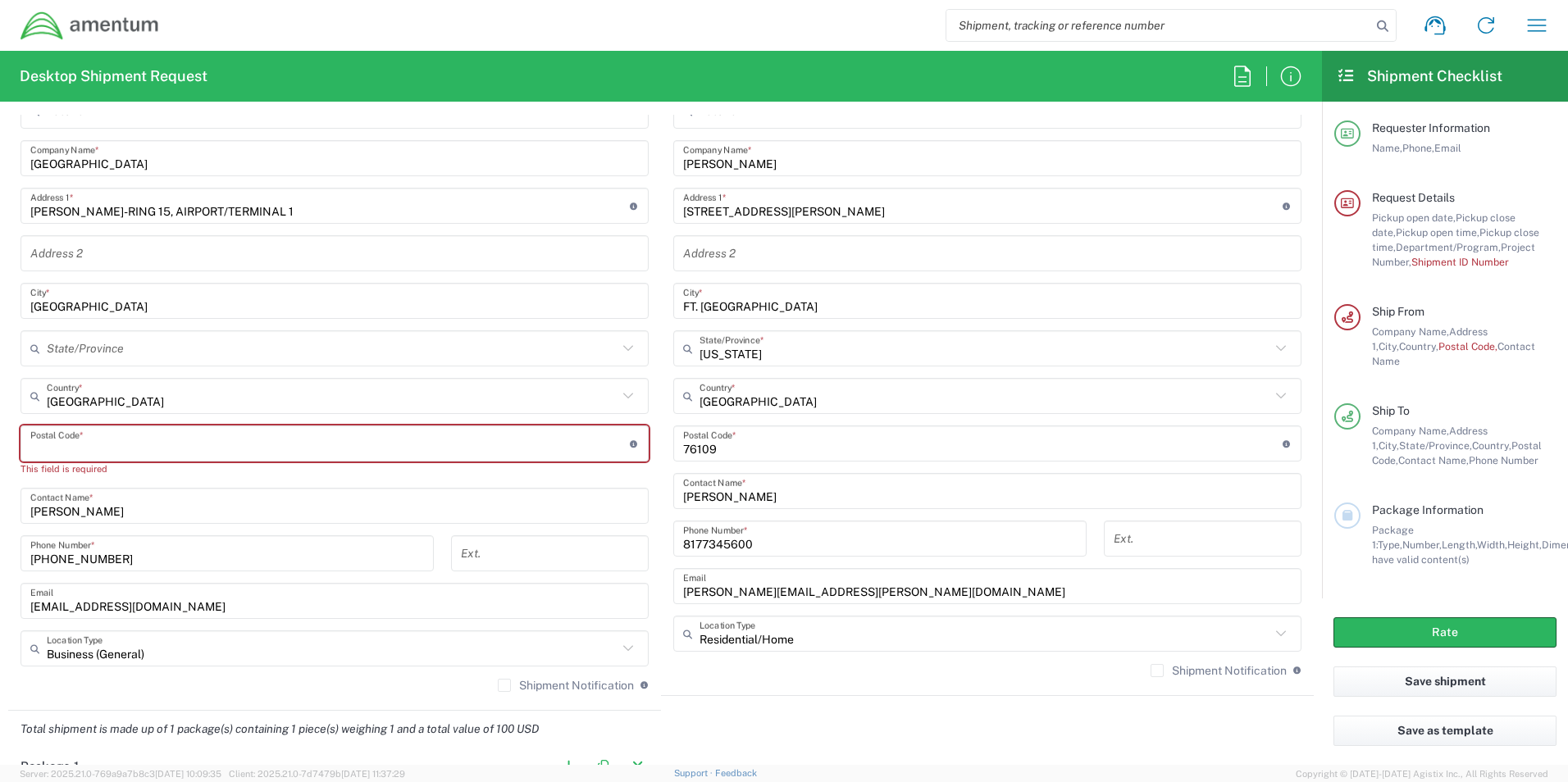
click at [36, 444] on input "undefined" at bounding box center [330, 444] width 600 height 28
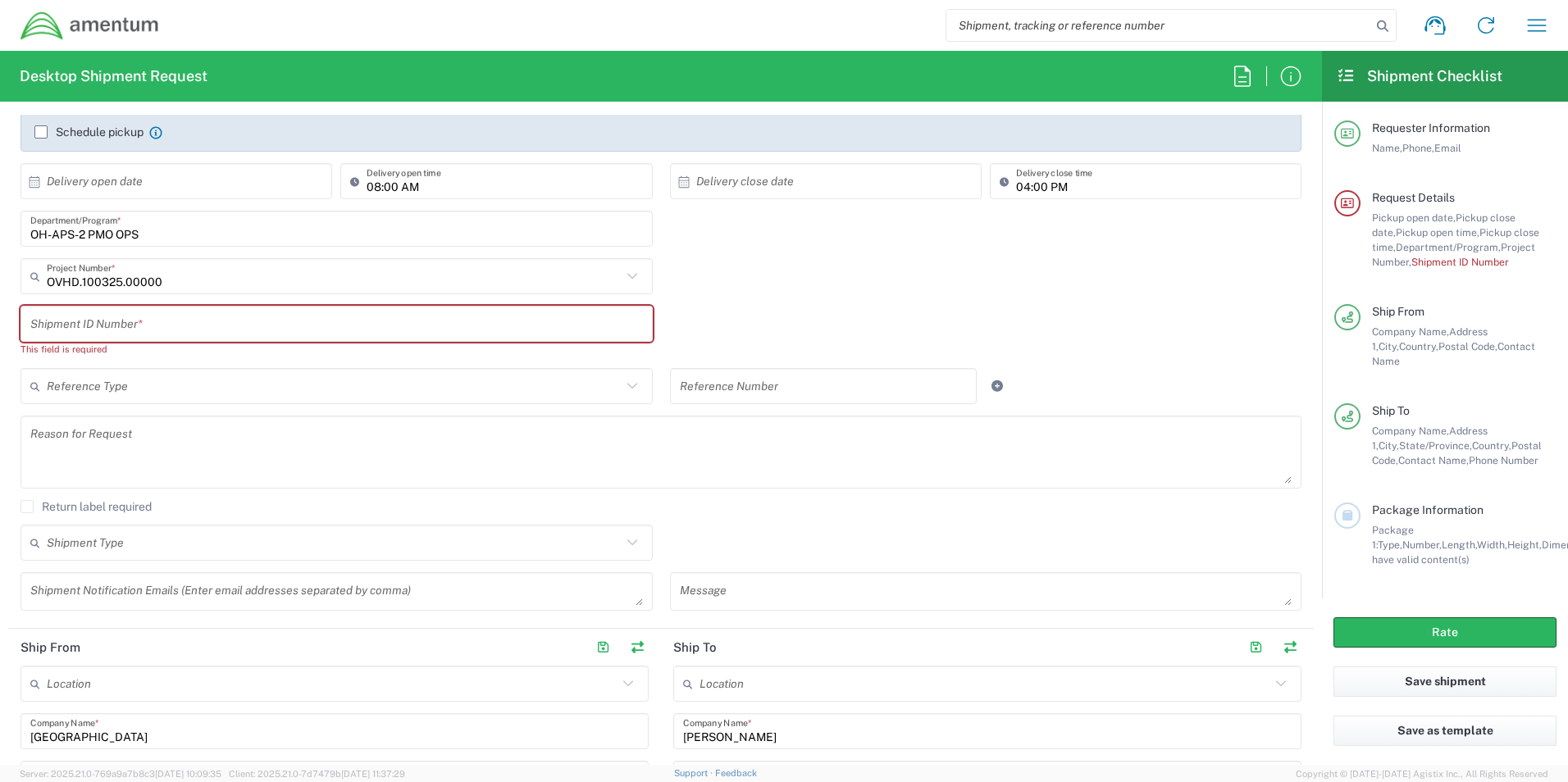
scroll to position [274, 0]
type input "60549"
click at [89, 327] on input "text" at bounding box center [336, 325] width 613 height 28
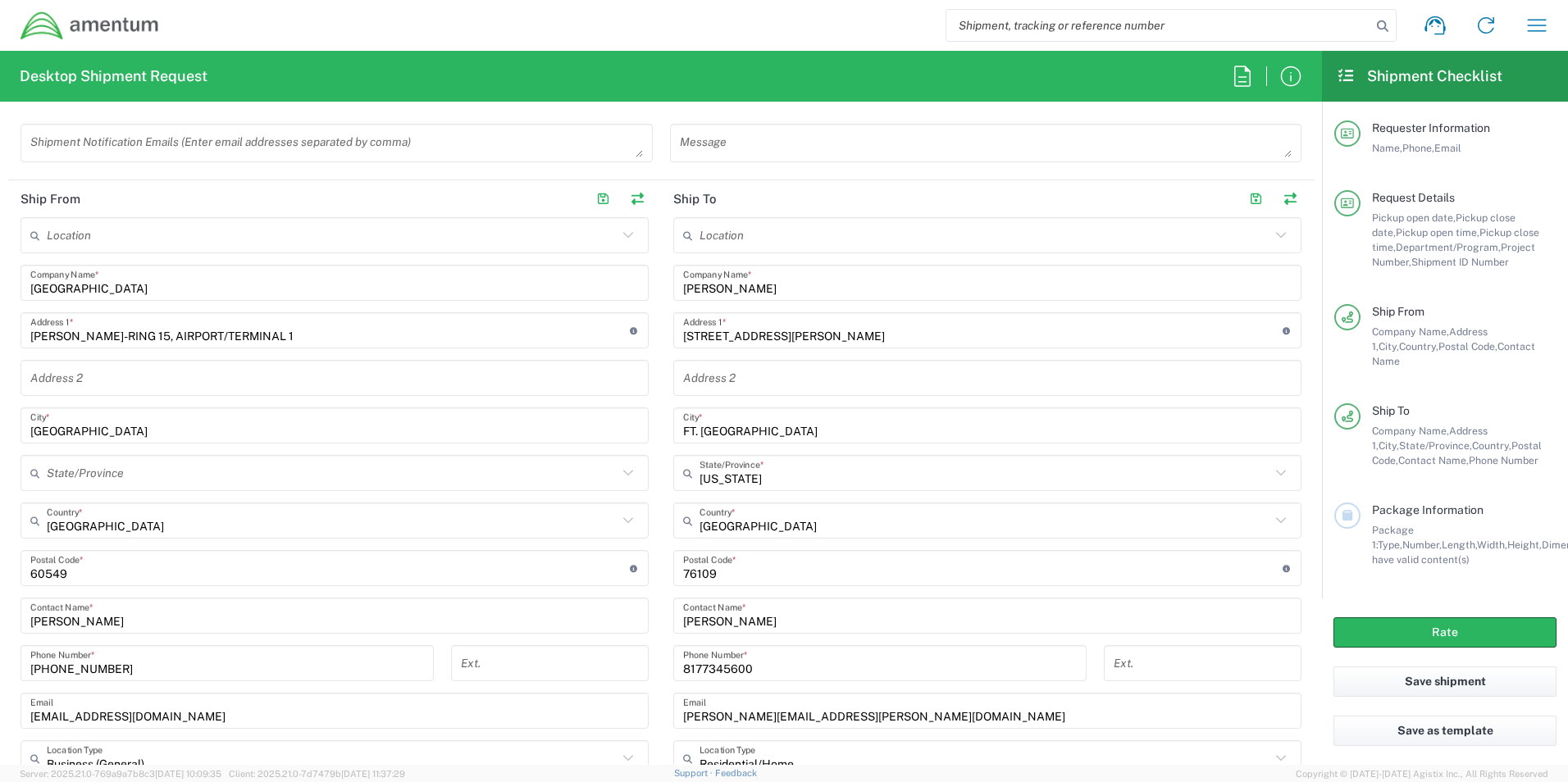
scroll to position [848, 0]
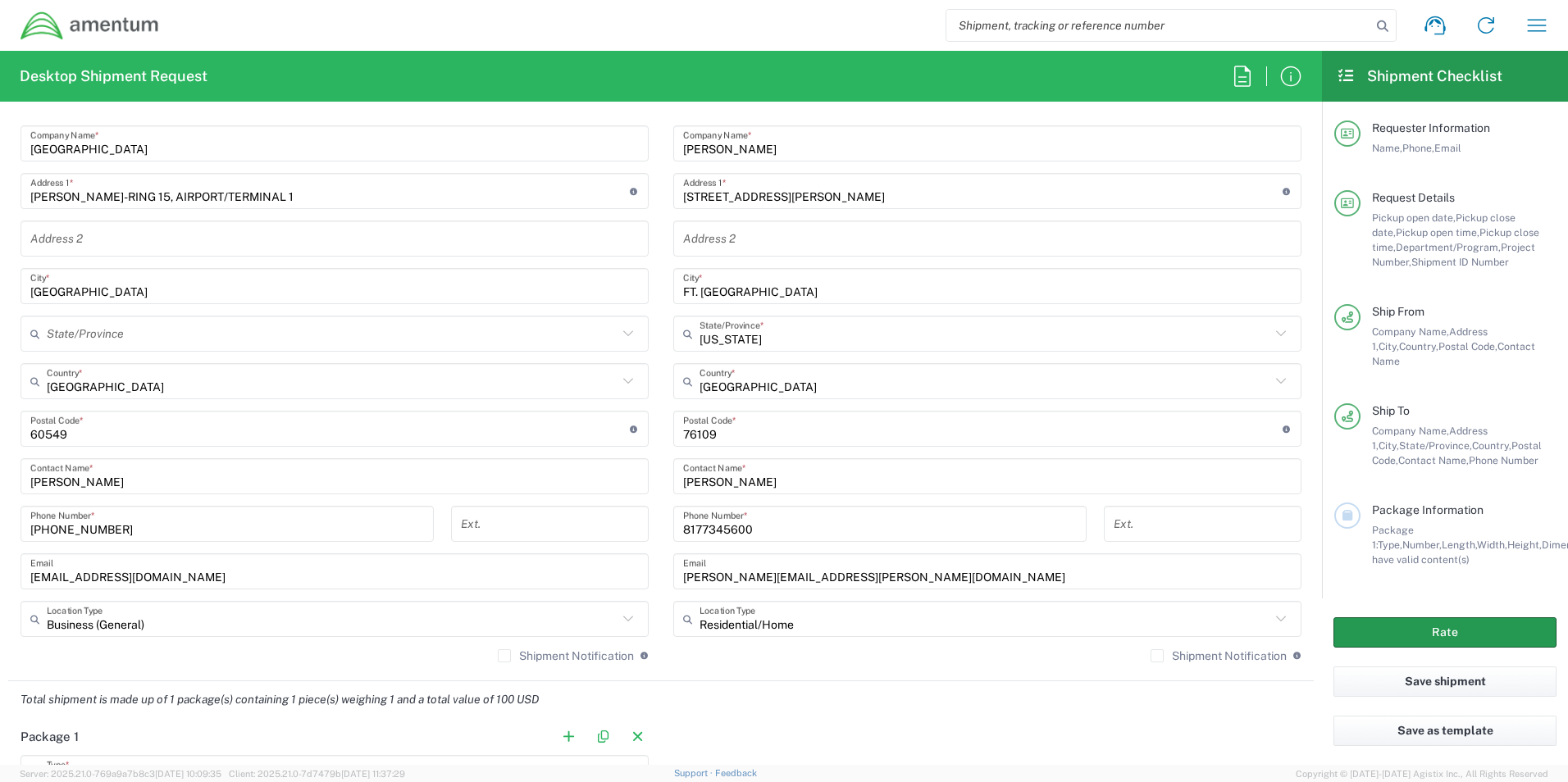
type input "OVHD.100325.00000"
click at [1441, 633] on button "Rate" at bounding box center [1445, 633] width 223 height 30
type input "OVHD.100325.00000"
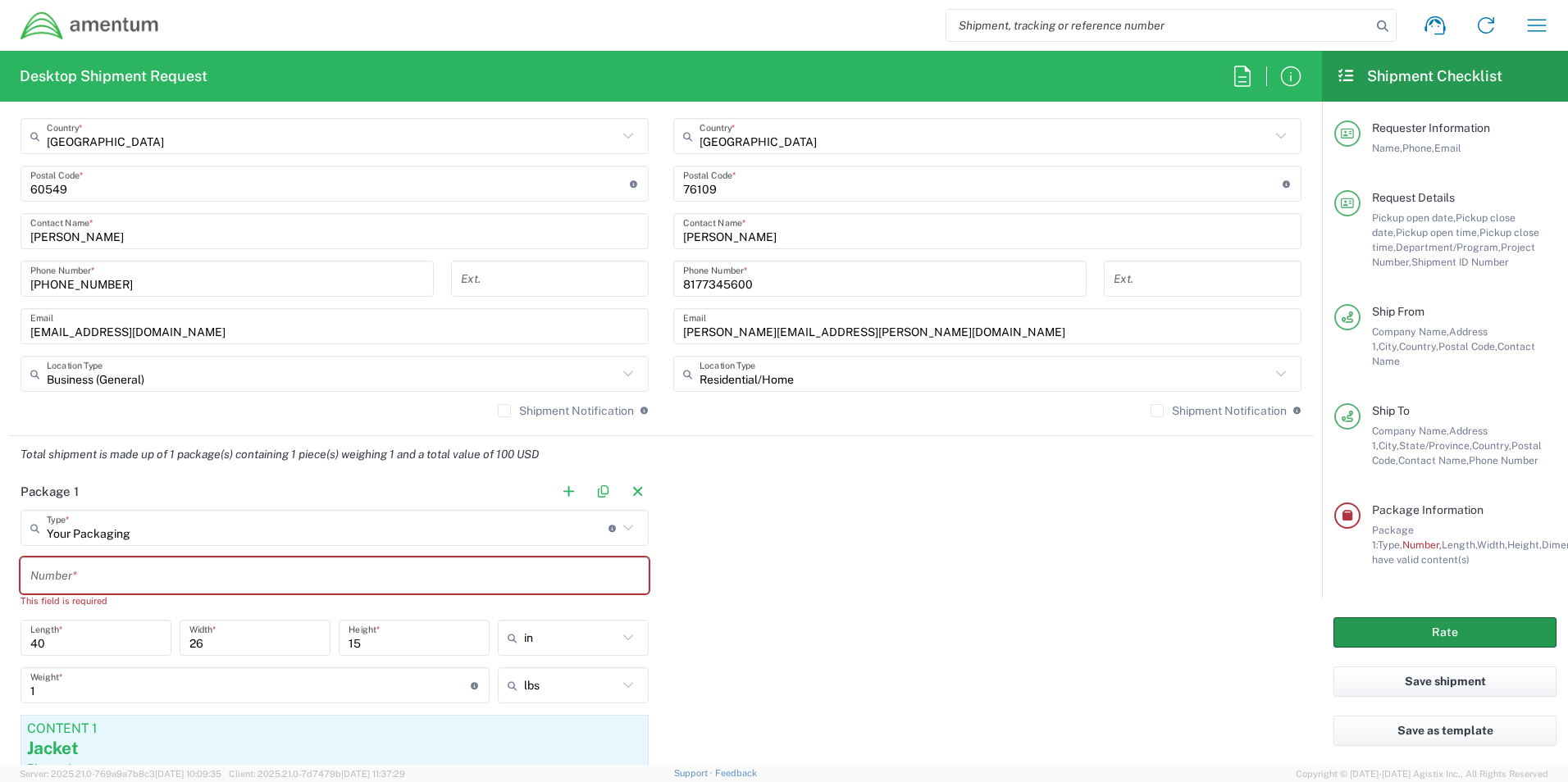
scroll to position [1094, 0]
click at [77, 573] on input "text" at bounding box center [335, 575] width 609 height 28
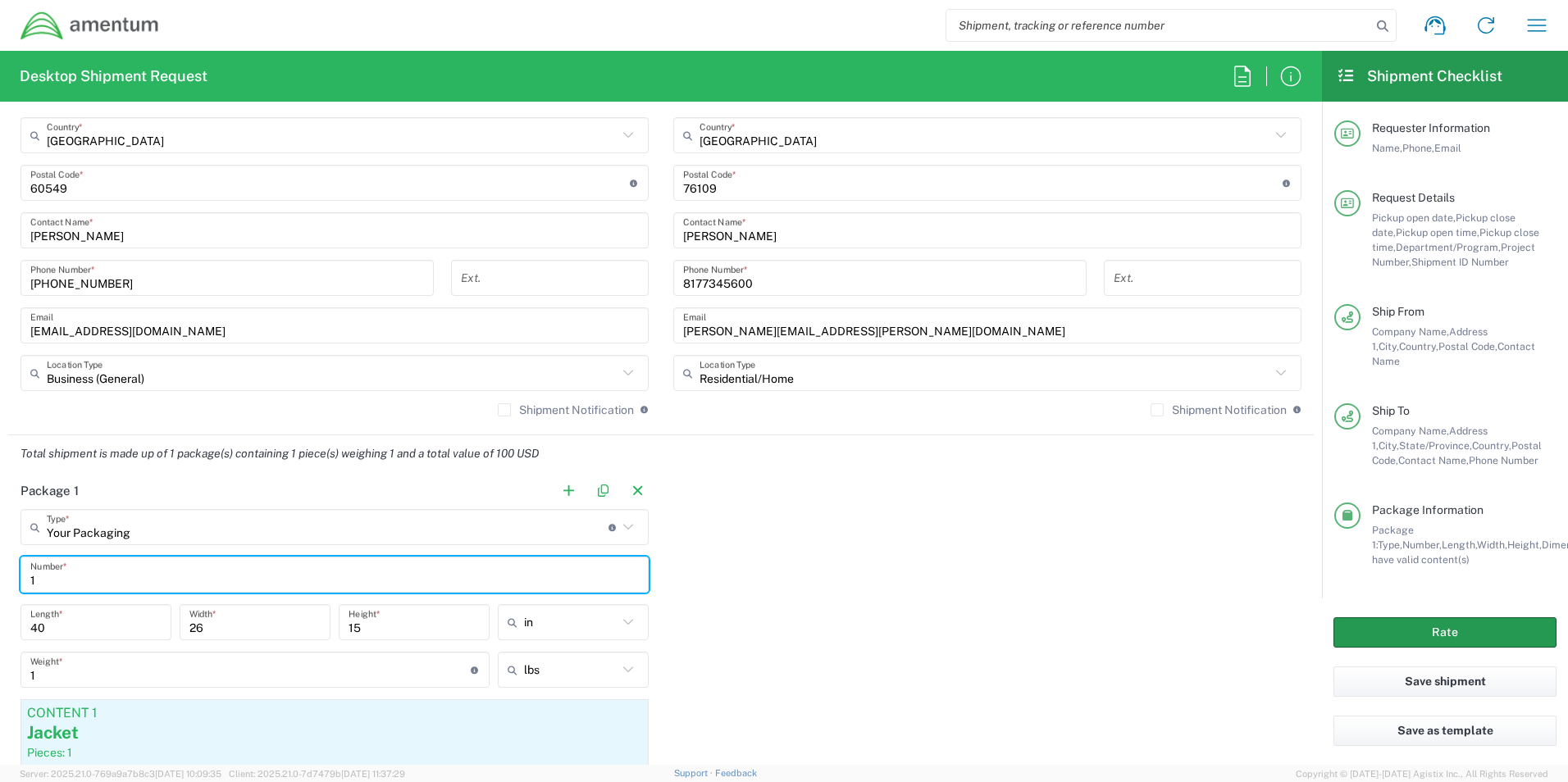
type input "1"
click at [1437, 633] on button "Rate" at bounding box center [1445, 633] width 223 height 30
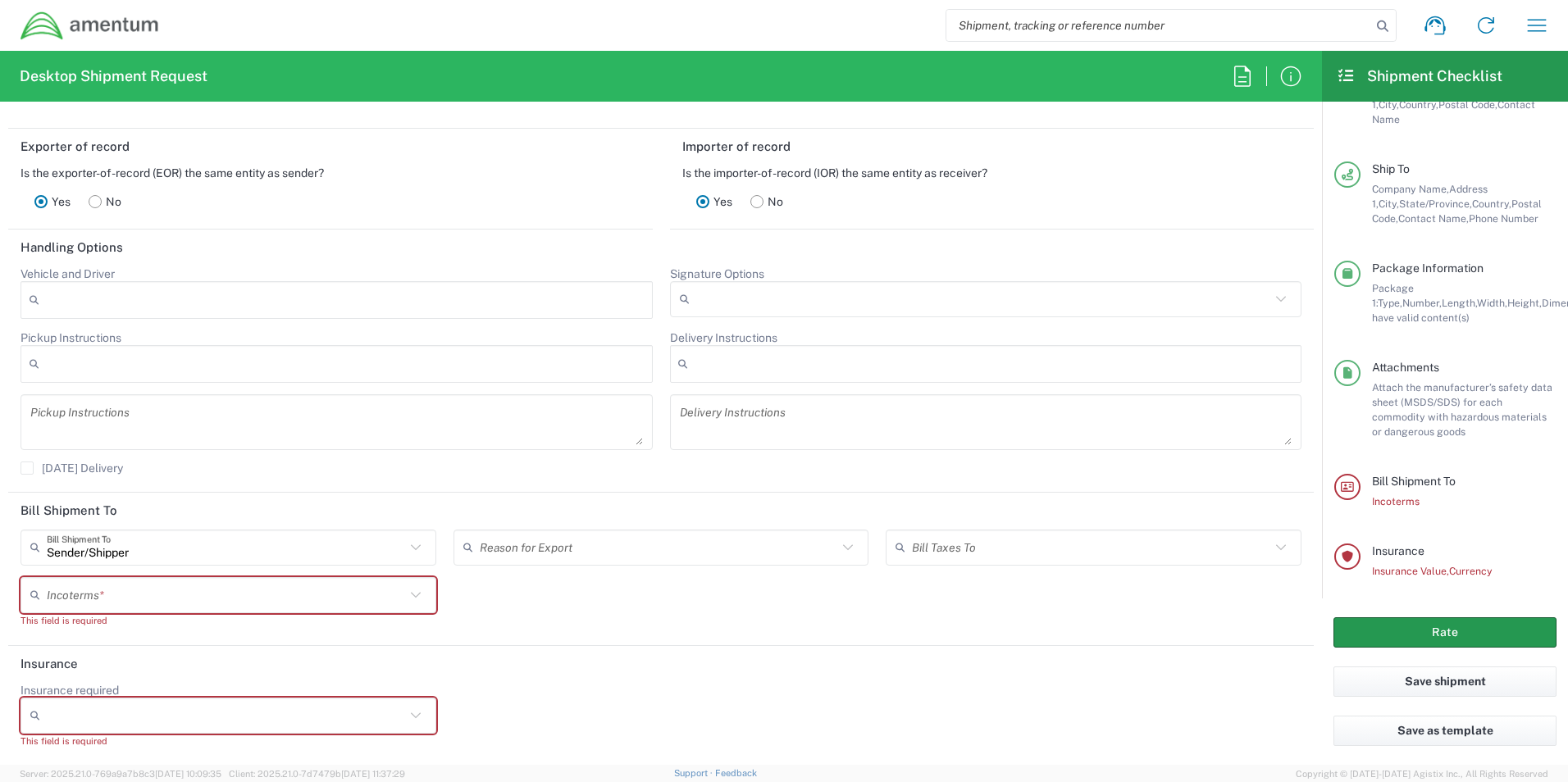
scroll to position [2089, 0]
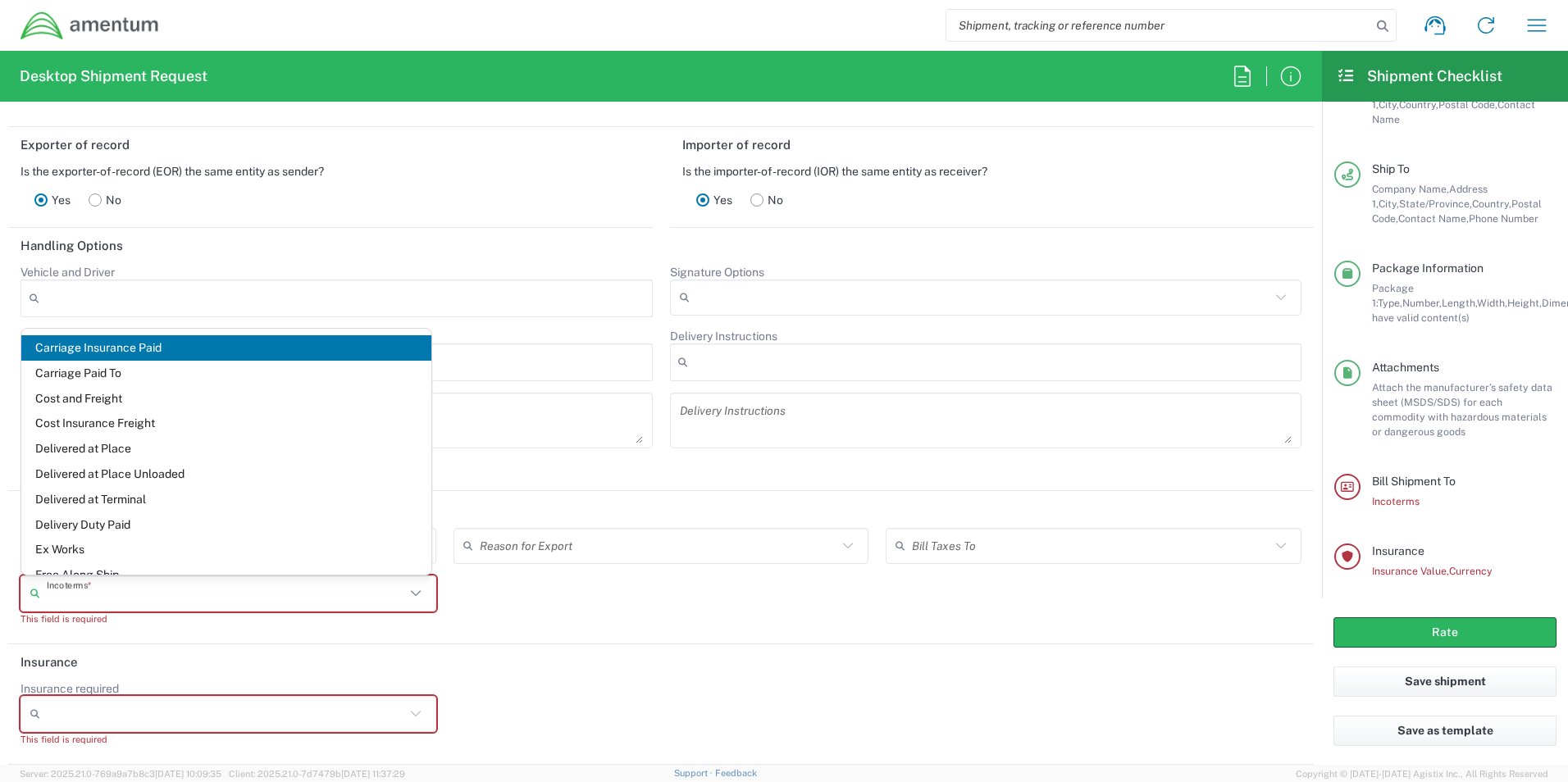
click at [94, 598] on input "text" at bounding box center [226, 593] width 359 height 28
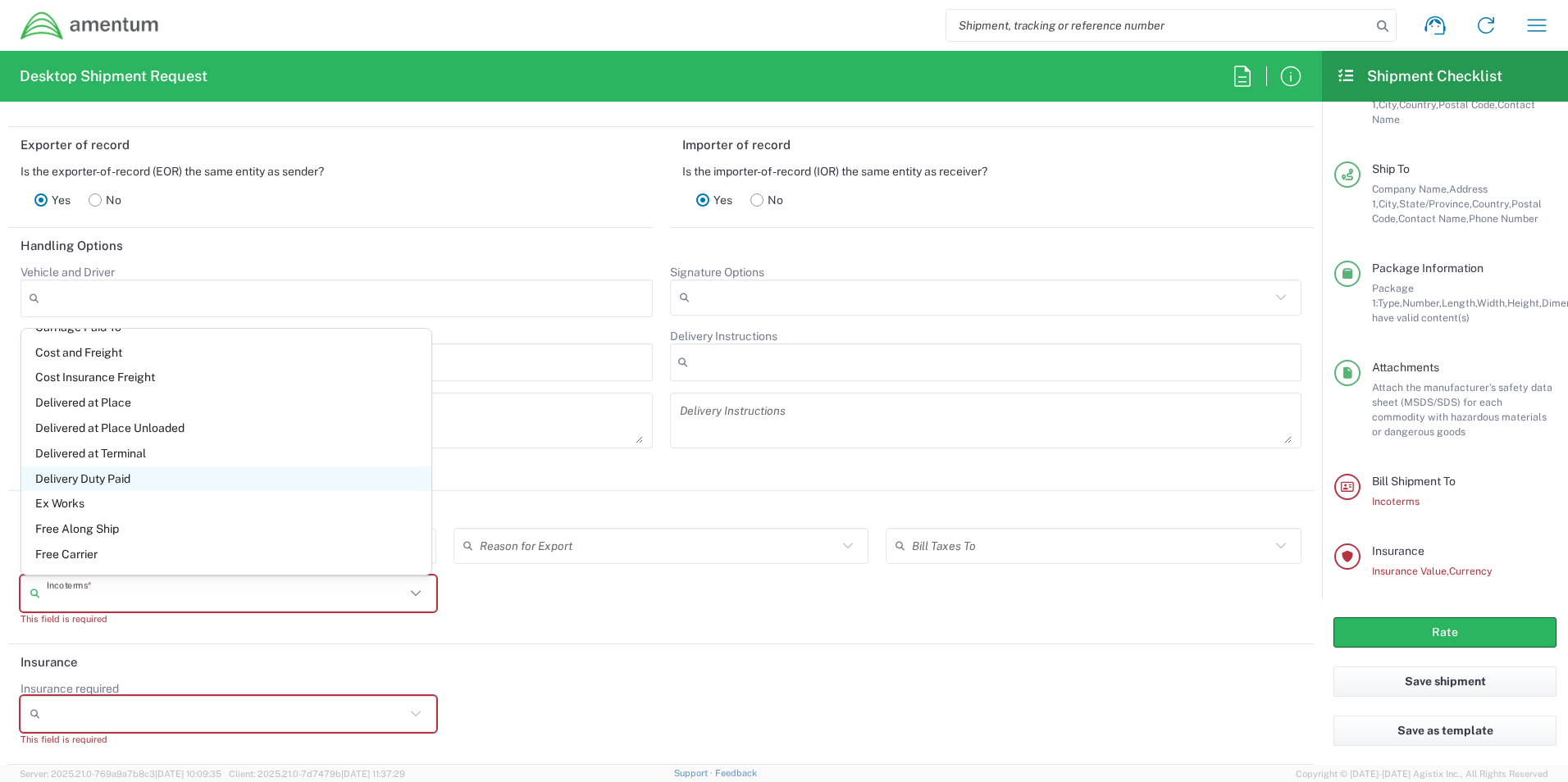
scroll to position [70, 0]
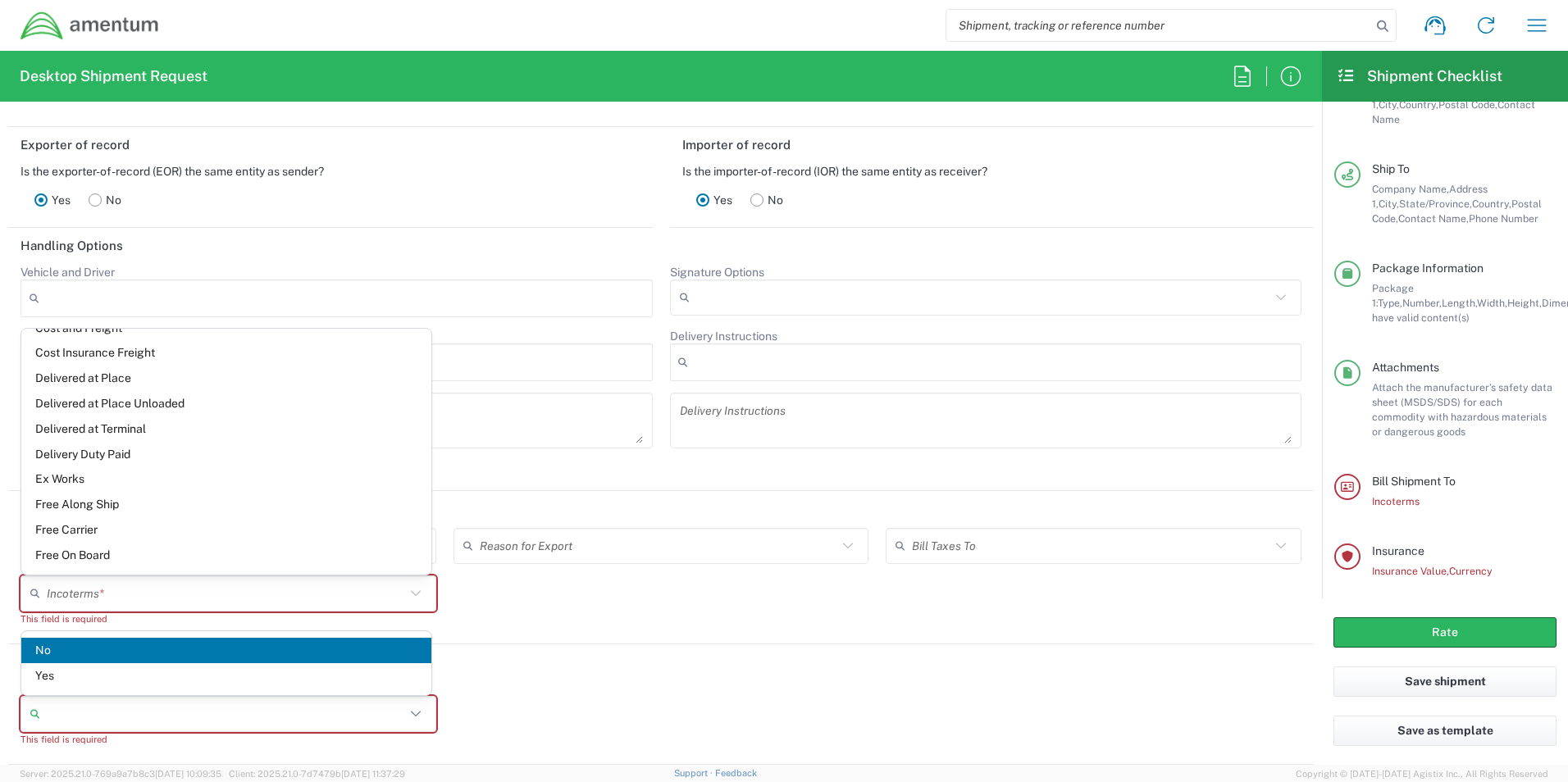
click at [173, 701] on input "Insurance required" at bounding box center [226, 713] width 359 height 26
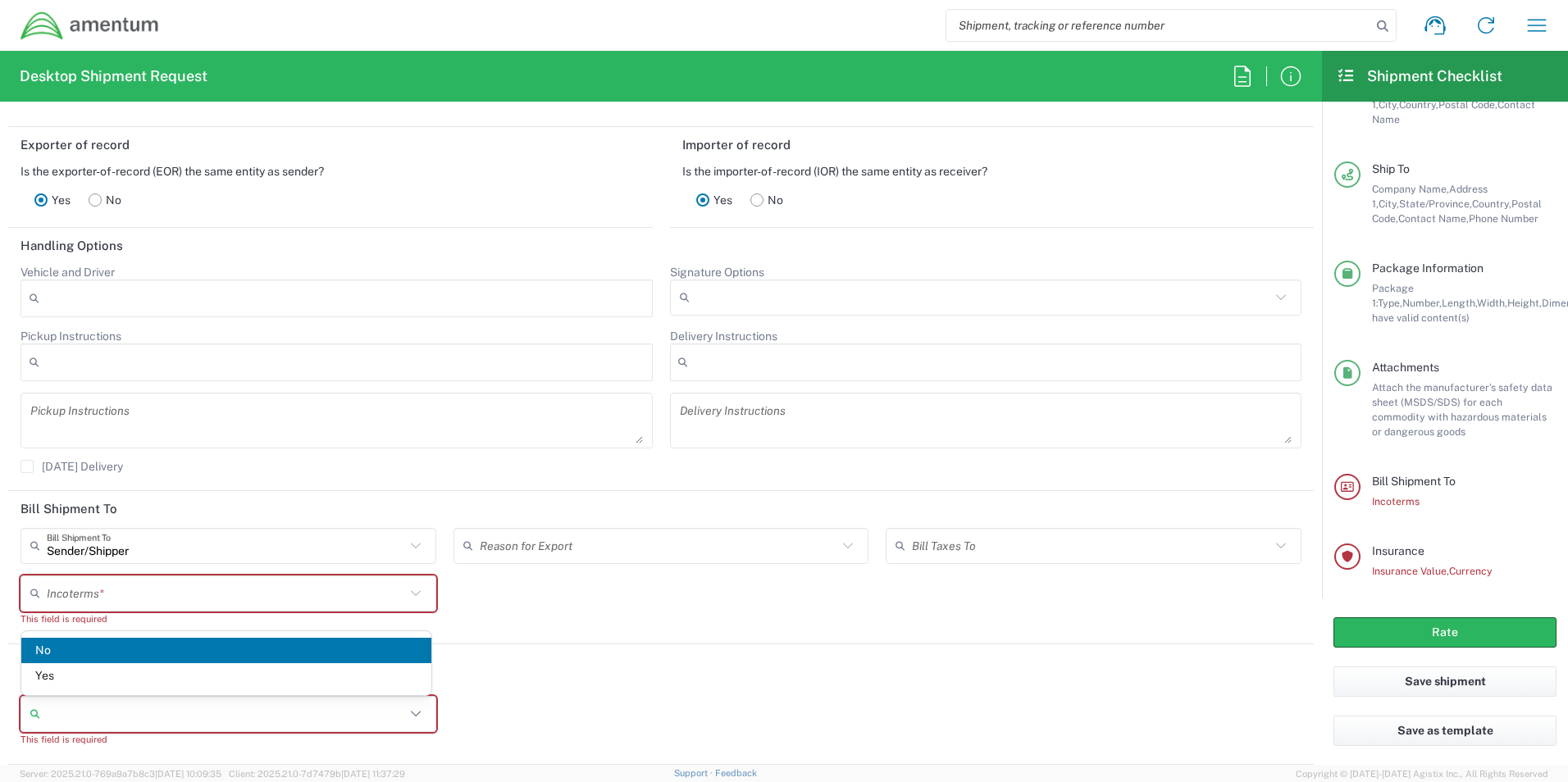
click at [141, 655] on span "No" at bounding box center [226, 650] width 410 height 26
type input "No"
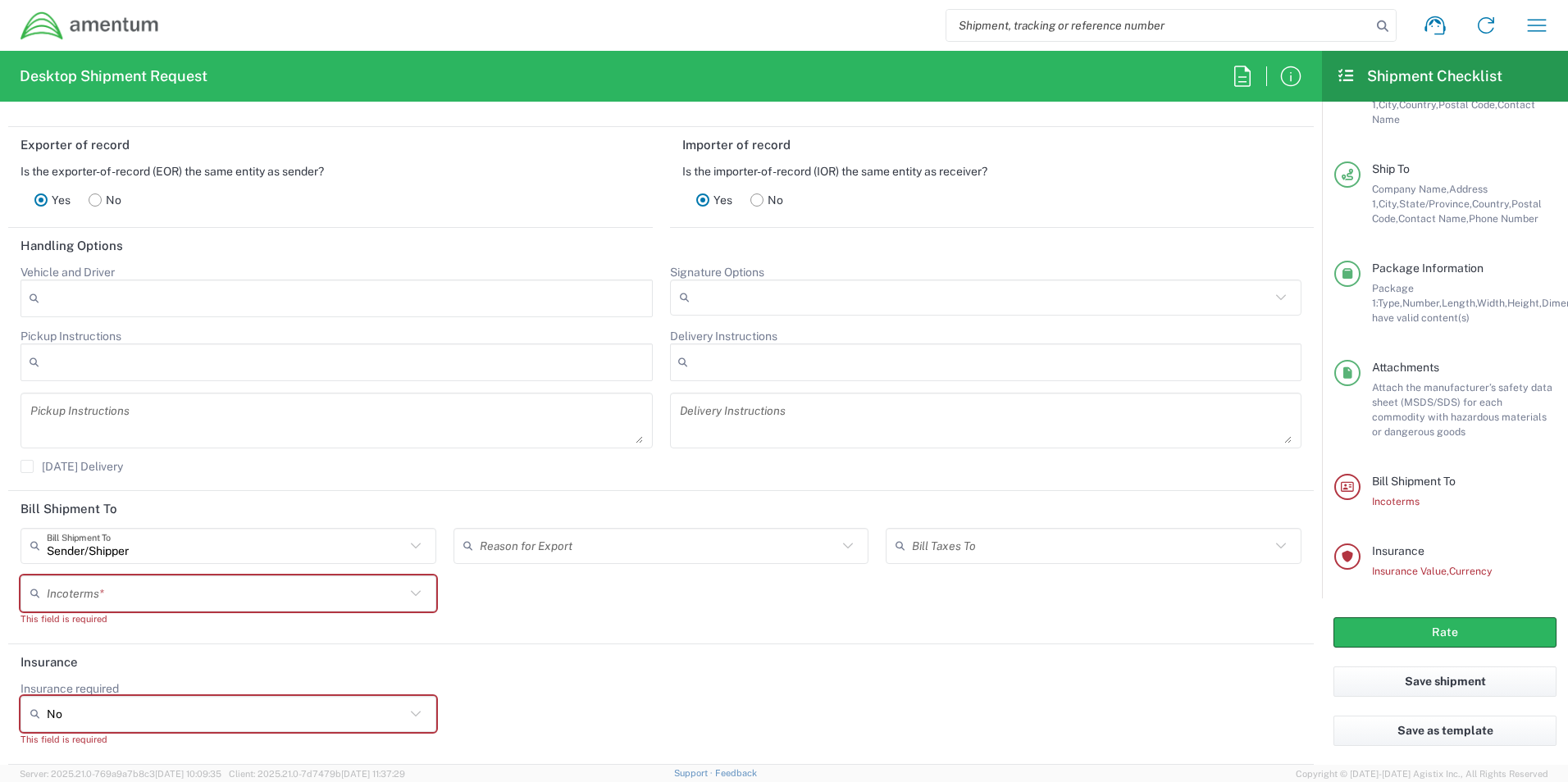
click at [415, 595] on icon at bounding box center [416, 593] width 21 height 21
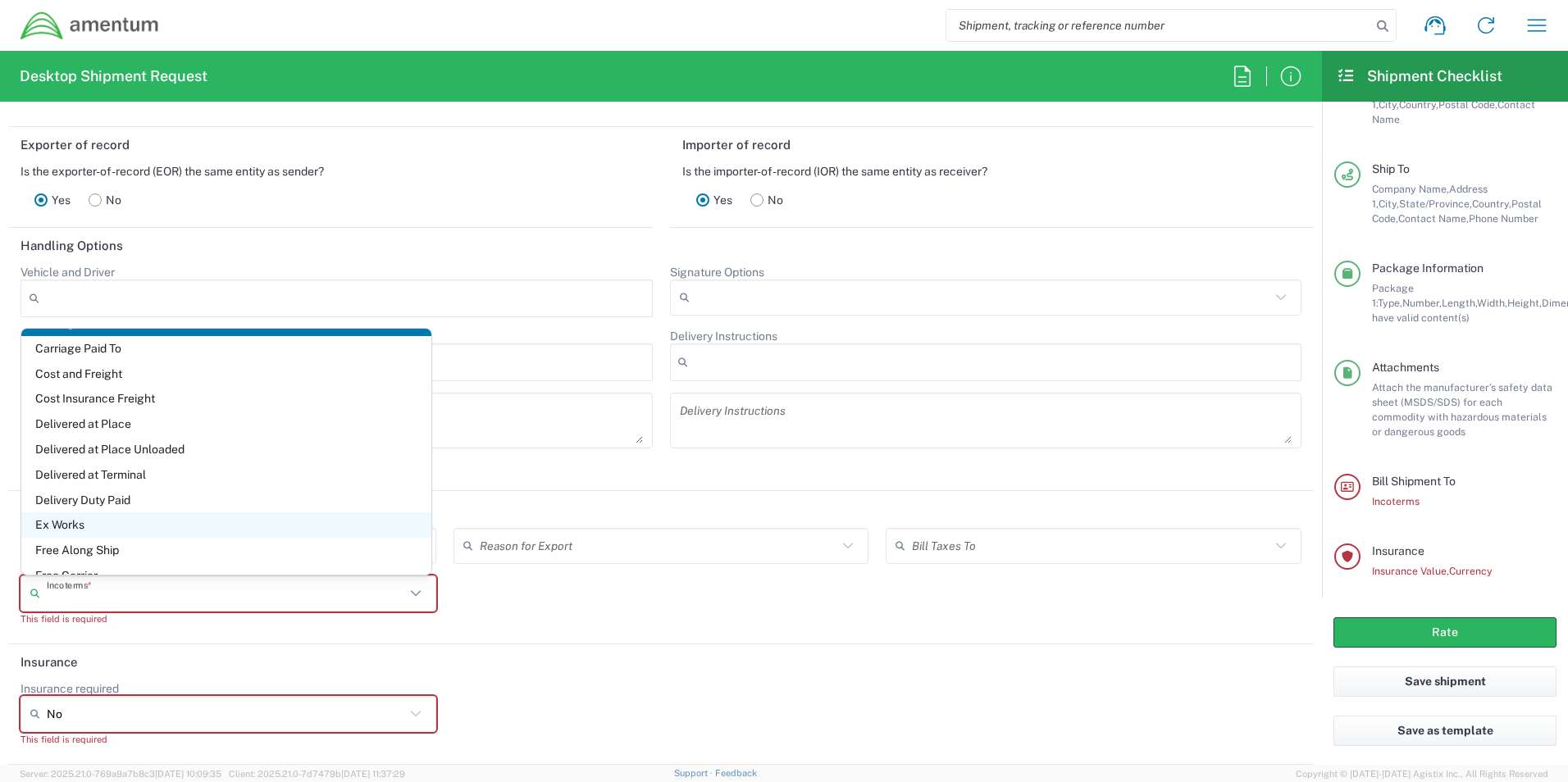
scroll to position [0, 0]
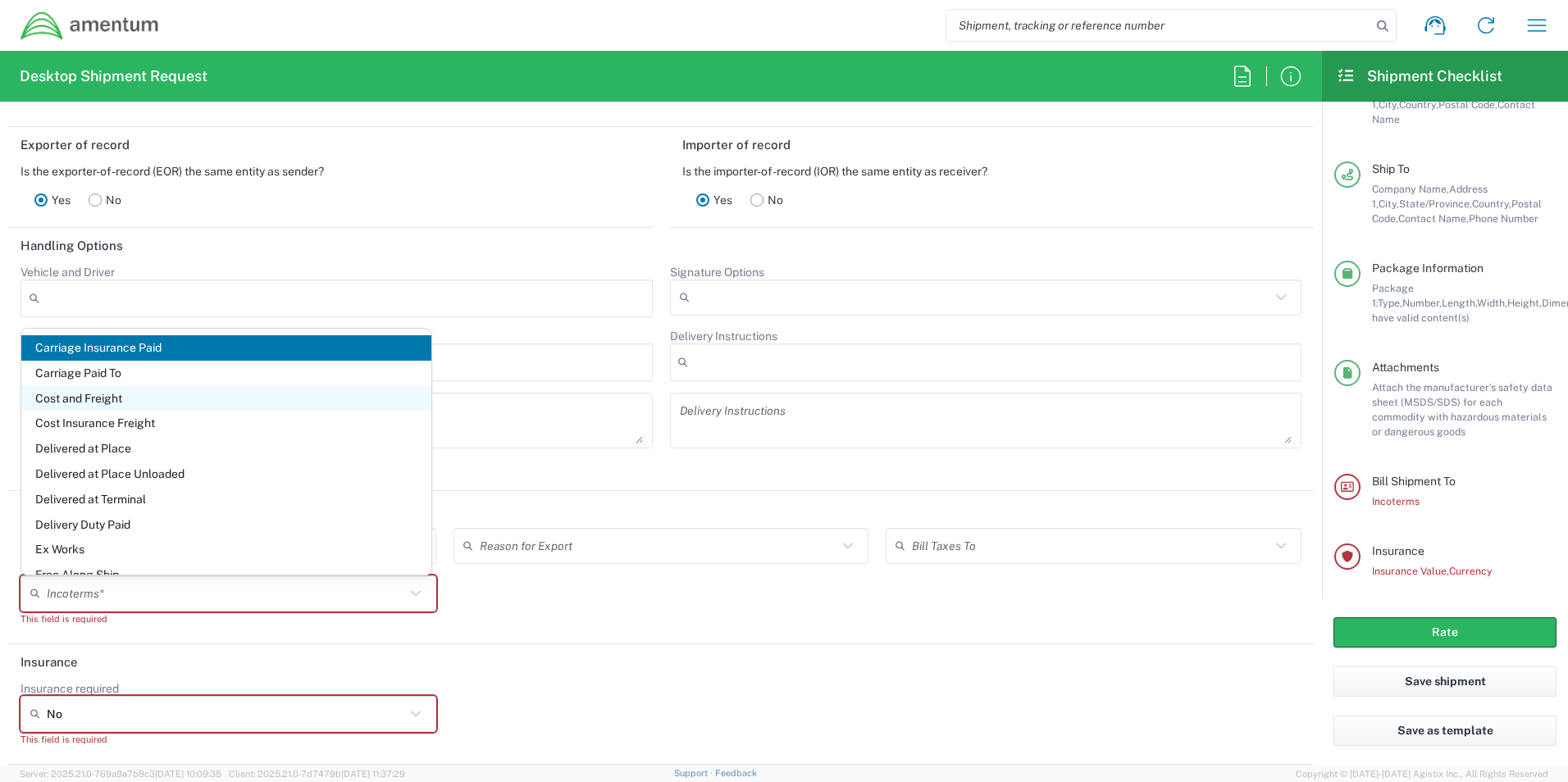
click at [78, 394] on span "Cost and Freight" at bounding box center [226, 399] width 410 height 26
type input "Recipient Account"
type input "Cost and Freight"
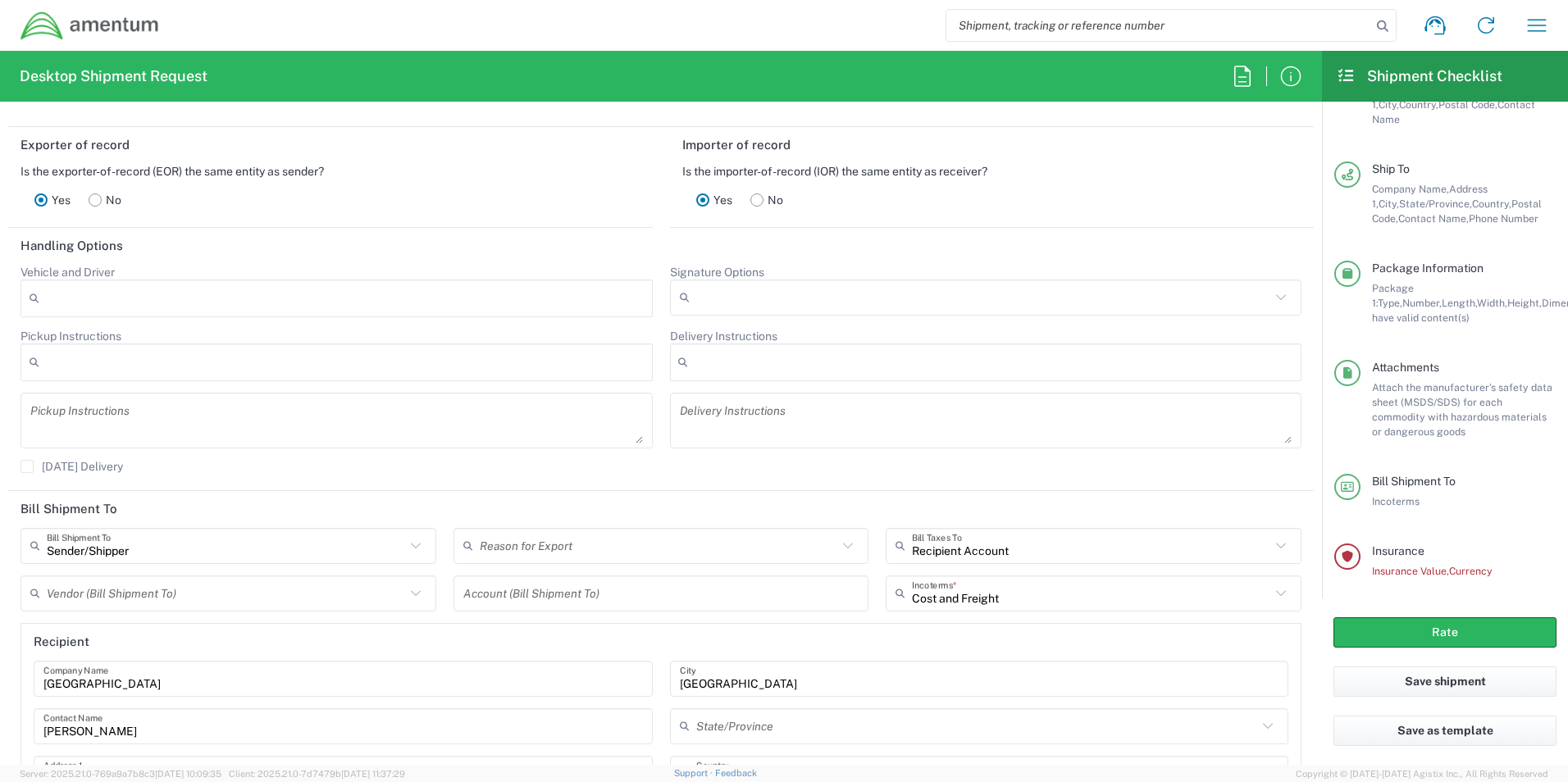
click at [695, 544] on input "text" at bounding box center [659, 545] width 359 height 28
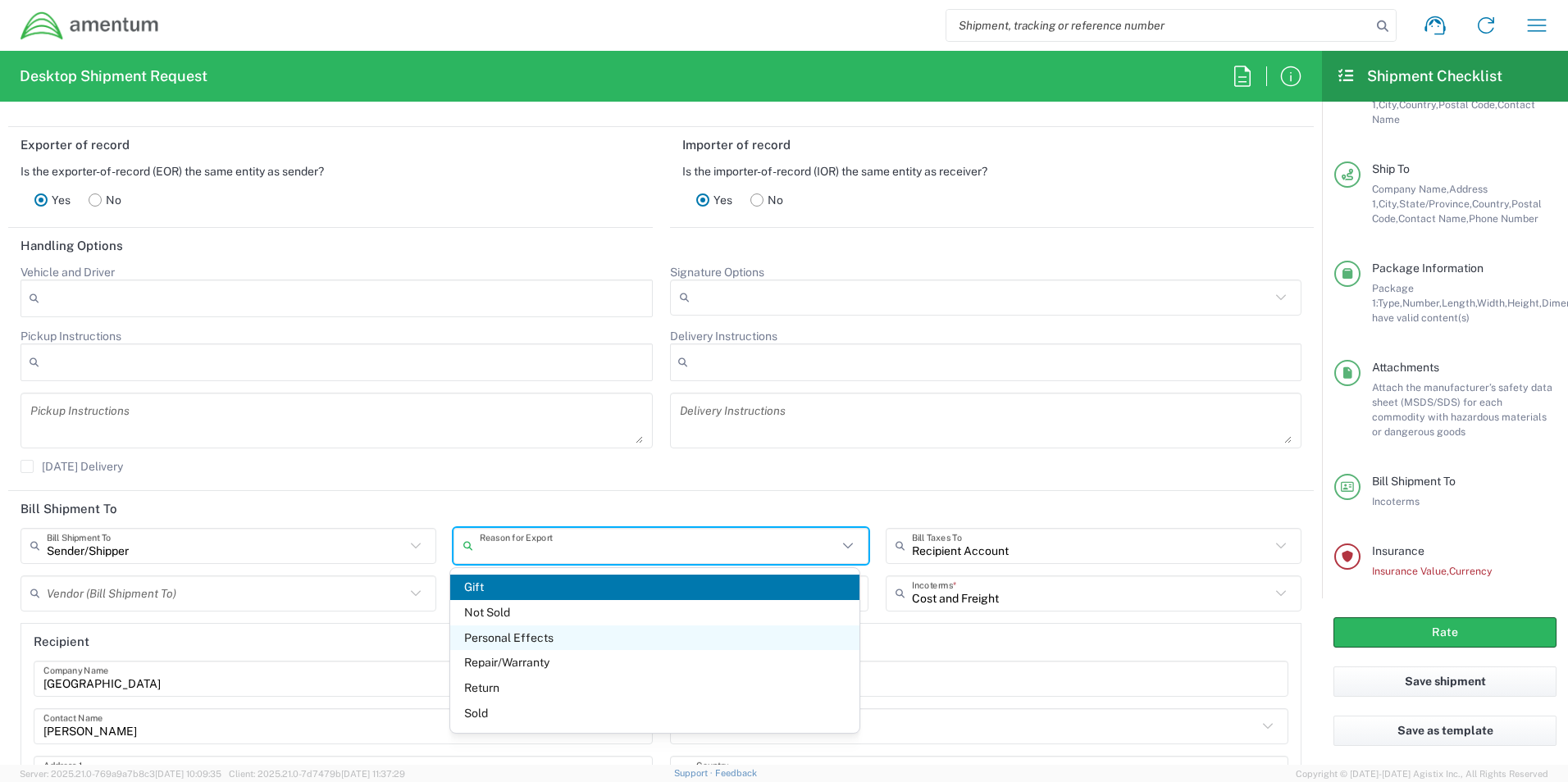
click at [520, 637] on span "Personal Effects" at bounding box center [655, 638] width 410 height 26
type input "Personal Effects"
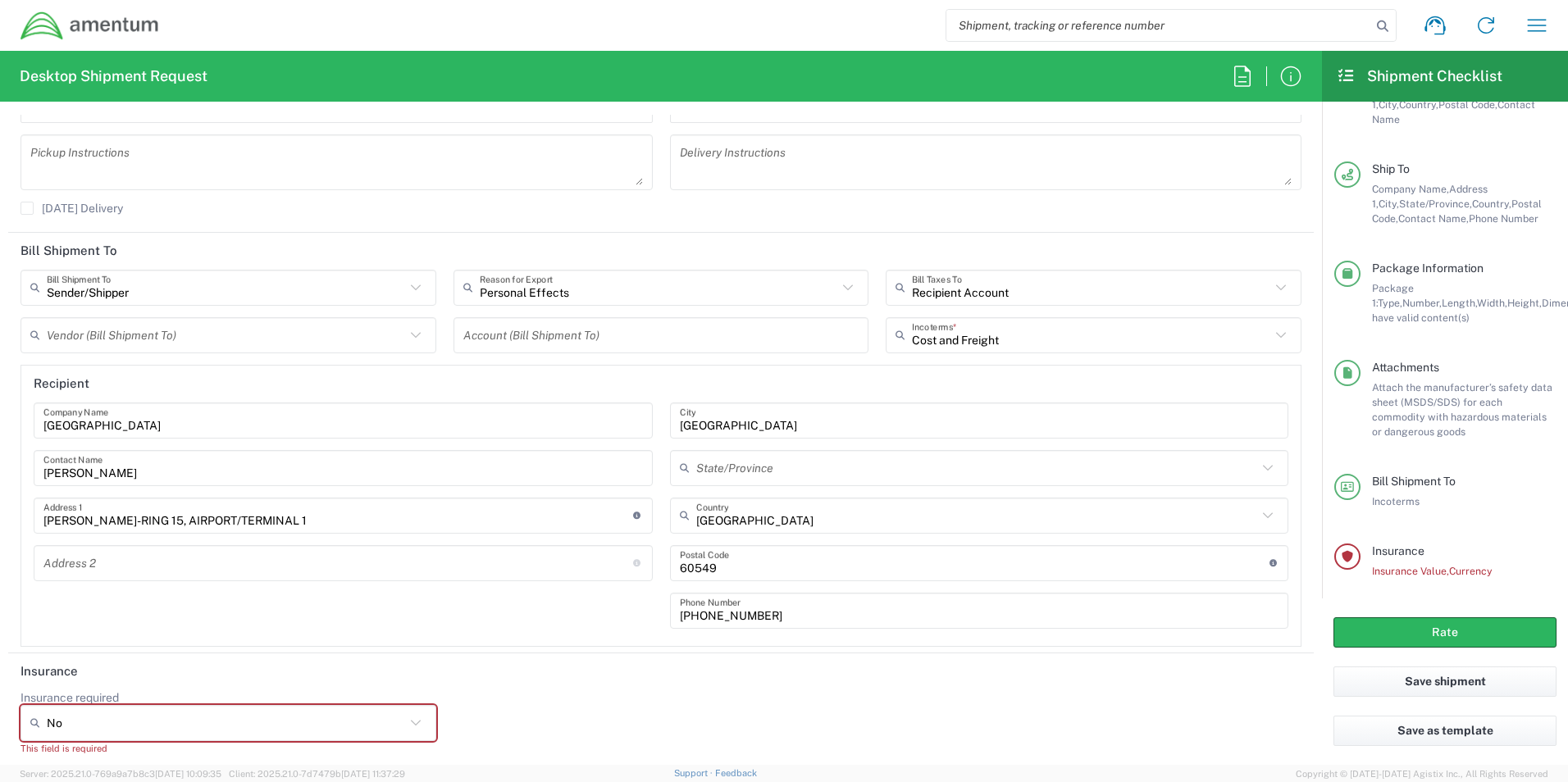
scroll to position [2356, 0]
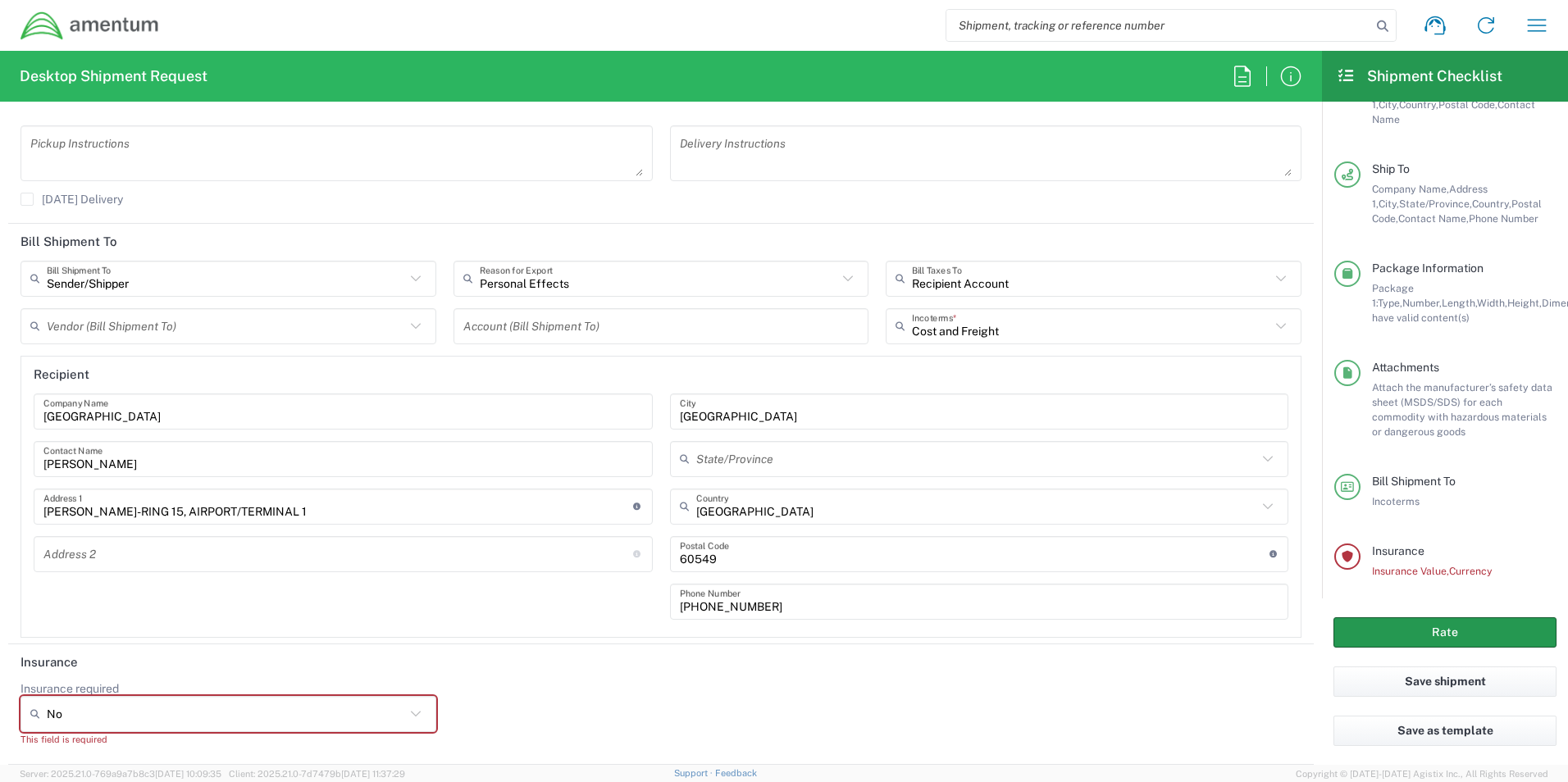
click at [1443, 629] on button "Rate" at bounding box center [1445, 633] width 223 height 30
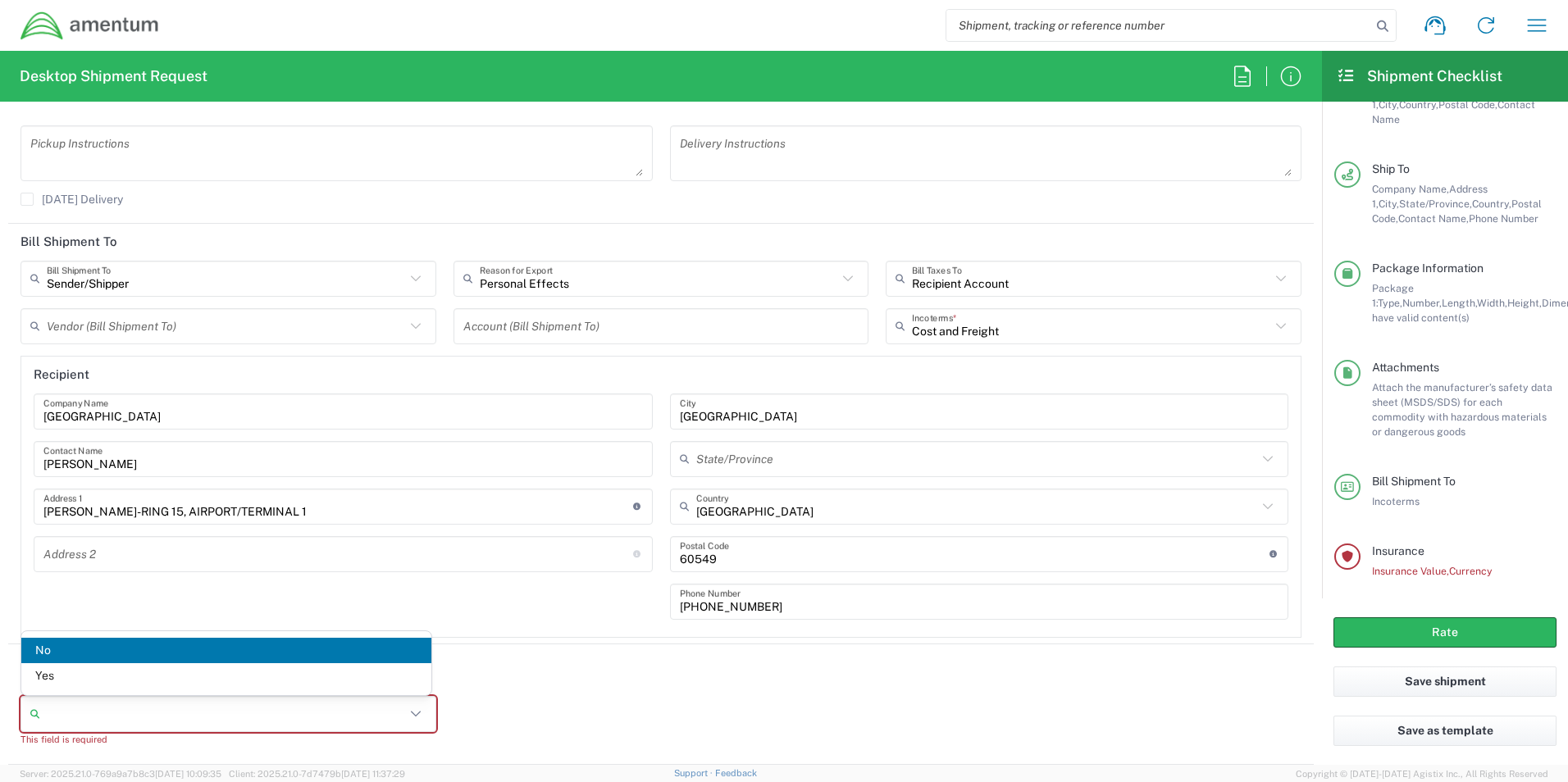
click at [229, 715] on input "Insurance required" at bounding box center [226, 713] width 359 height 26
click at [48, 676] on span "Yes" at bounding box center [226, 676] width 410 height 26
type input "Yes"
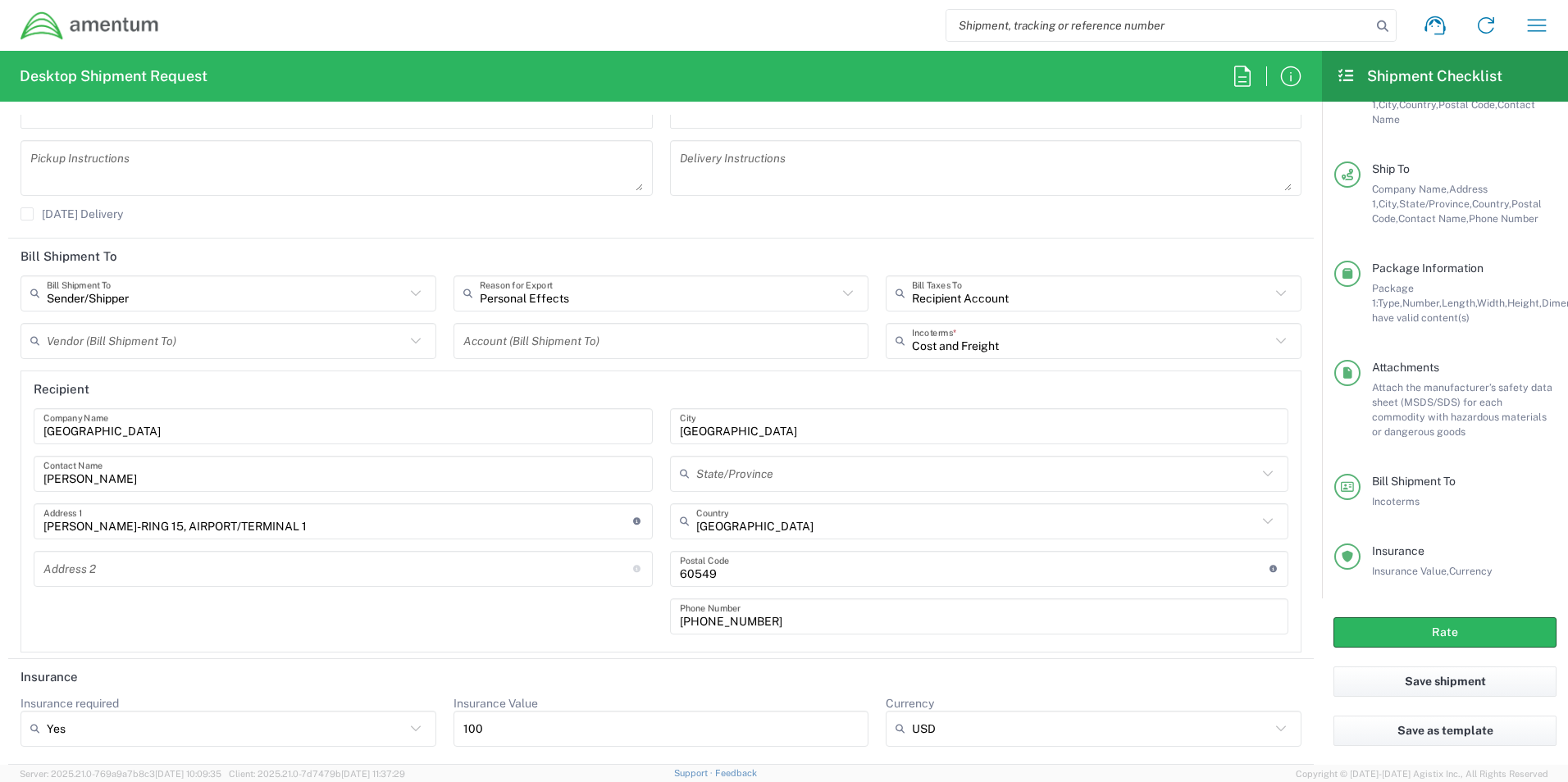
scroll to position [2341, 0]
click at [1448, 630] on button "Rate" at bounding box center [1445, 633] width 223 height 30
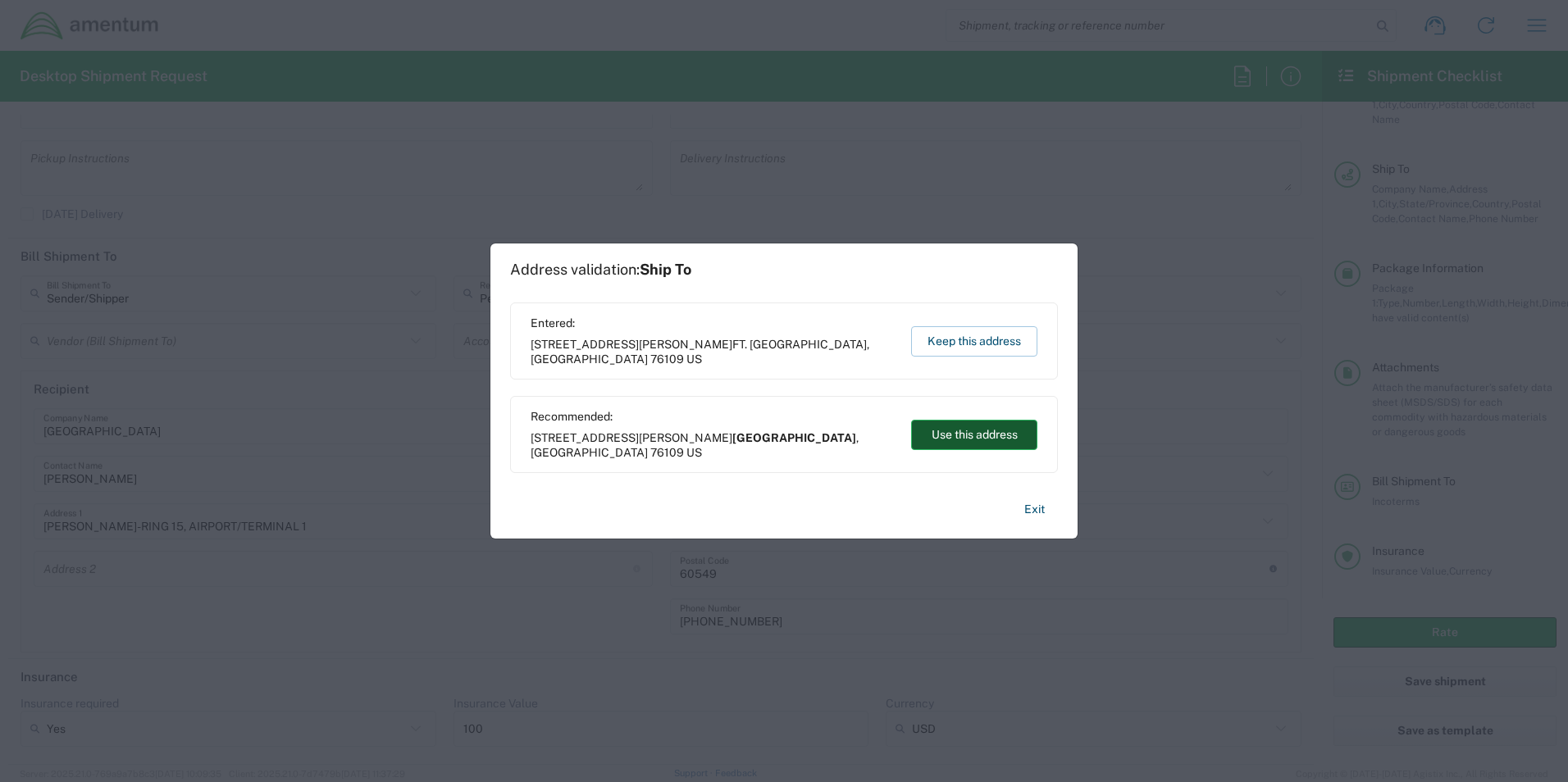
click at [975, 432] on button "Use this address" at bounding box center [974, 435] width 126 height 30
type input "Fort Worth"
type input "Texas"
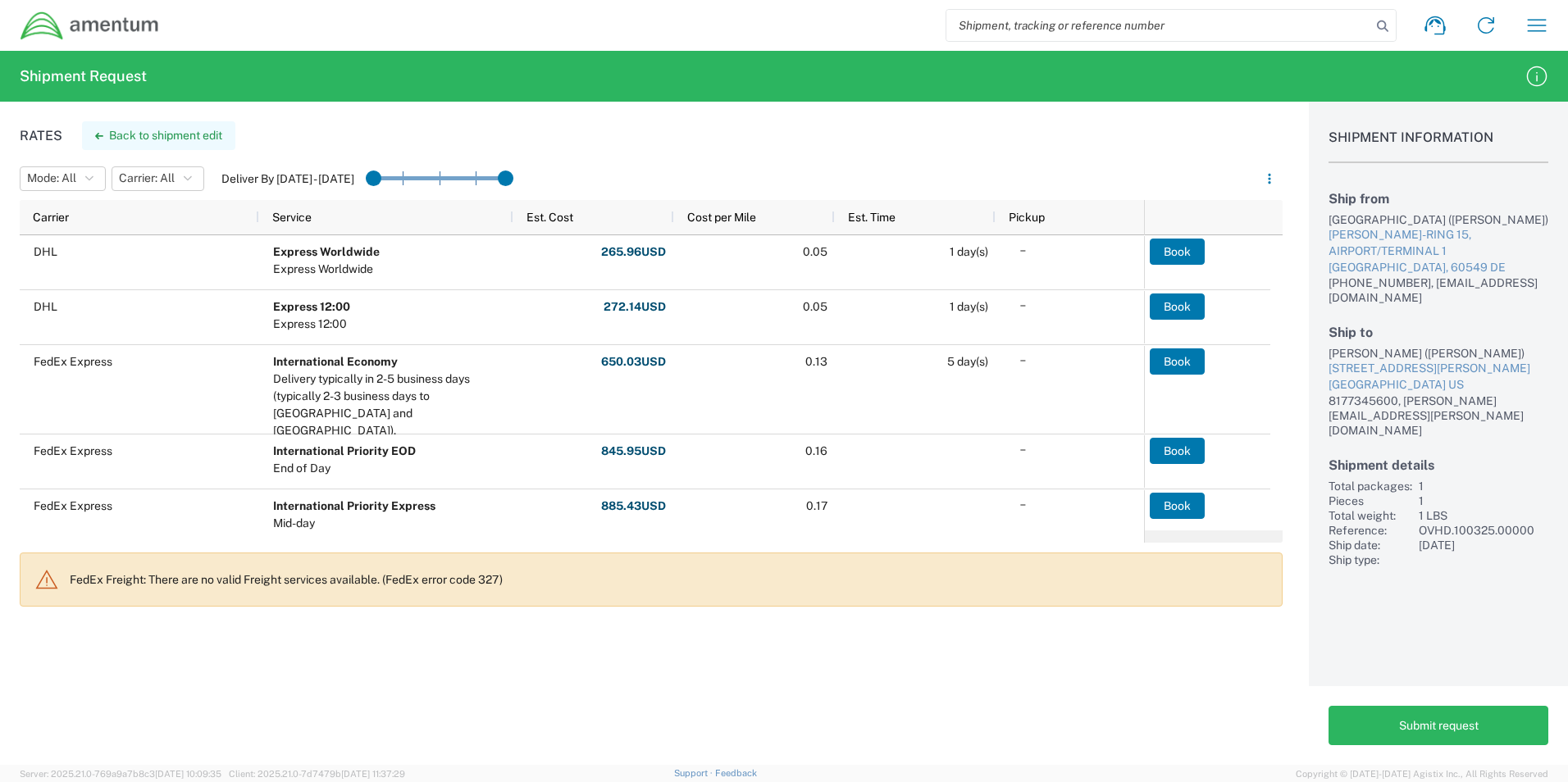
click at [182, 131] on button "Back to shipment edit" at bounding box center [158, 135] width 153 height 28
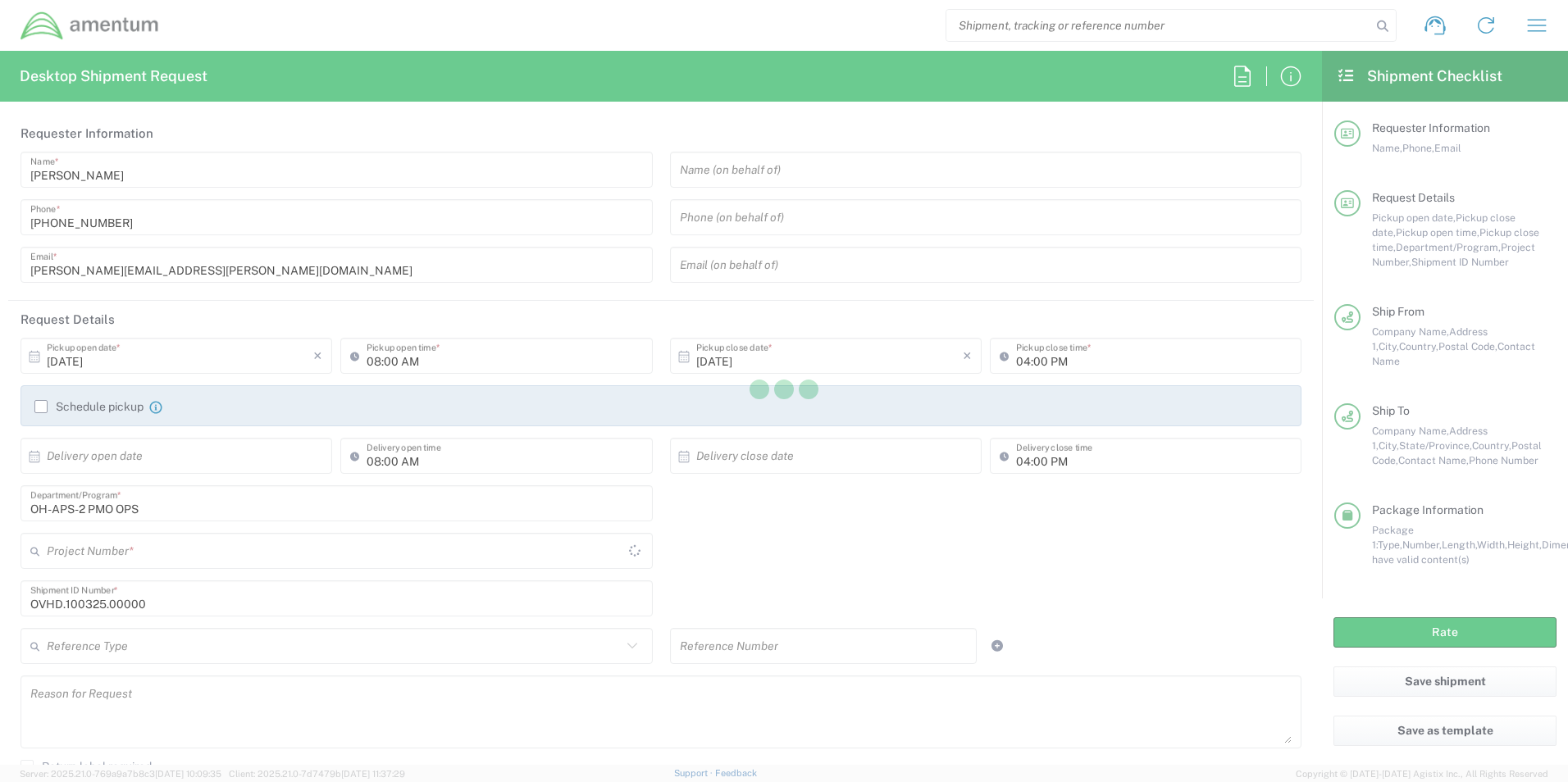
type input "Texas"
type input "Your Packaging"
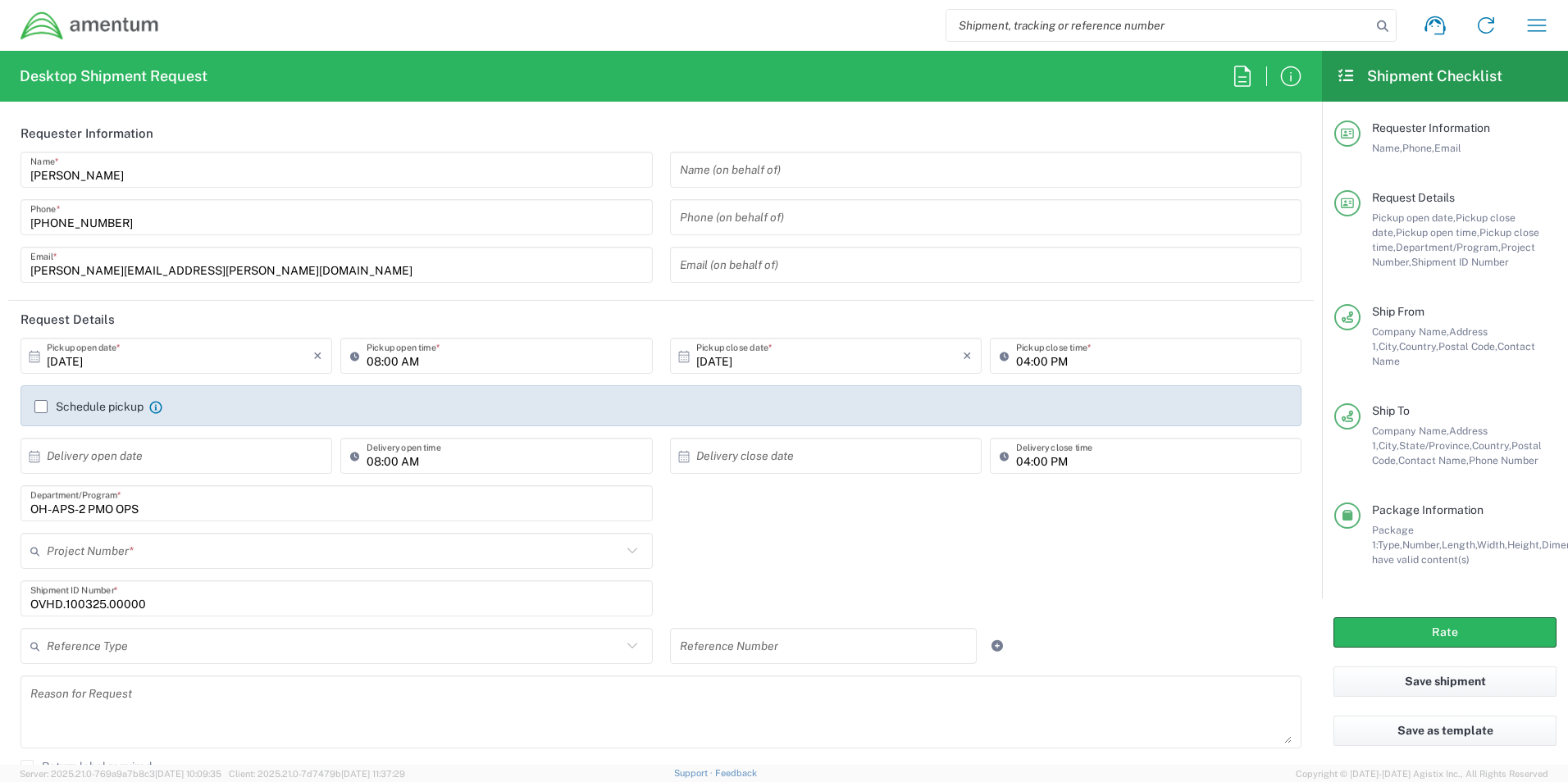
type input "OVHD.100325.00000"
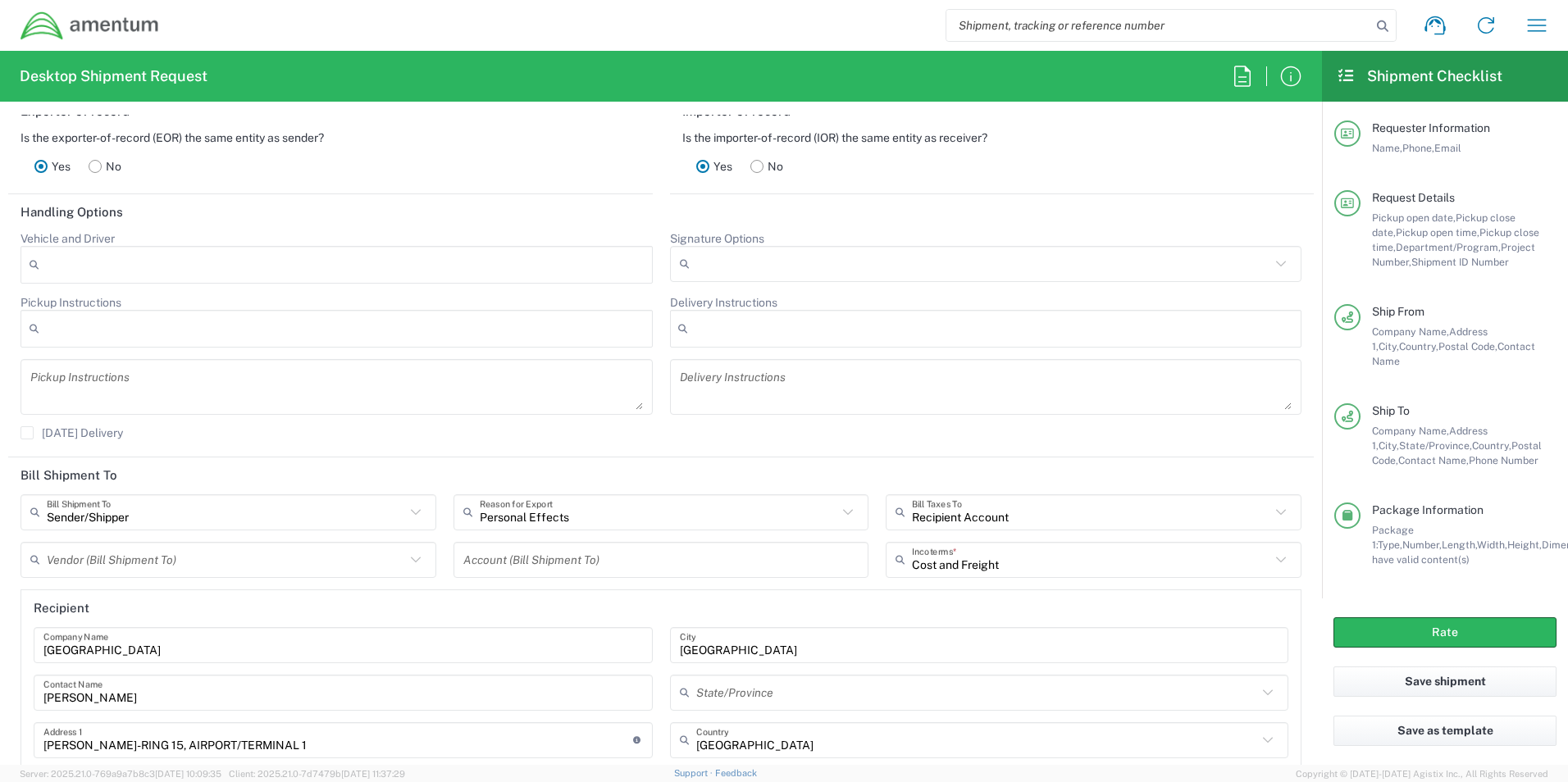
scroll to position [2132, 0]
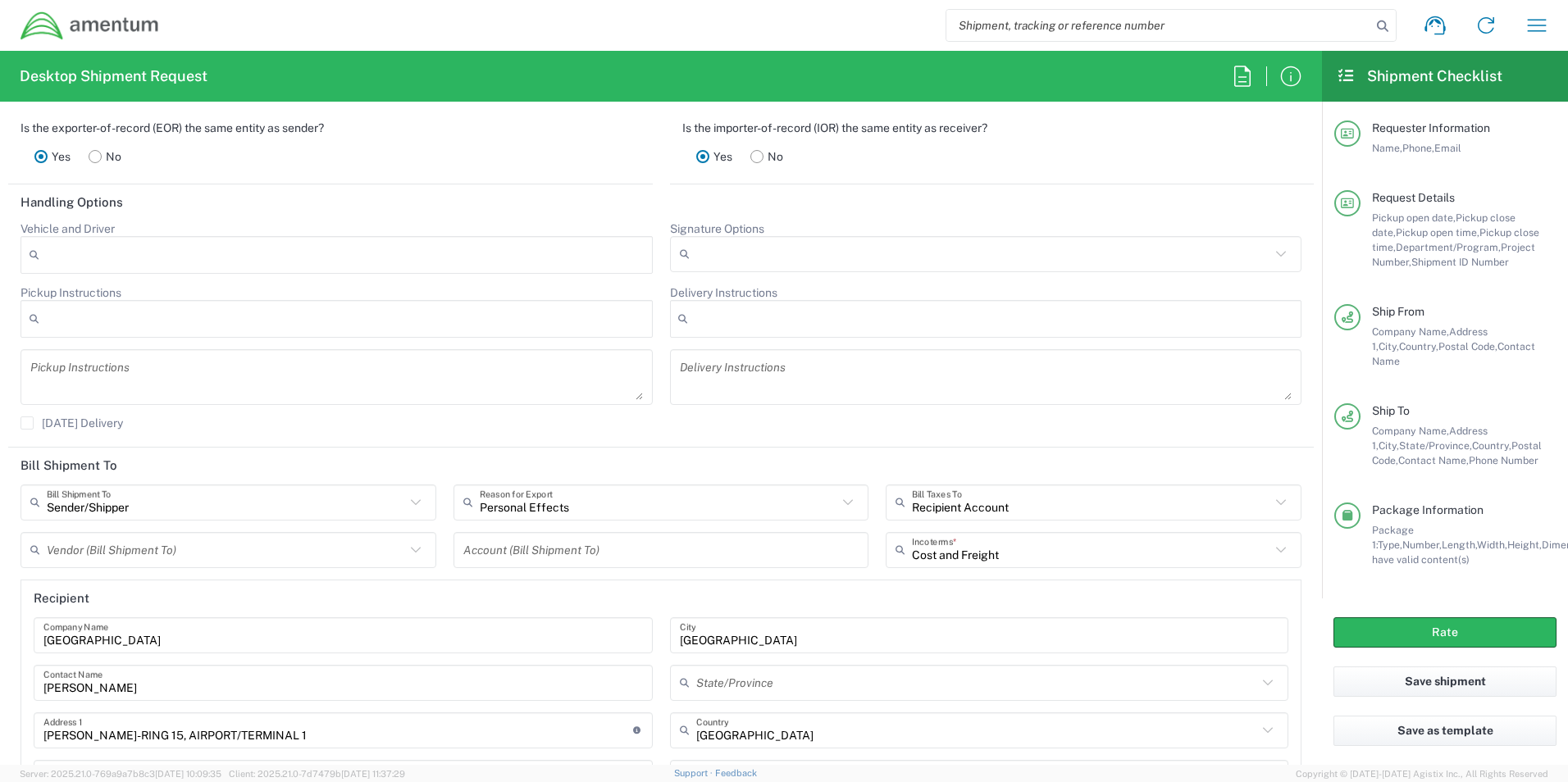
click at [415, 501] on icon at bounding box center [416, 502] width 10 height 5
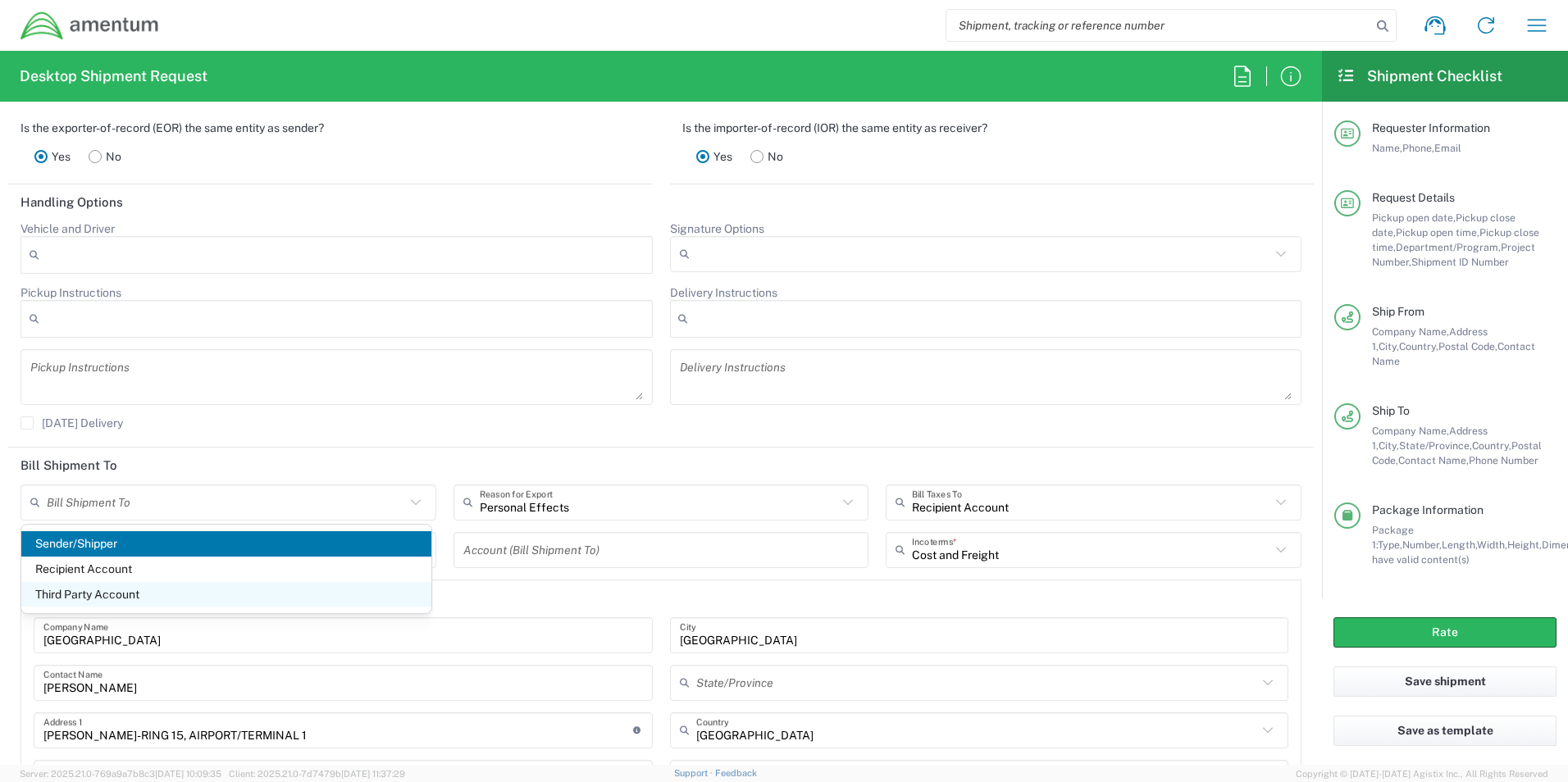
click at [141, 584] on span "Third Party Account" at bounding box center [226, 594] width 410 height 26
type input "Third Party Account"
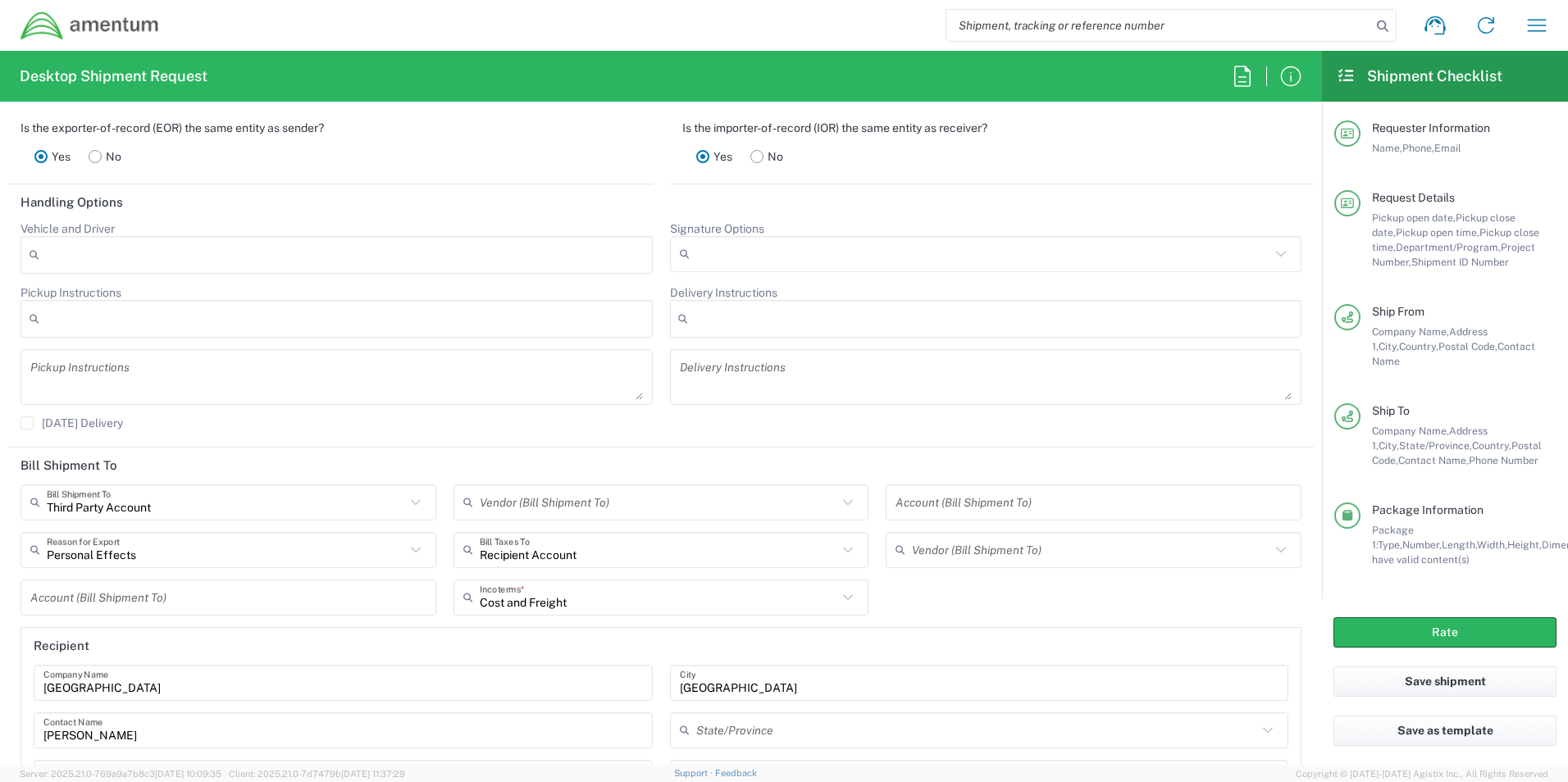
click at [1068, 502] on input "text" at bounding box center [1094, 502] width 396 height 28
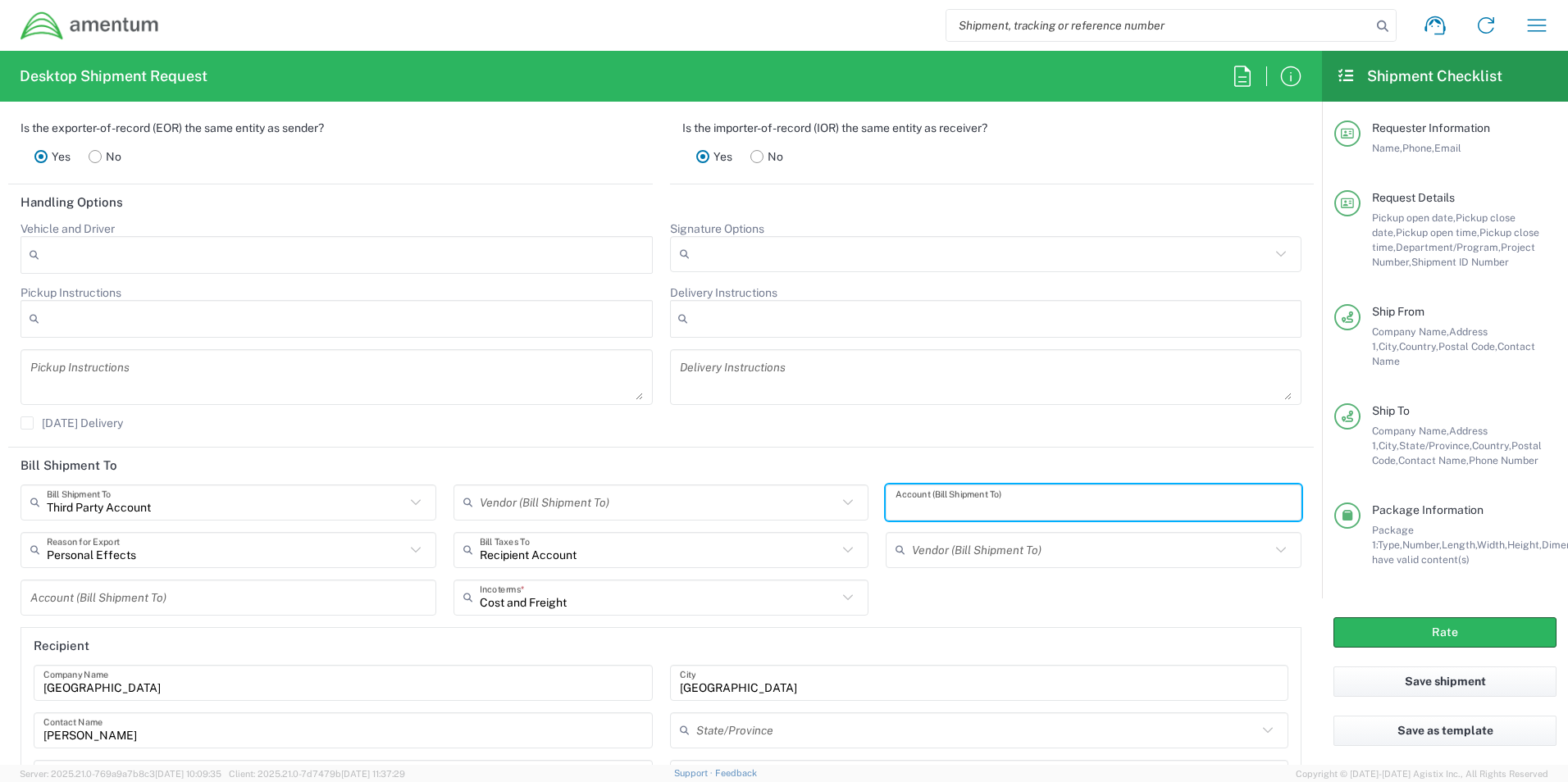
click at [412, 498] on icon at bounding box center [416, 503] width 21 height 21
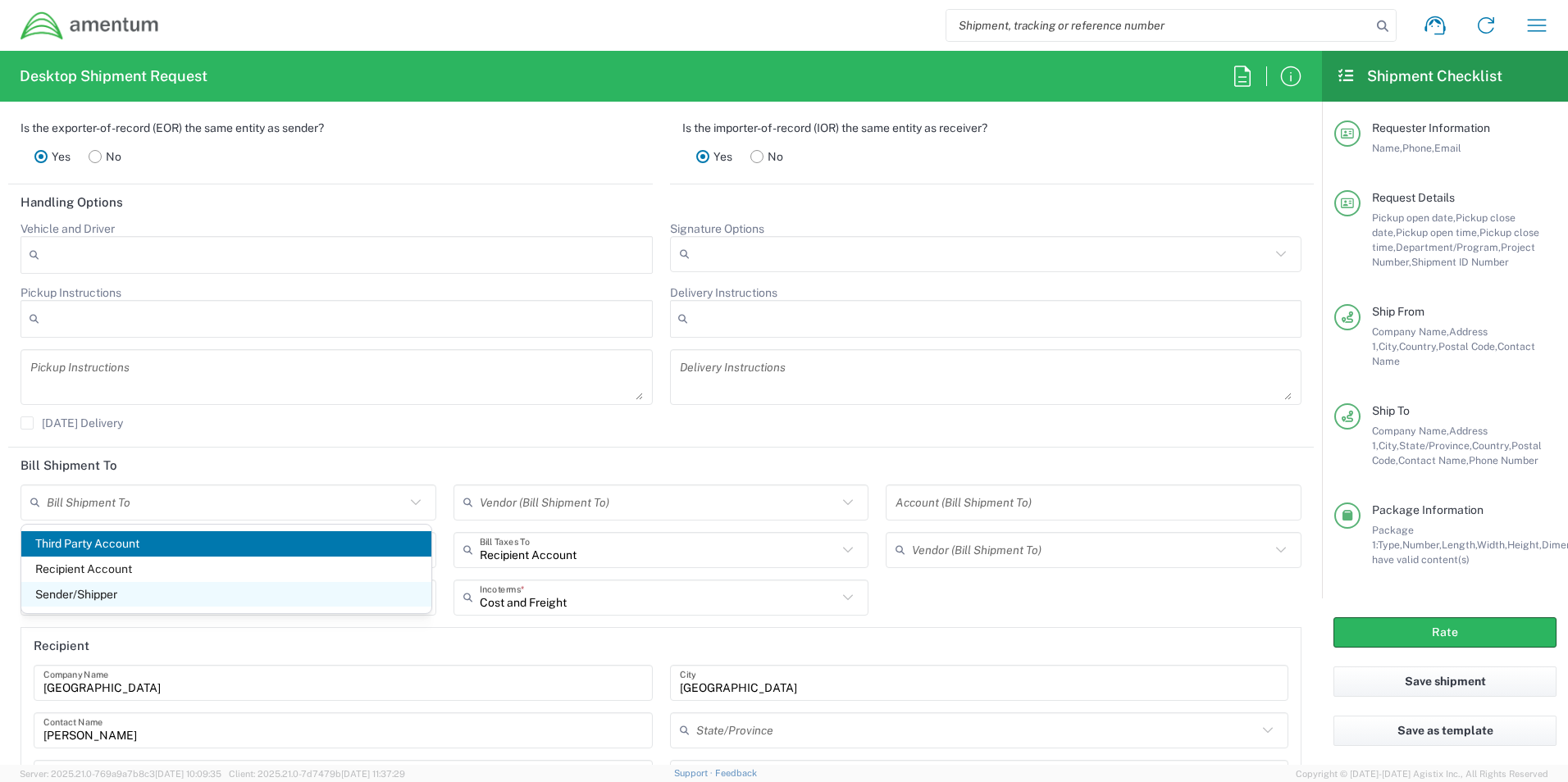
click at [129, 595] on span "Sender/Shipper" at bounding box center [226, 594] width 410 height 26
type input "Sender/Shipper"
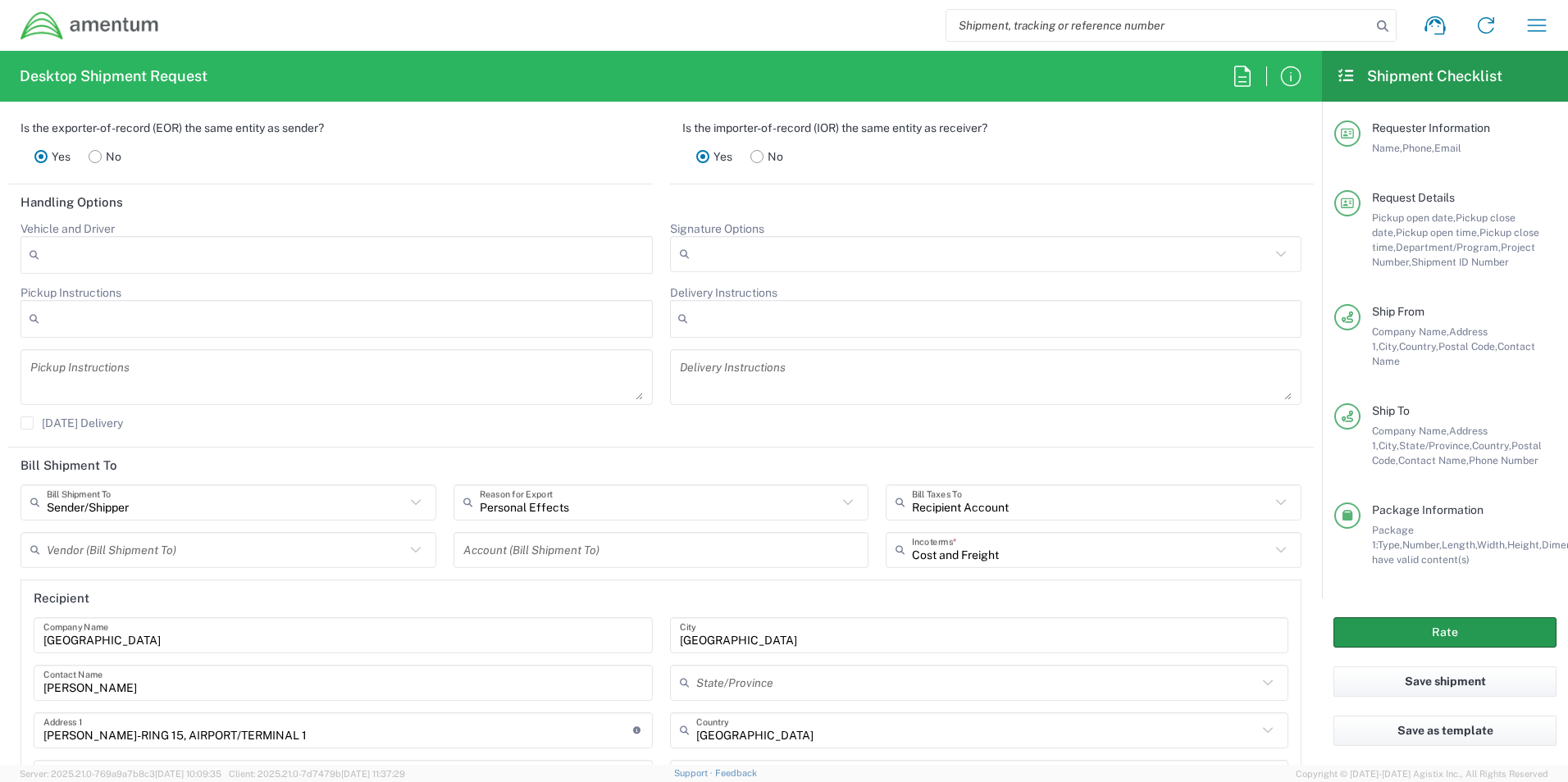
click at [1447, 625] on button "Rate" at bounding box center [1445, 633] width 223 height 30
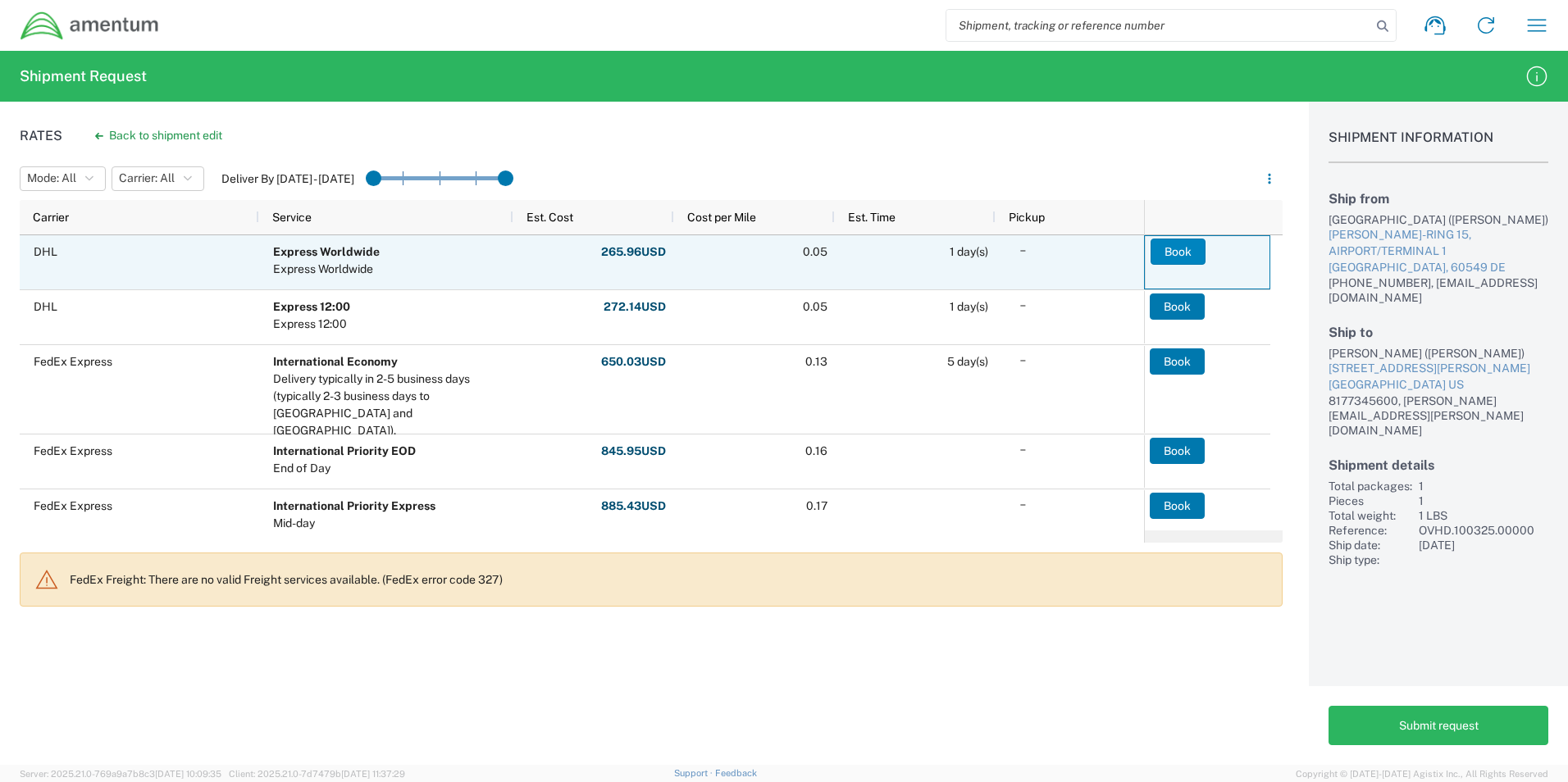
click at [1173, 249] on button "Book" at bounding box center [1178, 251] width 55 height 26
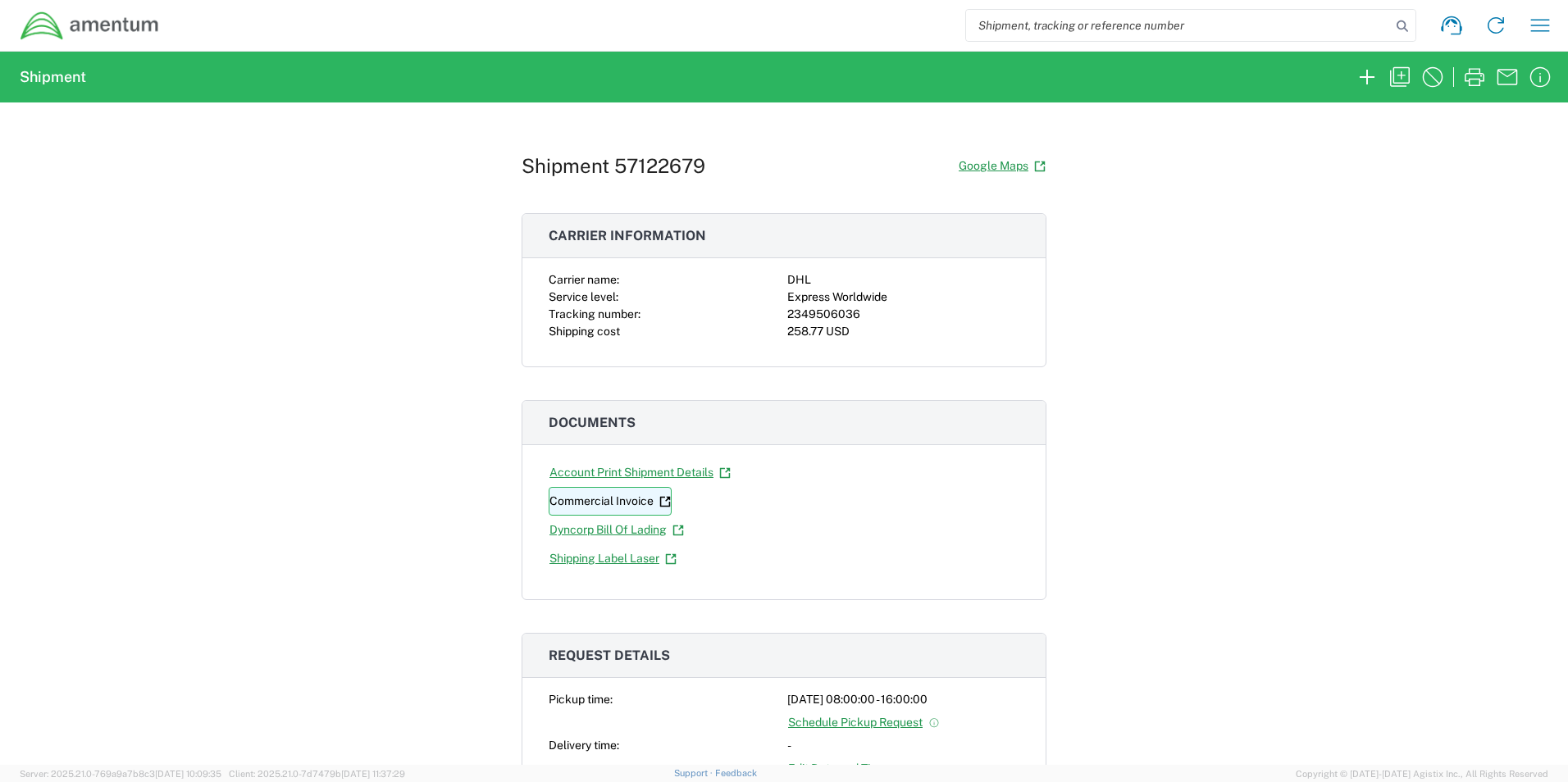
click at [573, 501] on link "Commercial Invoice" at bounding box center [610, 501] width 123 height 28
